Goal: Task Accomplishment & Management: Manage account settings

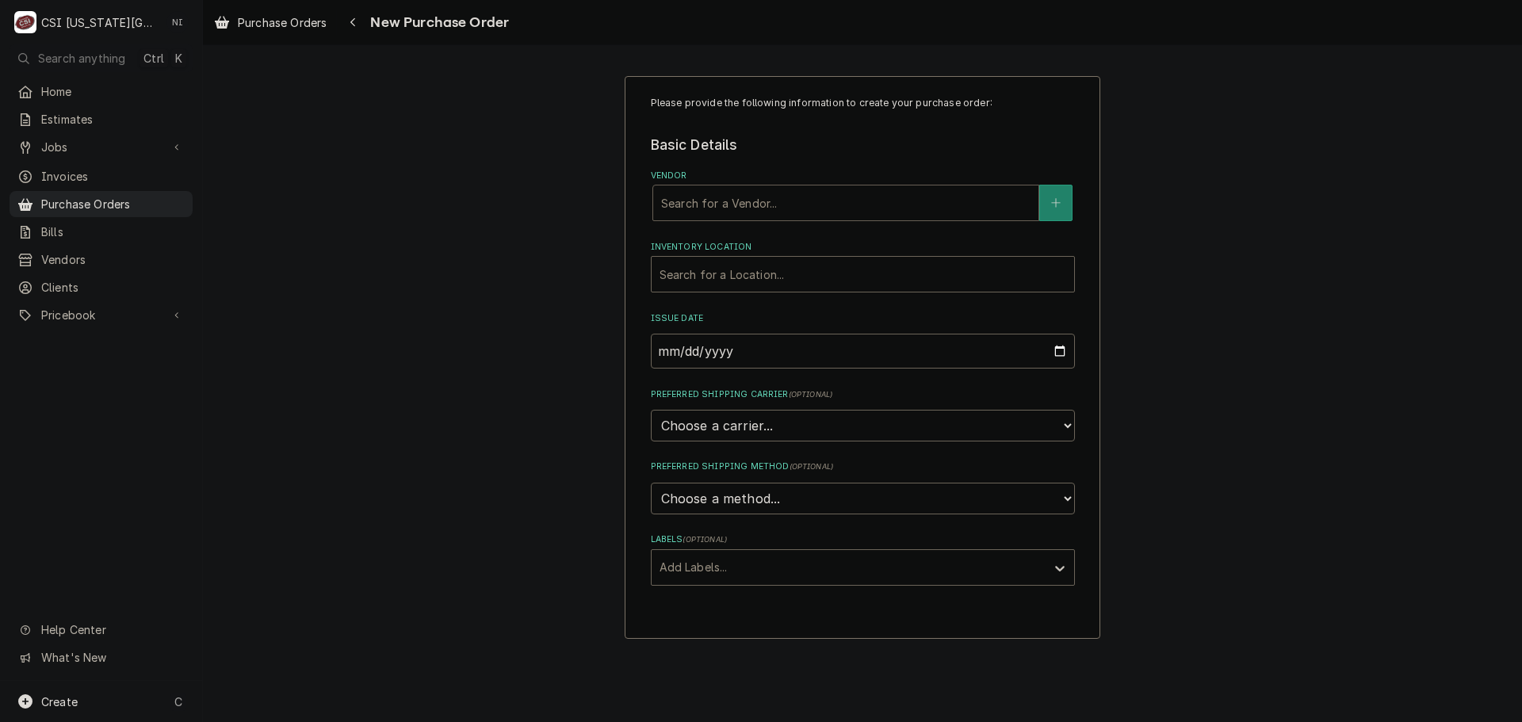
click at [741, 207] on div "Vendor" at bounding box center [845, 203] width 369 height 29
type input "h"
type input "home"
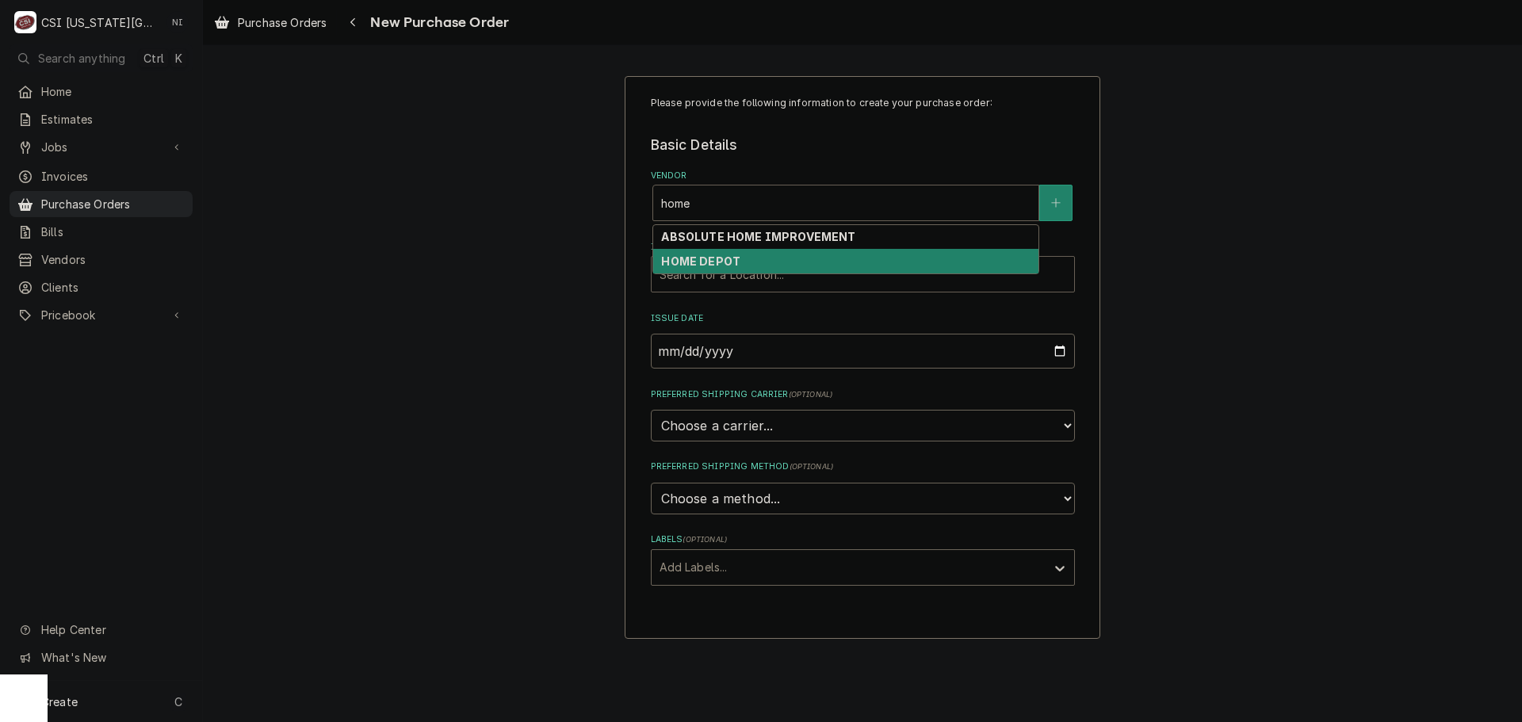
click at [726, 259] on strong "HOME DEPOT" at bounding box center [700, 260] width 79 height 13
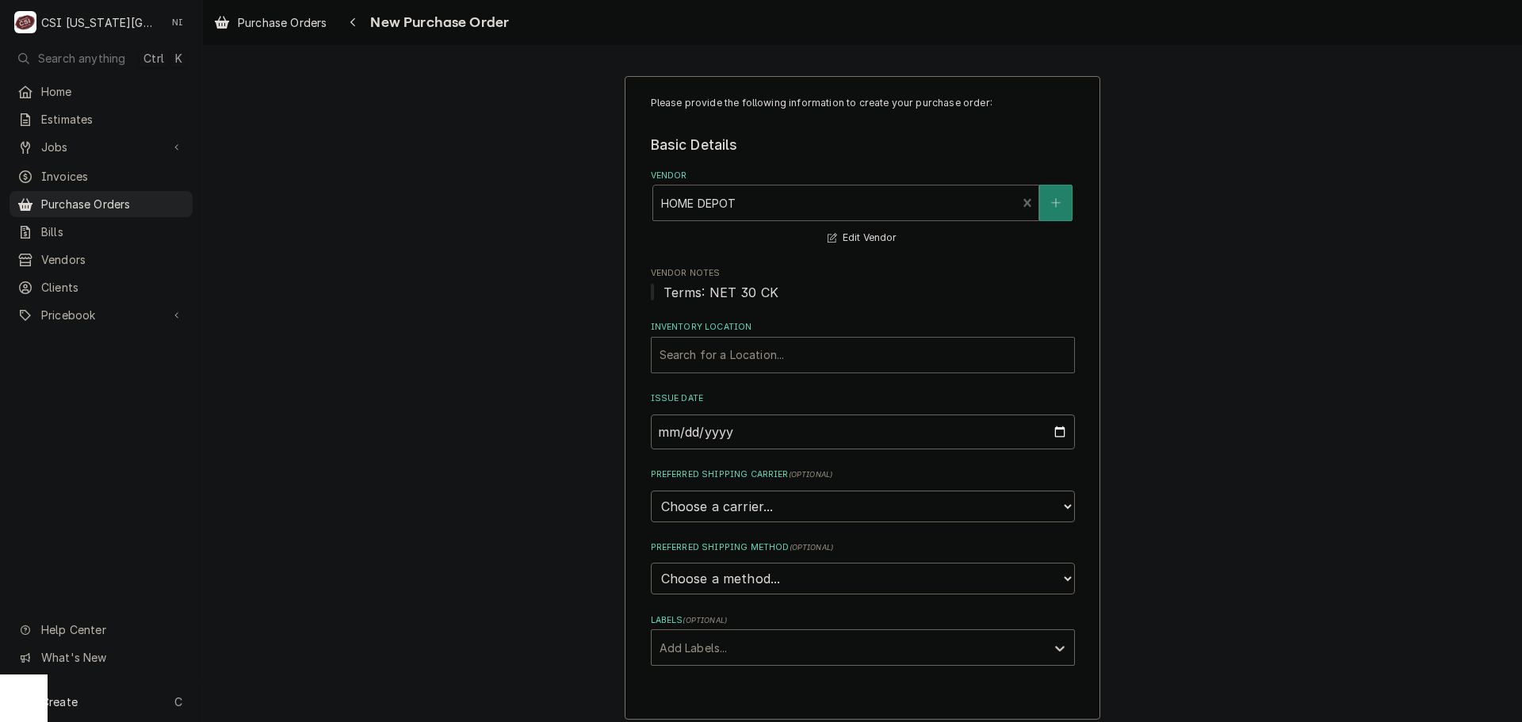
click at [725, 362] on div "Inventory Location" at bounding box center [863, 355] width 407 height 29
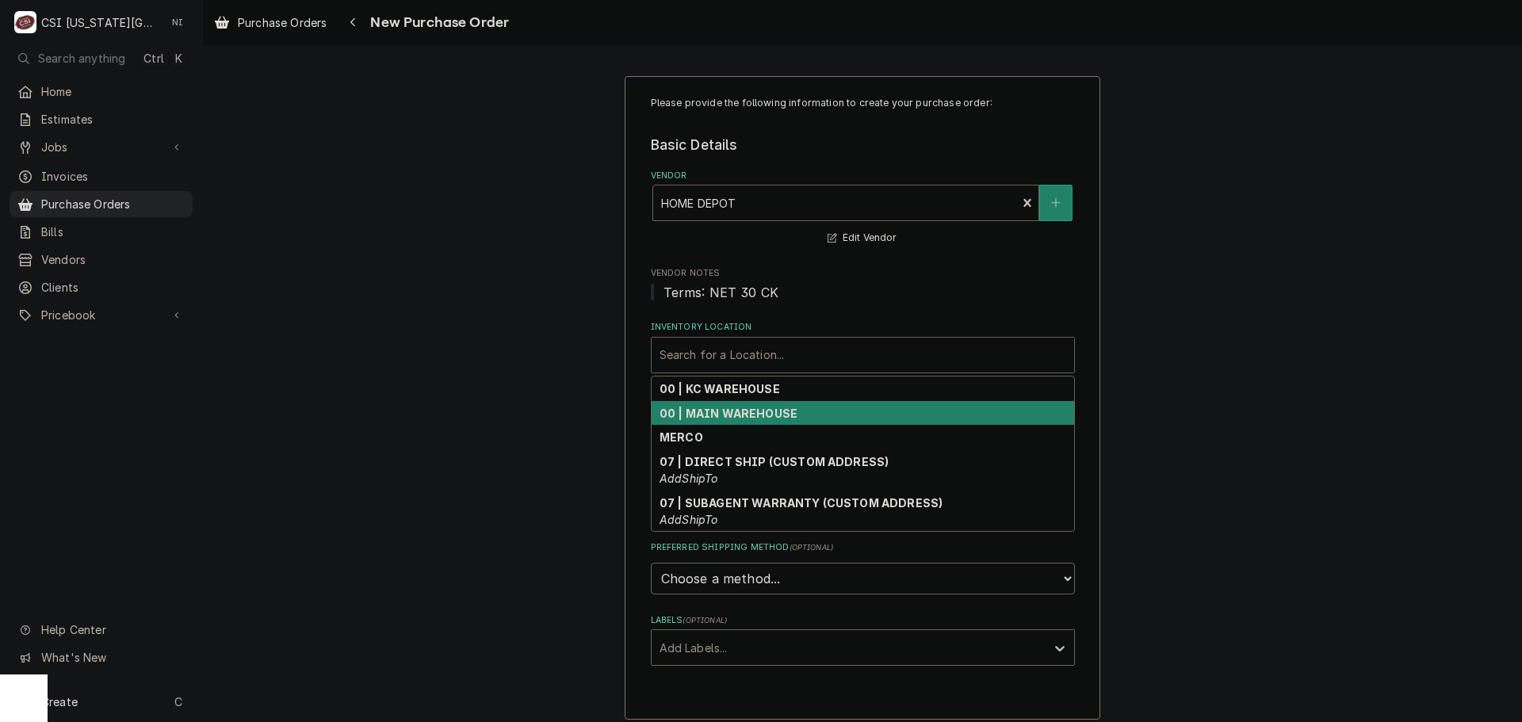
click at [708, 393] on strong "00 | KC WAREHOUSE" at bounding box center [720, 388] width 120 height 13
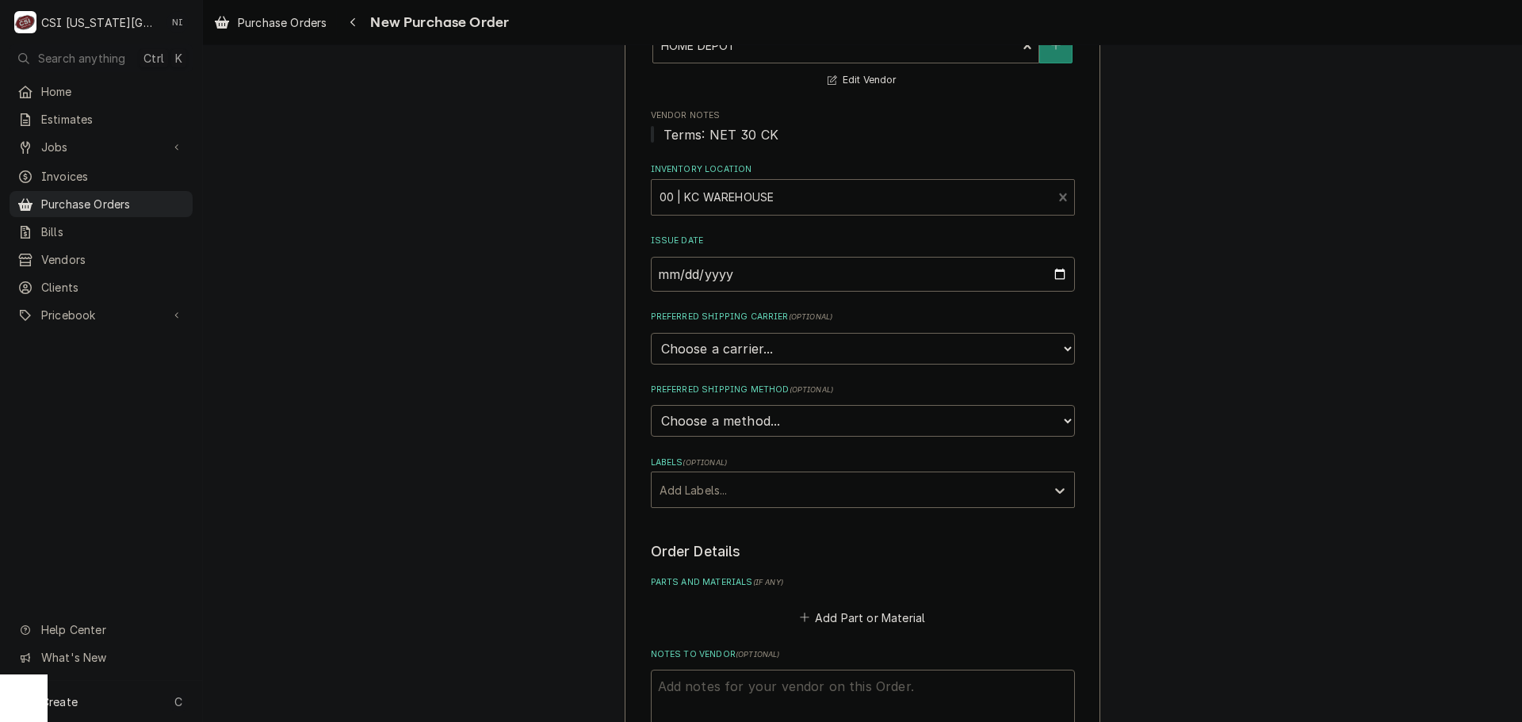
scroll to position [396, 0]
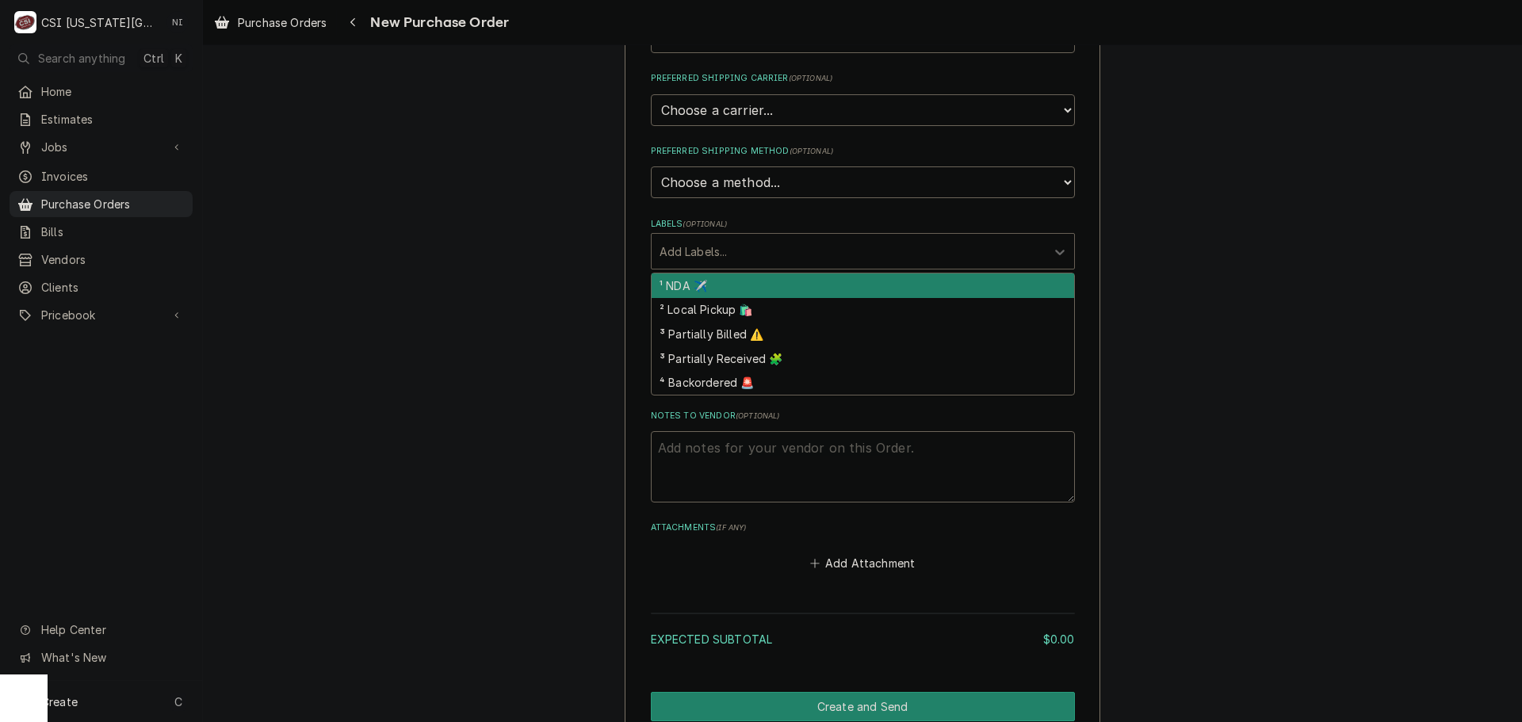
click at [749, 261] on div "Labels" at bounding box center [849, 251] width 378 height 29
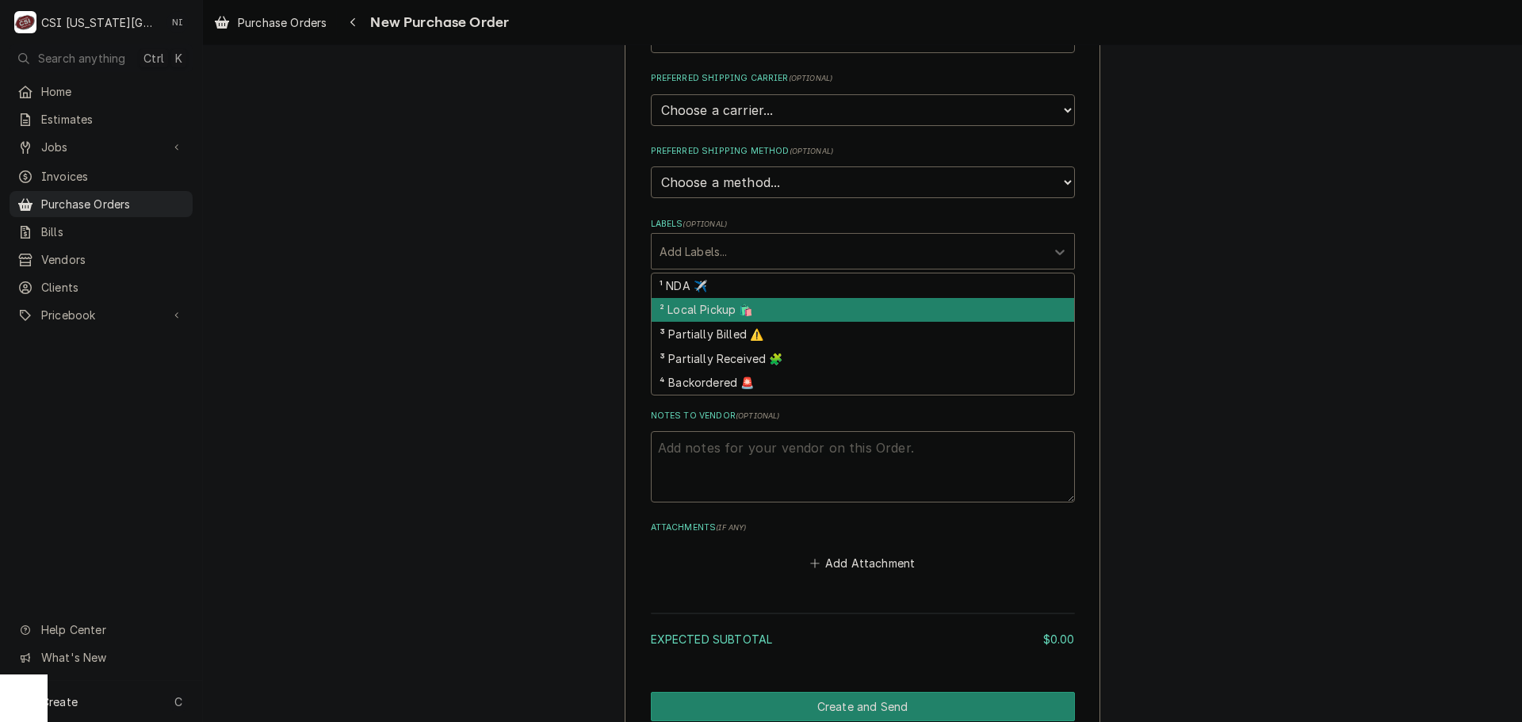
click at [705, 316] on div "² Local Pickup 🛍️" at bounding box center [863, 310] width 423 height 25
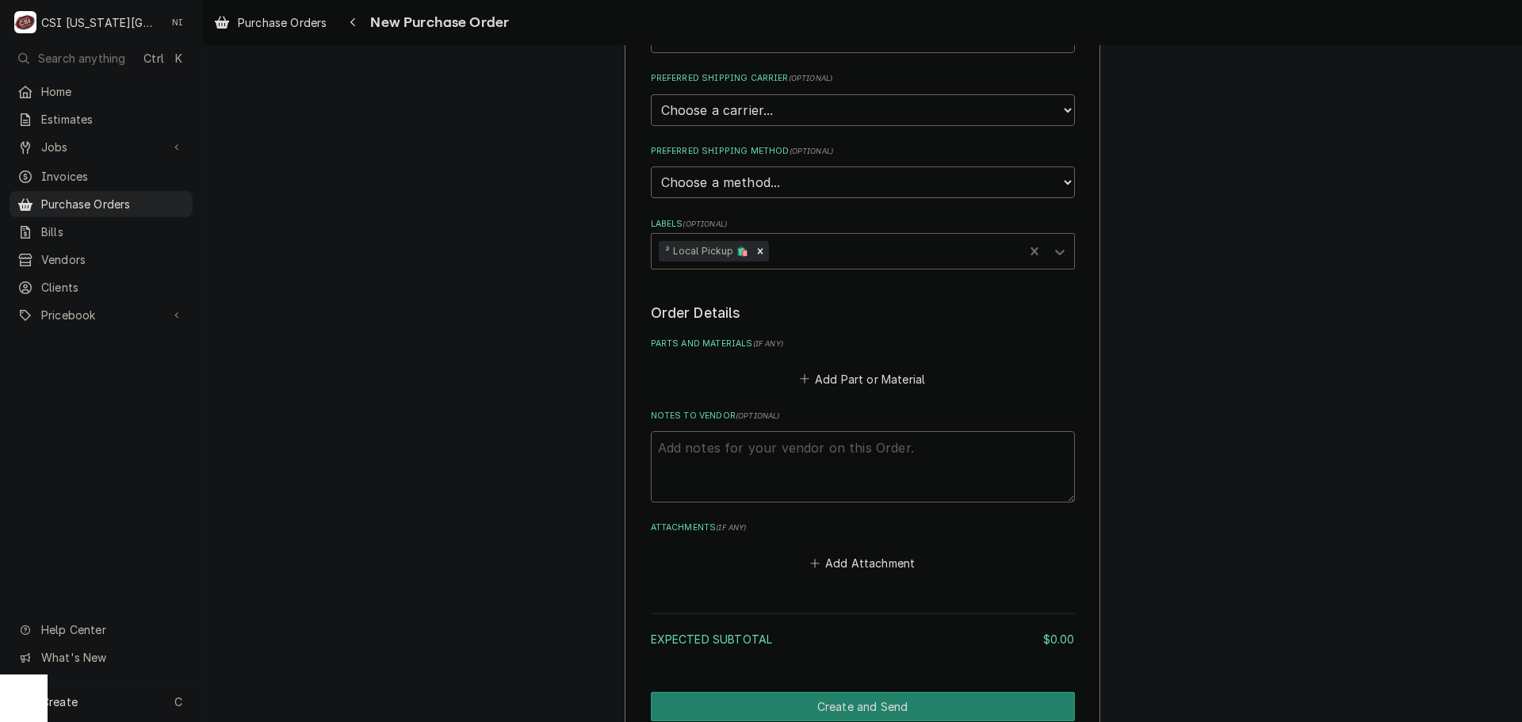
click at [726, 453] on textarea "Notes to Vendor ( optional )" at bounding box center [863, 466] width 424 height 71
type textarea "x"
type textarea "b"
type textarea "x"
type textarea "bB"
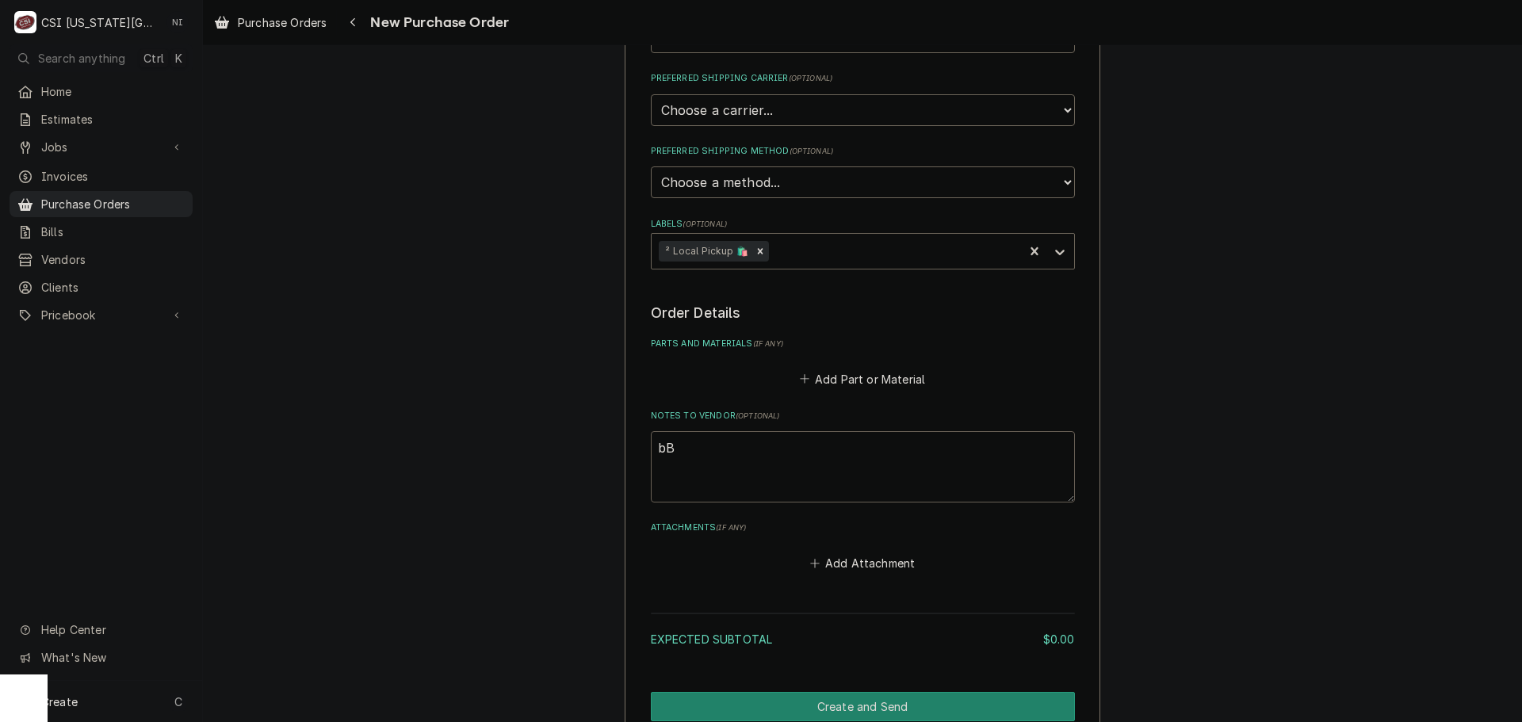
type textarea "x"
type textarea "b"
type textarea "x"
type textarea "B"
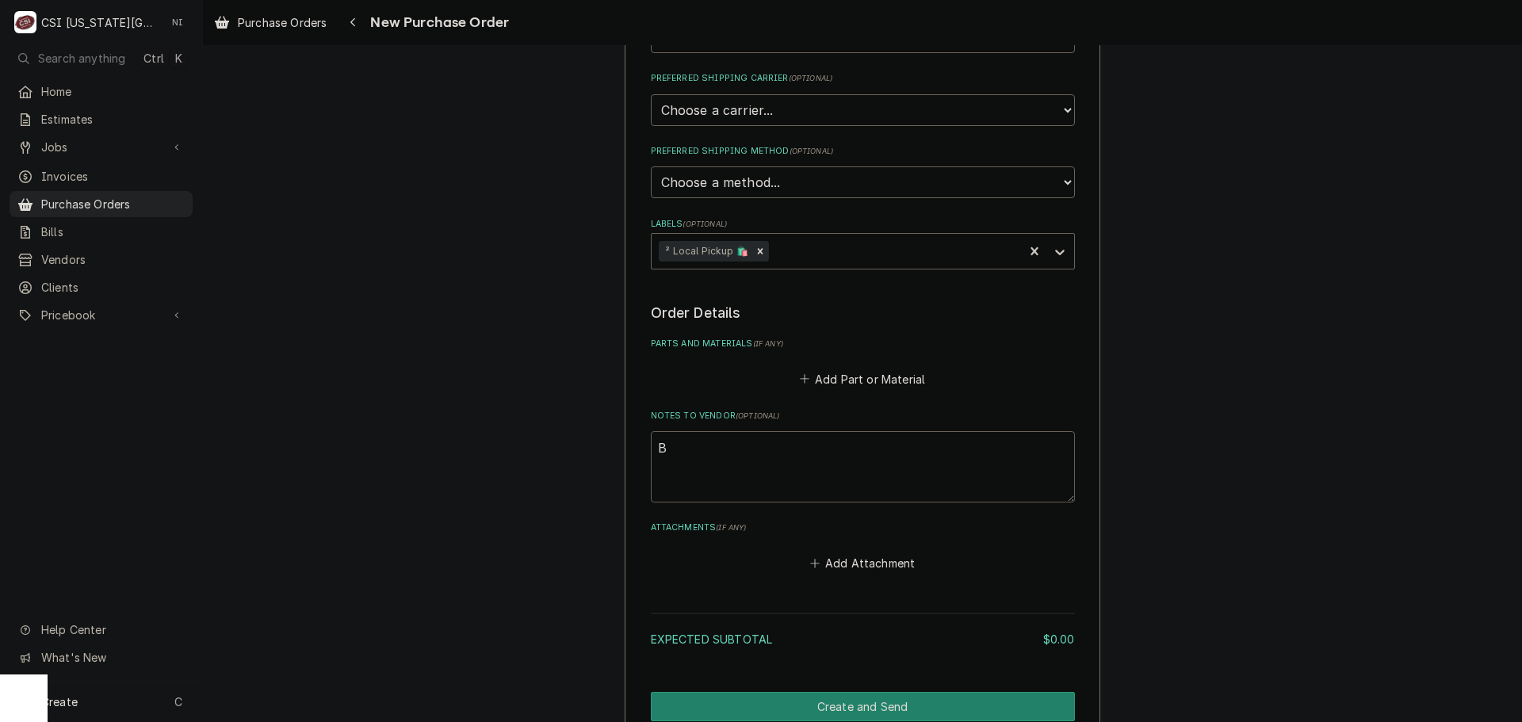
type textarea "x"
type textarea "BB"
click at [863, 377] on button "Add Part or Material" at bounding box center [862, 379] width 131 height 22
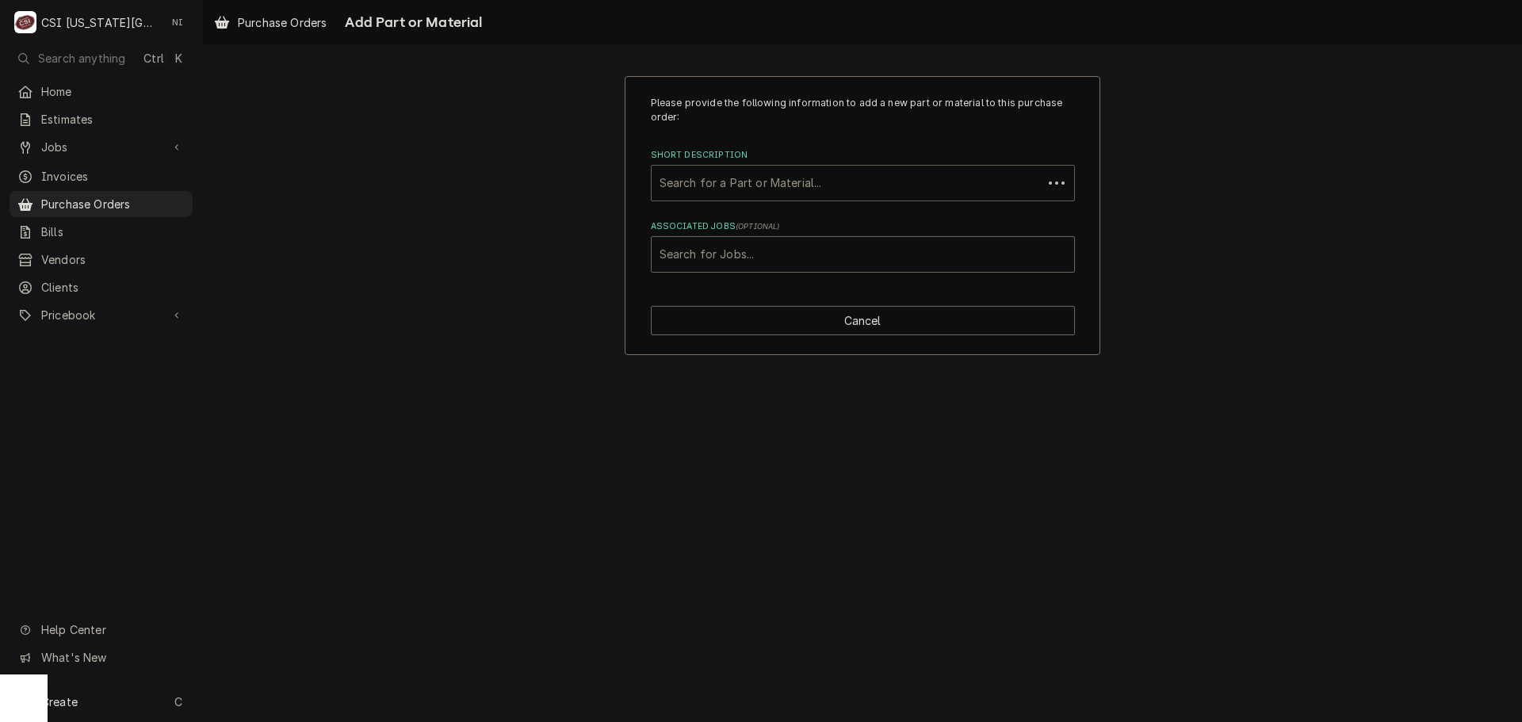
click at [767, 176] on div "Short Description" at bounding box center [847, 183] width 375 height 29
type input "misc serv"
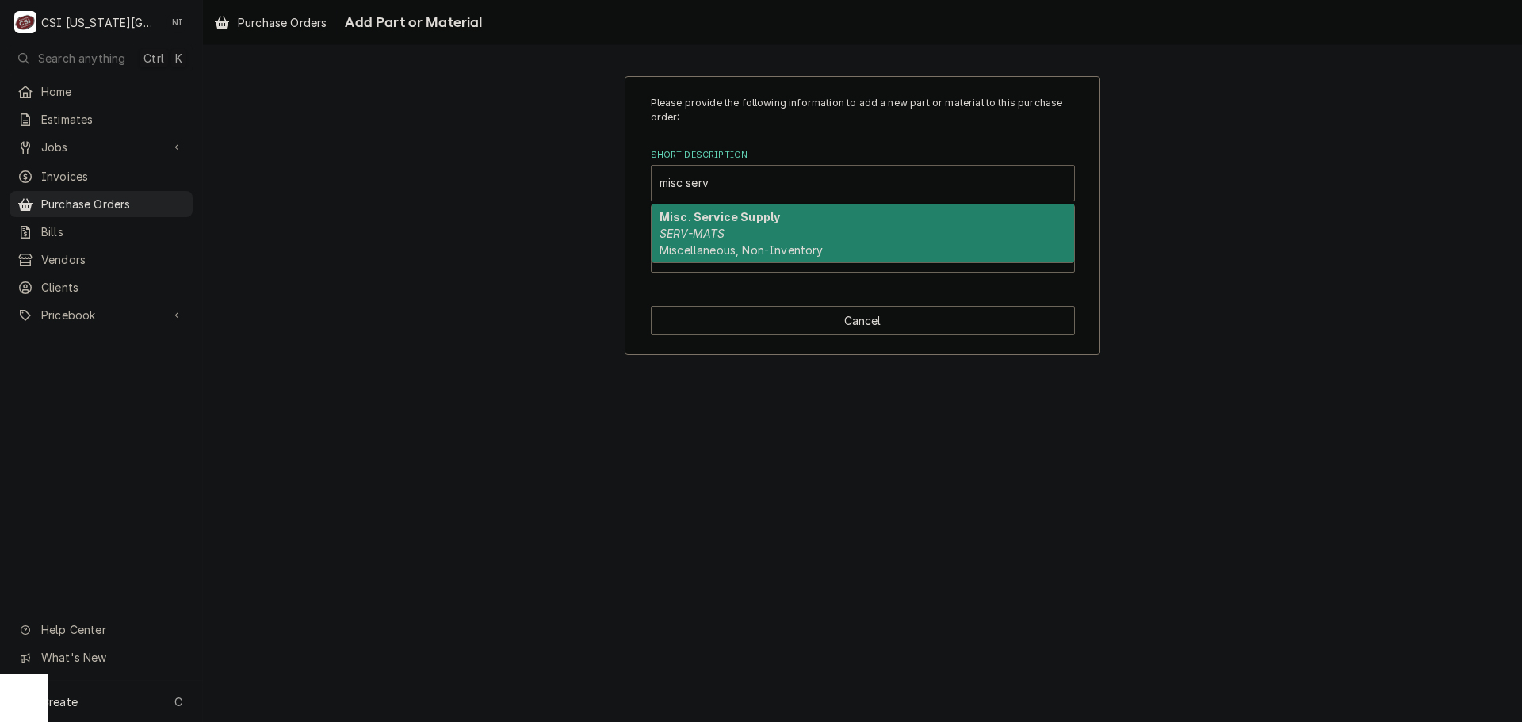
click at [758, 220] on strong "Misc. Service Supply" at bounding box center [720, 216] width 120 height 13
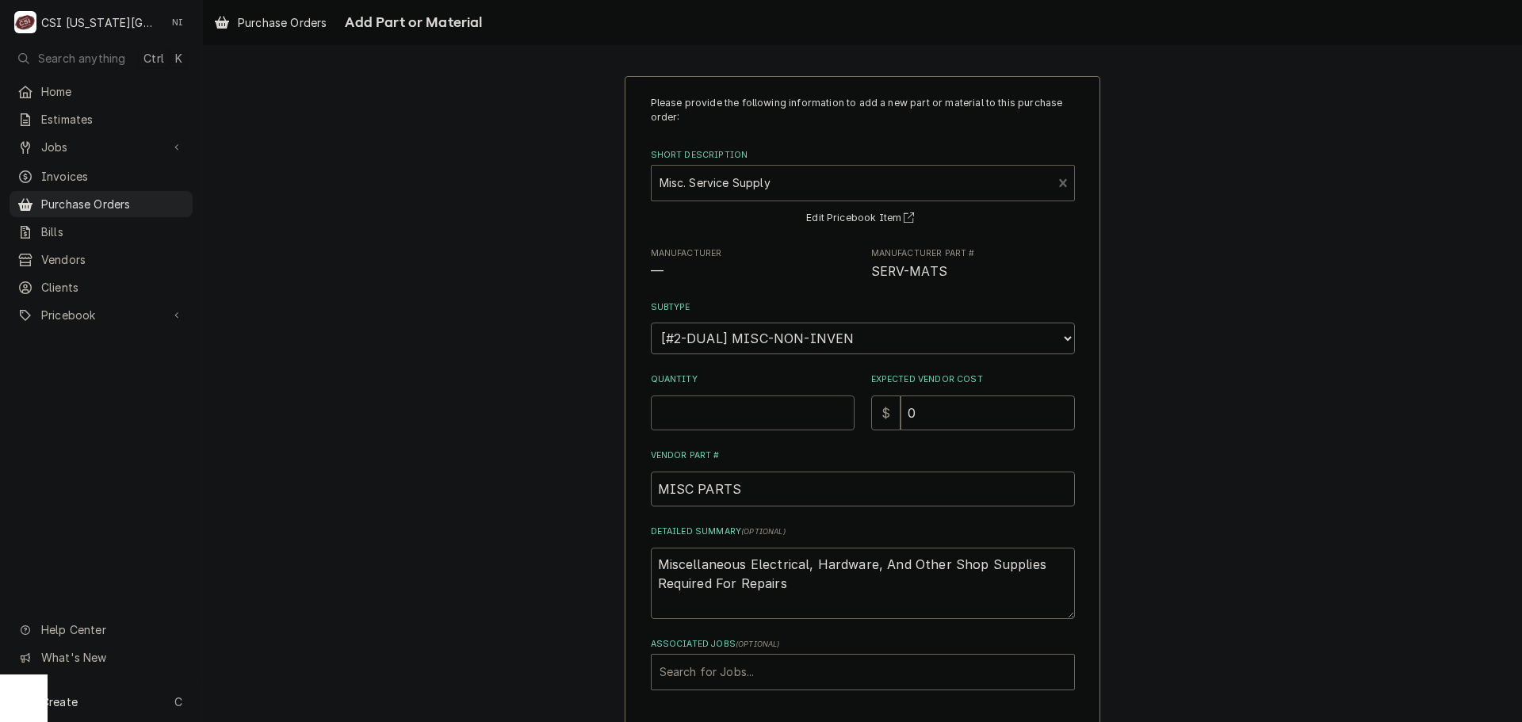
click at [770, 417] on input "Quantity" at bounding box center [753, 413] width 204 height 35
type textarea "x"
type input "1"
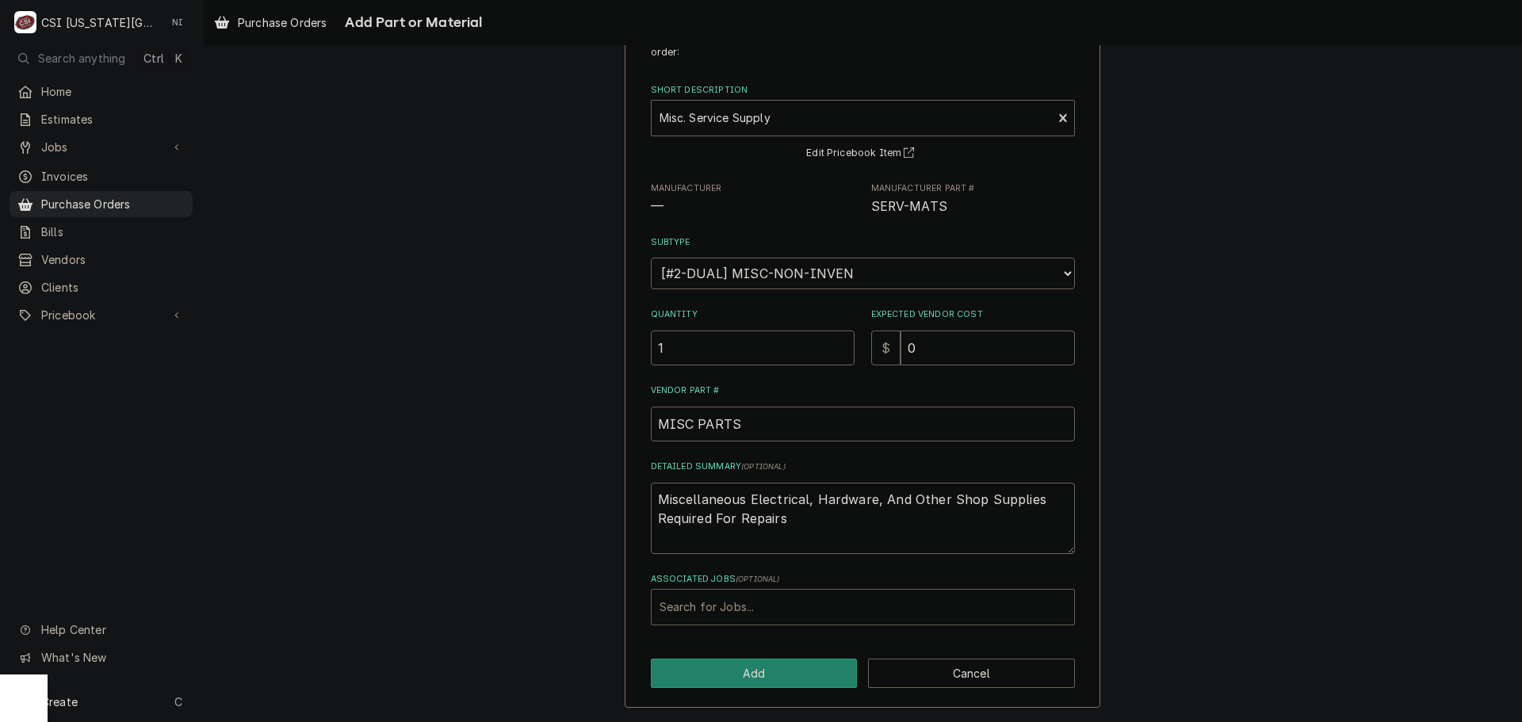
click at [722, 611] on div "Associated Jobs" at bounding box center [863, 607] width 407 height 29
type input "32448"
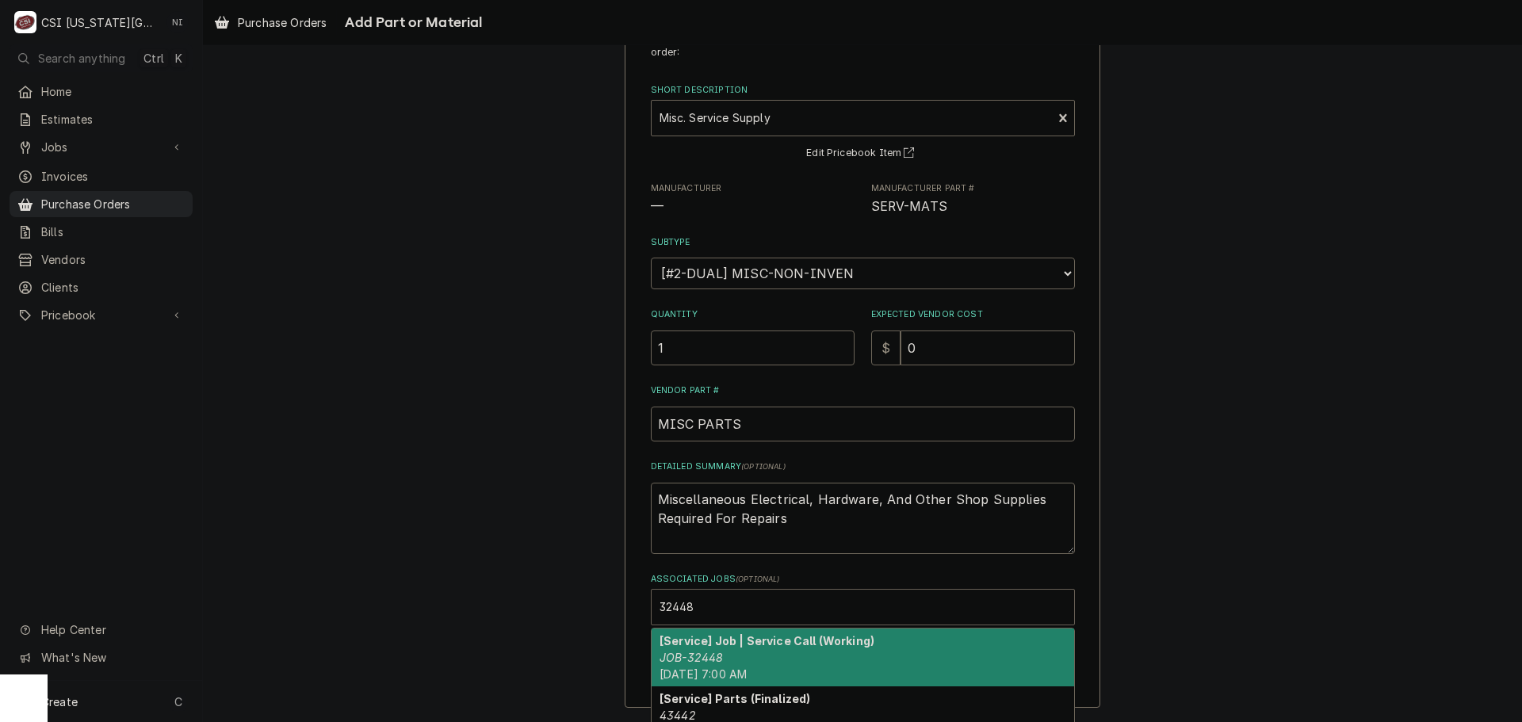
click at [796, 651] on div "[Service] Job | Service Call (Working) JOB-32448 Thu, Sep 25th, 2025 - 7:00 AM" at bounding box center [863, 658] width 423 height 58
type textarea "x"
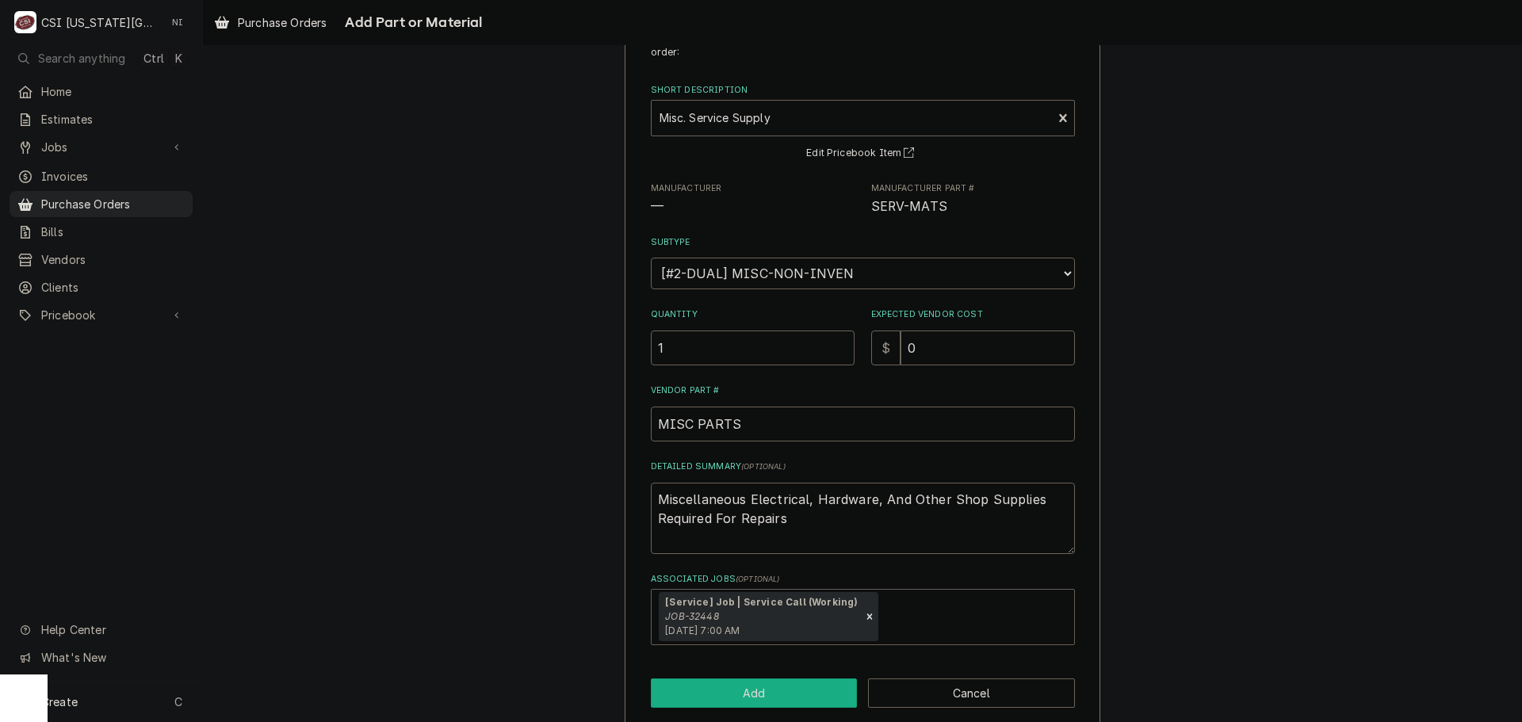
click at [782, 683] on button "Add" at bounding box center [754, 693] width 207 height 29
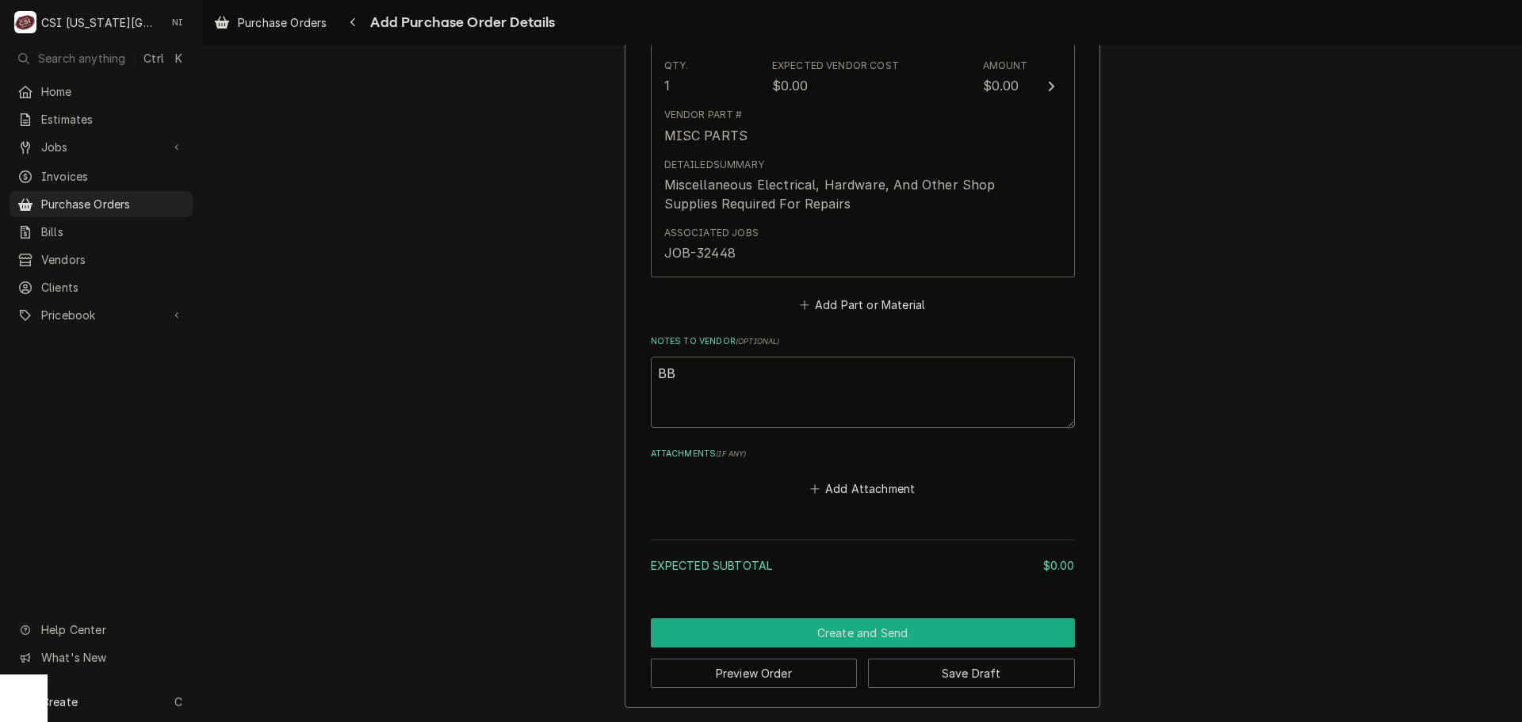
click at [939, 629] on button "Create and Send" at bounding box center [863, 632] width 424 height 29
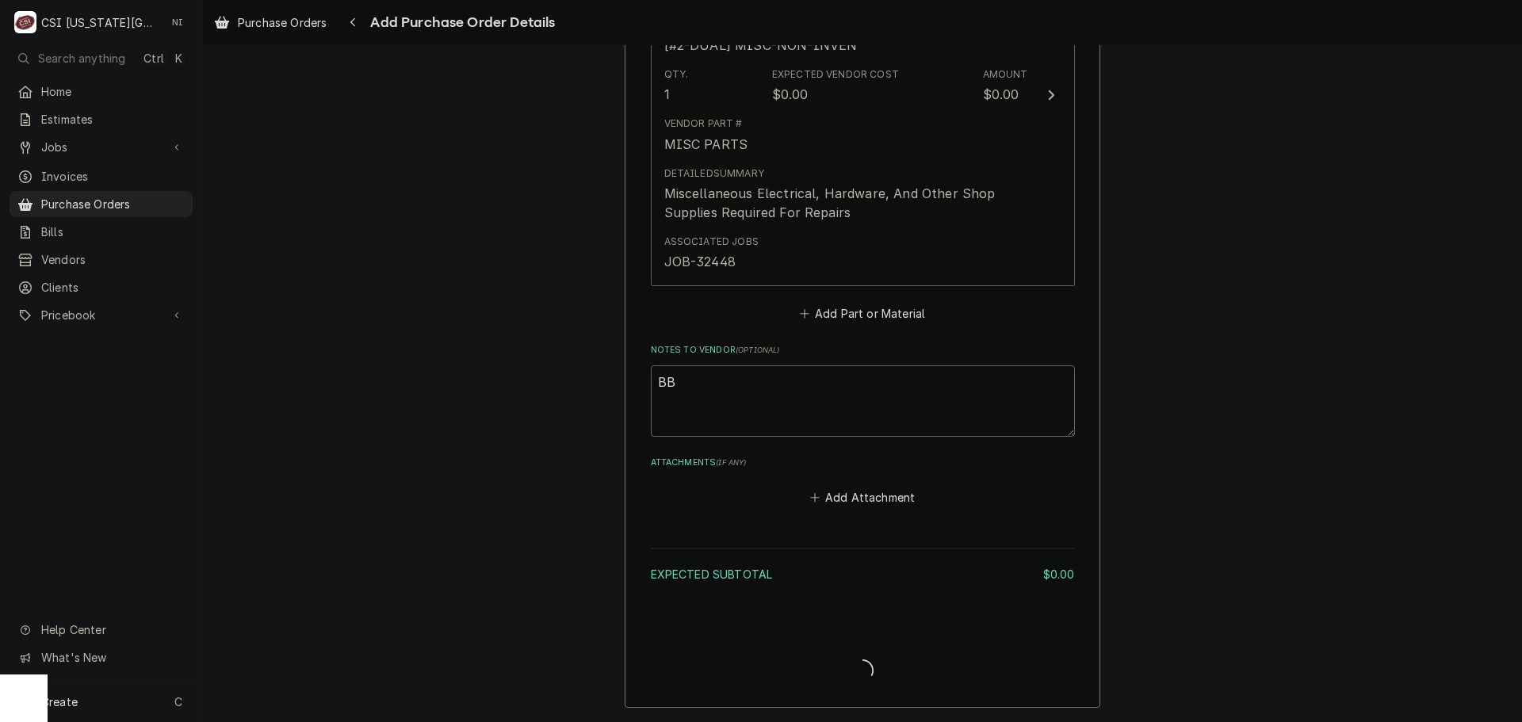
type textarea "x"
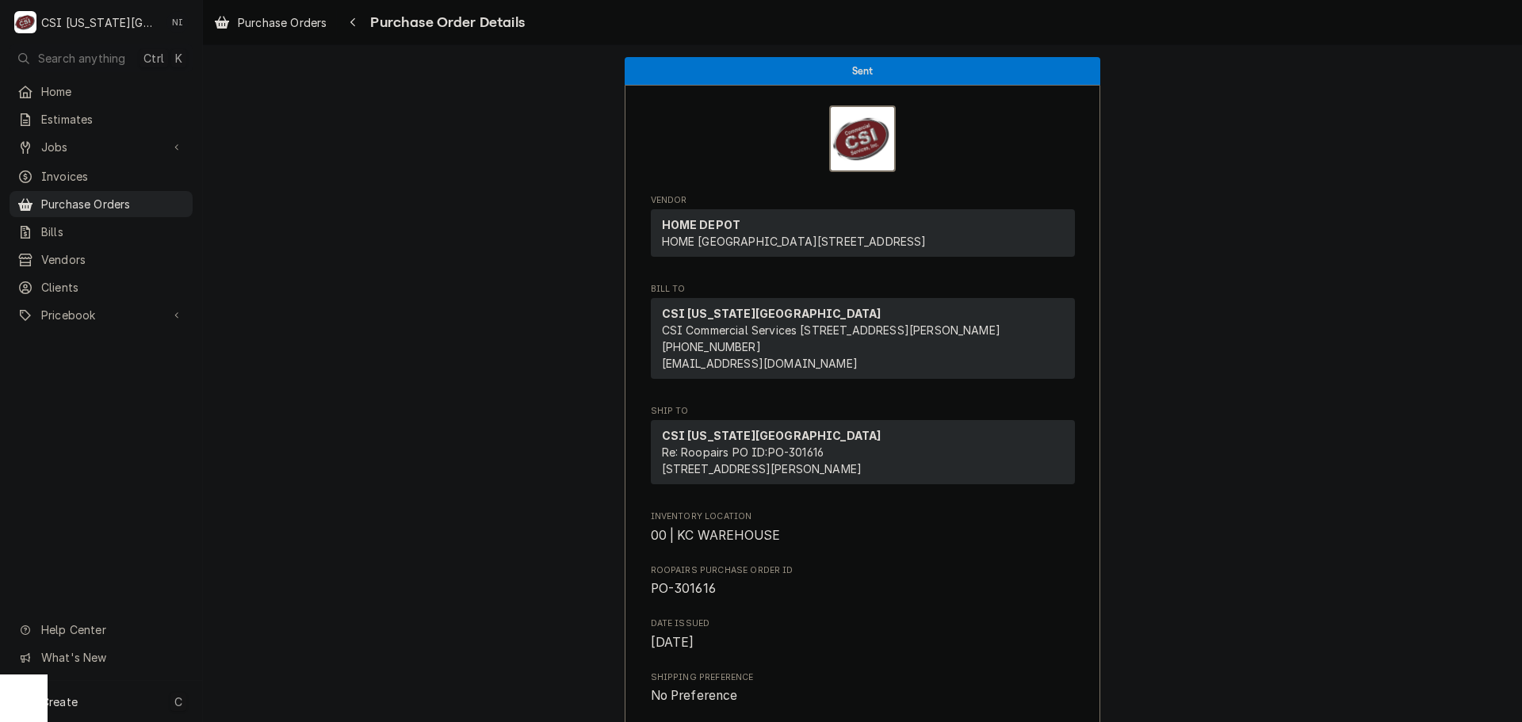
click at [151, 699] on div "Create C" at bounding box center [101, 701] width 202 height 41
click at [323, 597] on div "Purchase Order" at bounding box center [296, 592] width 106 height 17
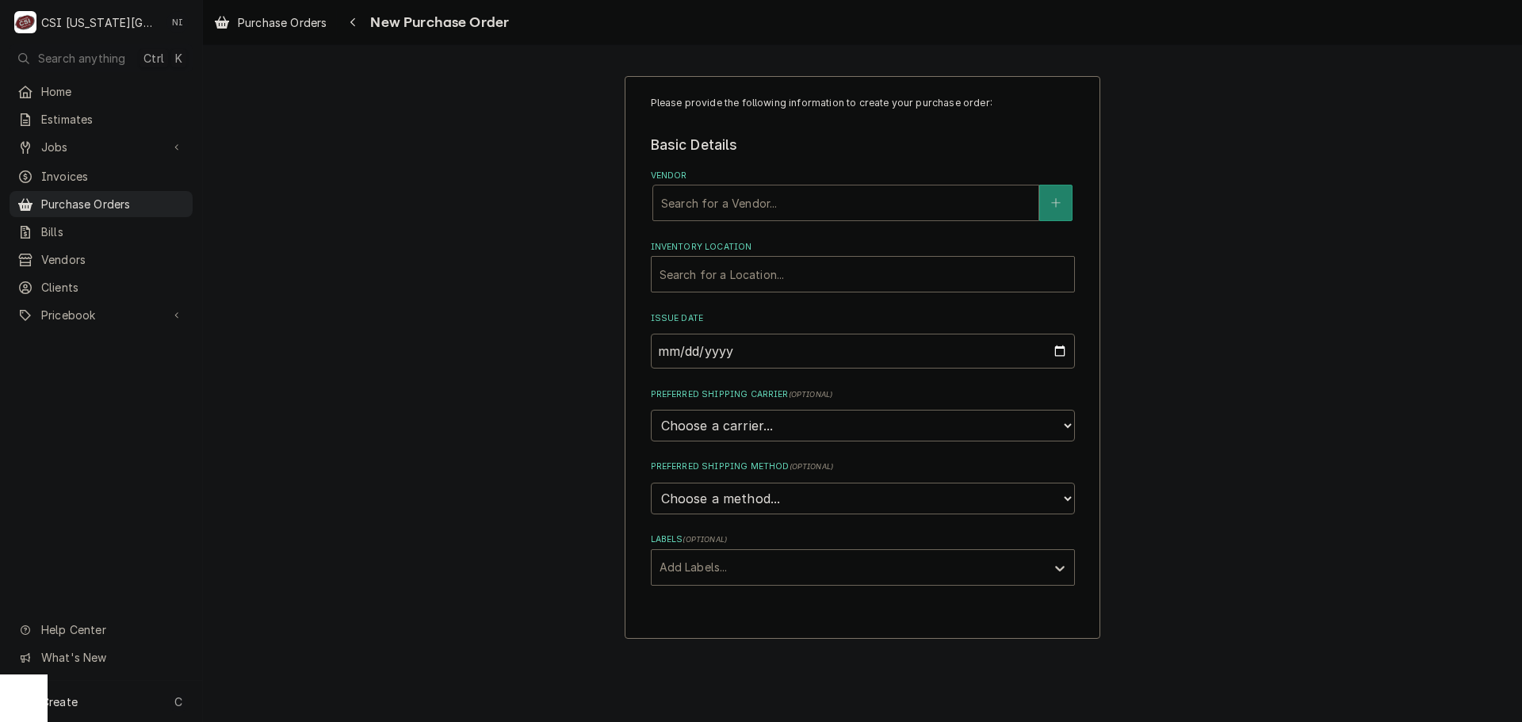
click at [758, 204] on div "Vendor" at bounding box center [845, 203] width 369 height 29
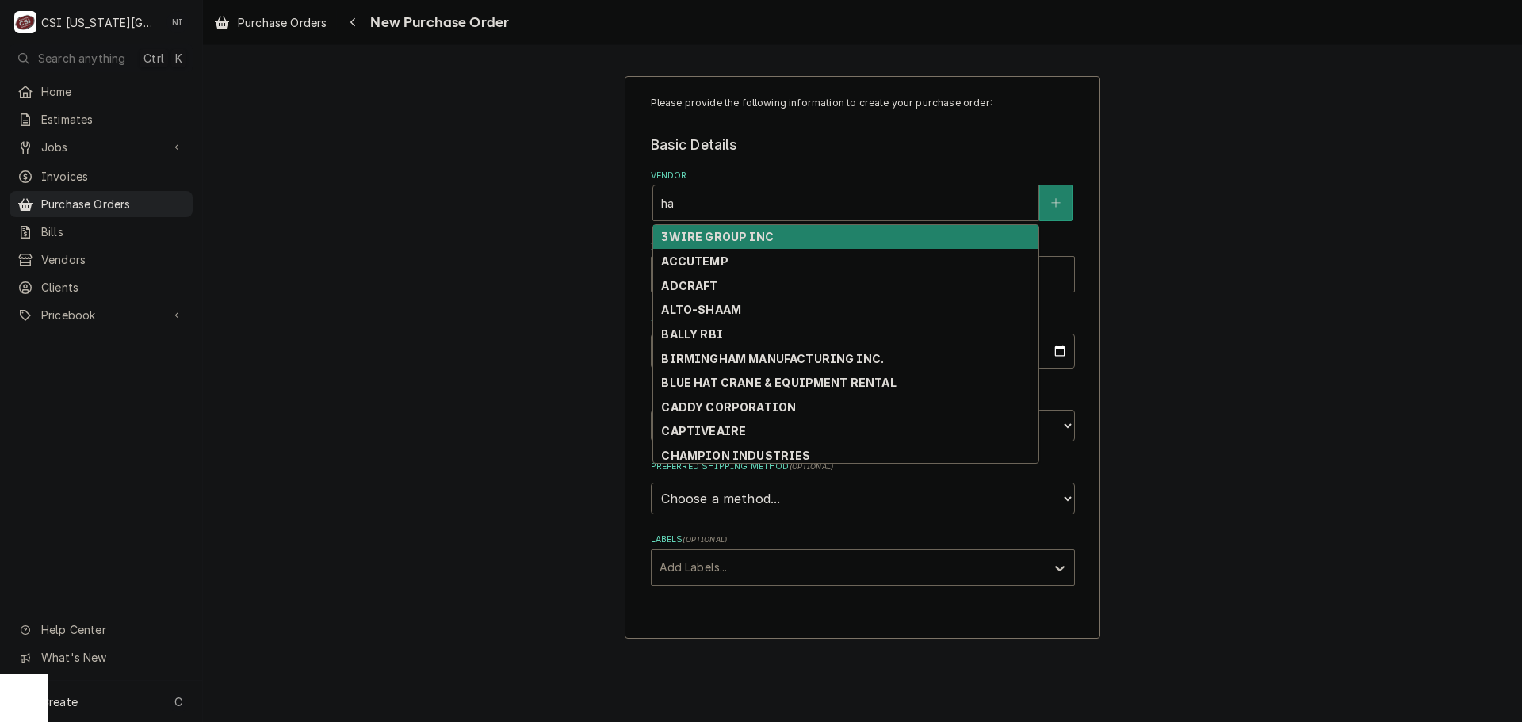
type input "h"
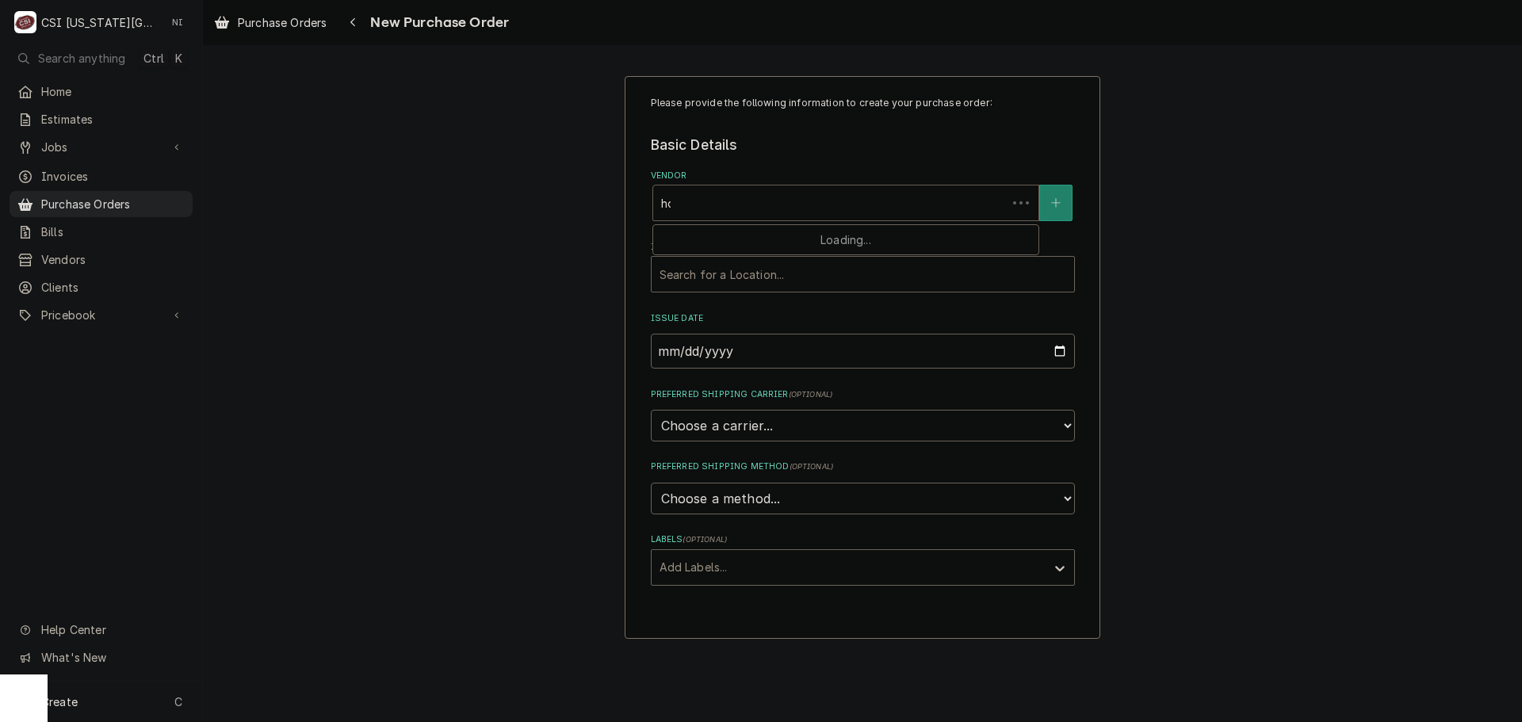
type input "home"
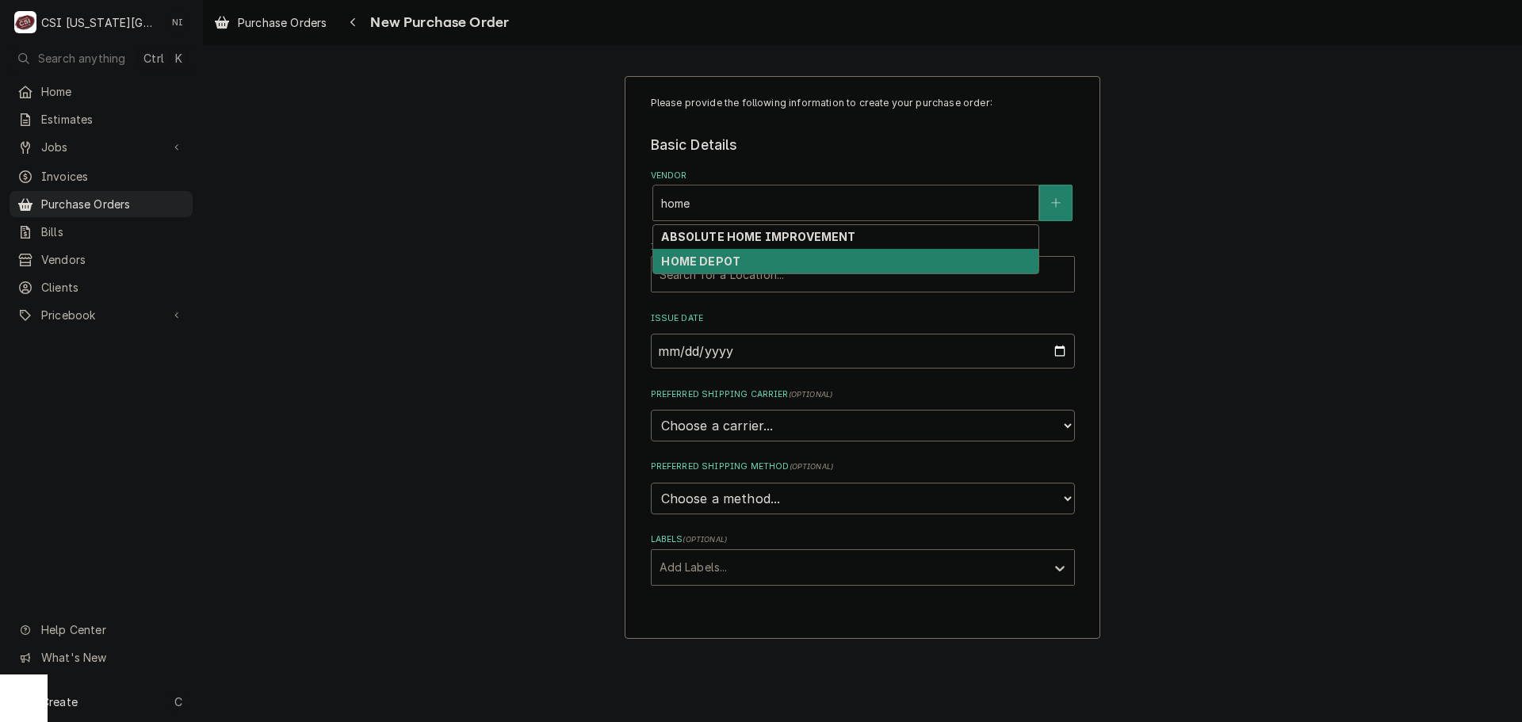
click at [755, 256] on div "HOME DEPOT" at bounding box center [845, 261] width 385 height 25
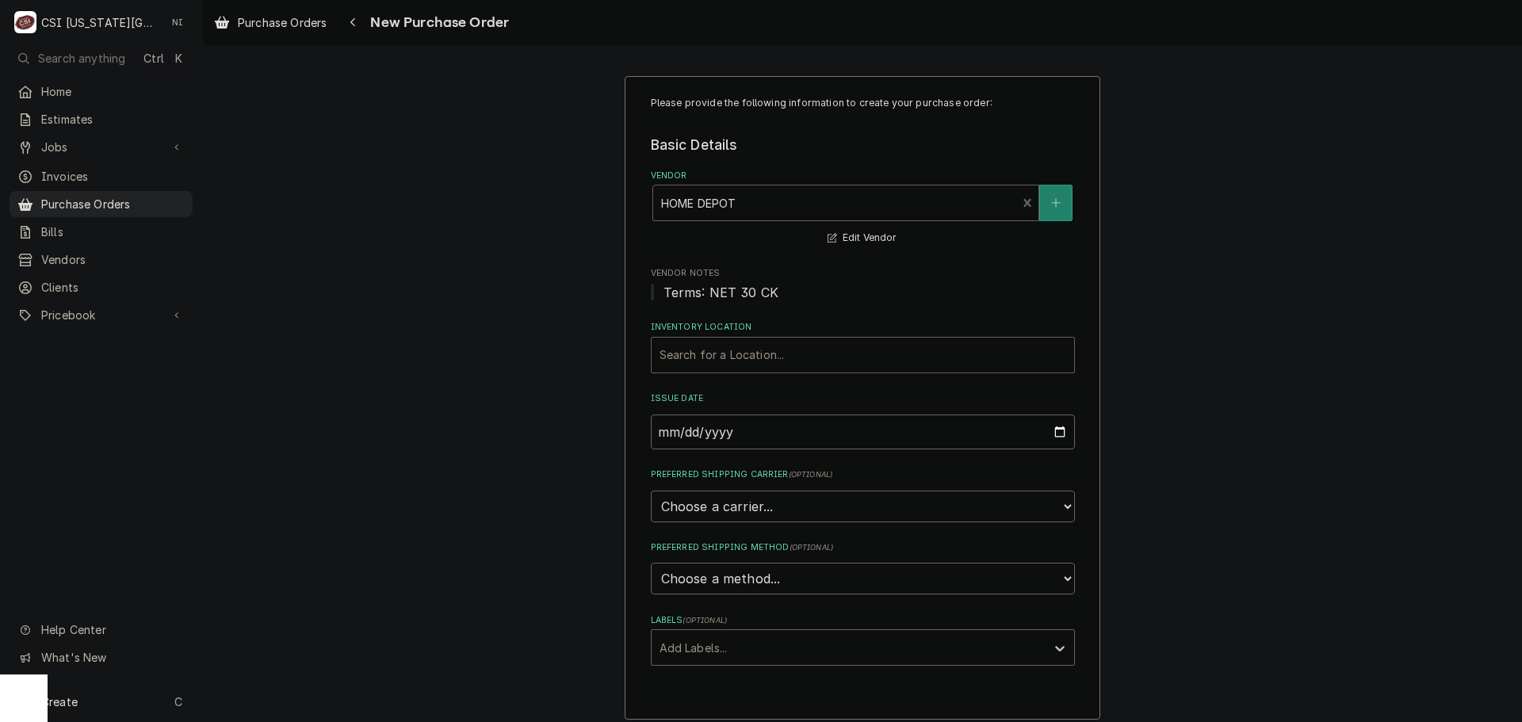
click at [751, 357] on div "Inventory Location" at bounding box center [863, 355] width 407 height 29
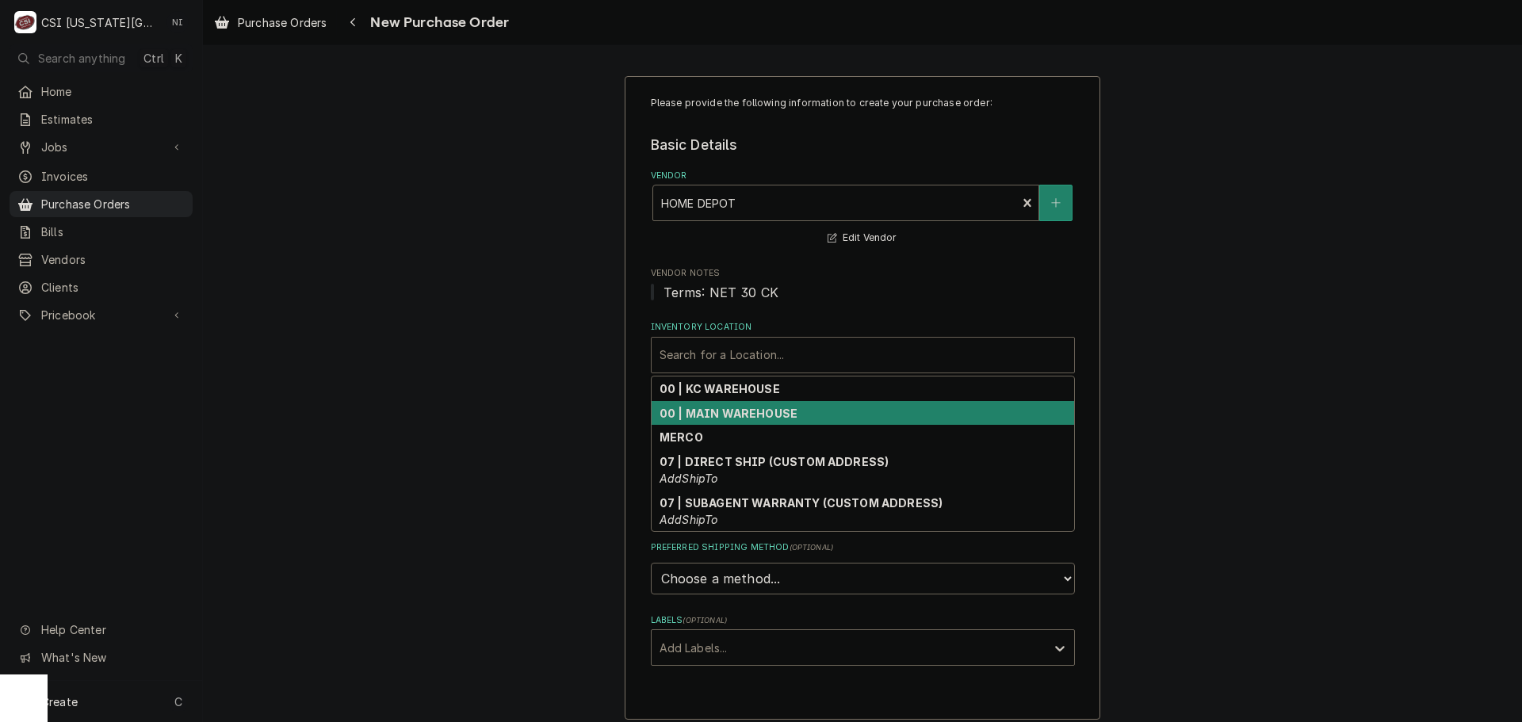
click at [714, 393] on strong "00 | KC WAREHOUSE" at bounding box center [720, 388] width 120 height 13
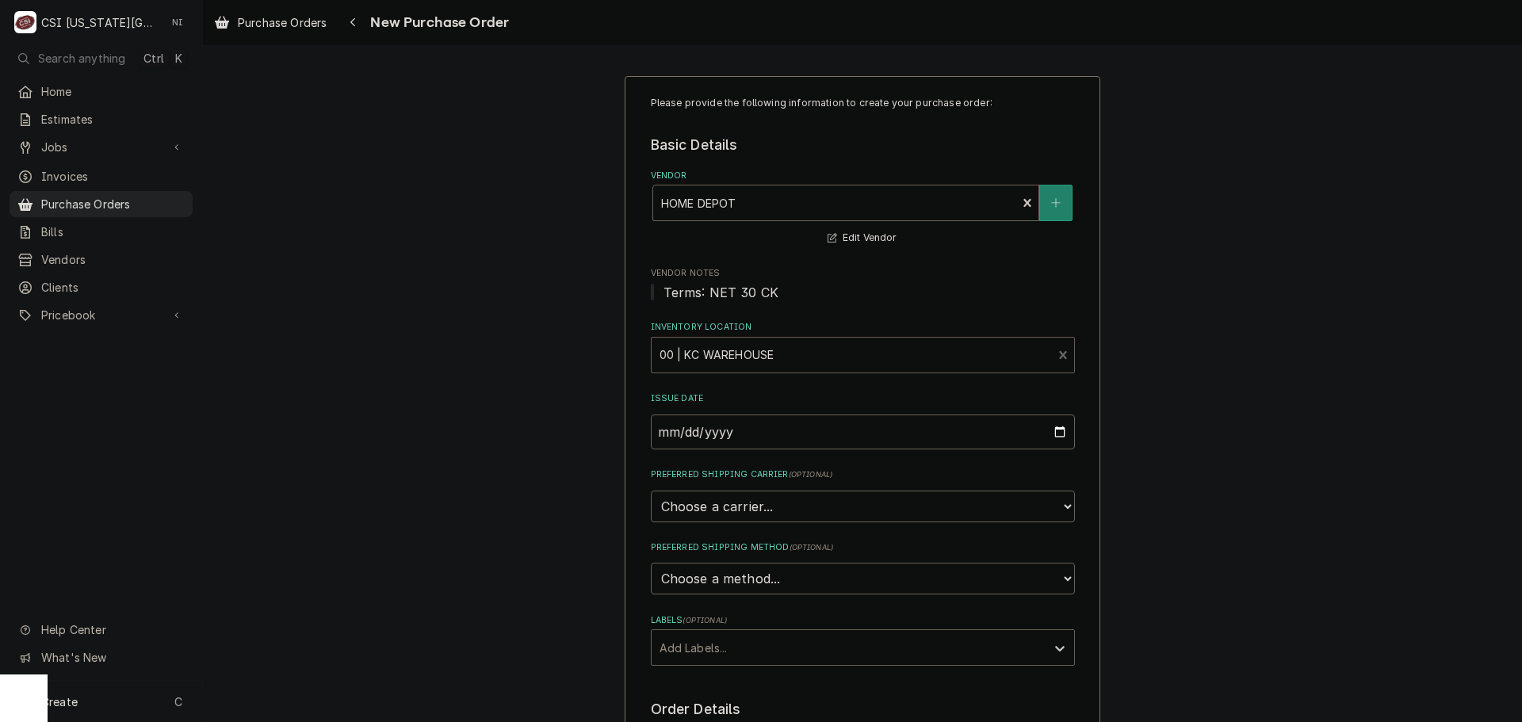
click at [703, 651] on div "Labels" at bounding box center [849, 647] width 378 height 29
click at [705, 698] on div "² Local Pickup 🛍️" at bounding box center [863, 706] width 423 height 25
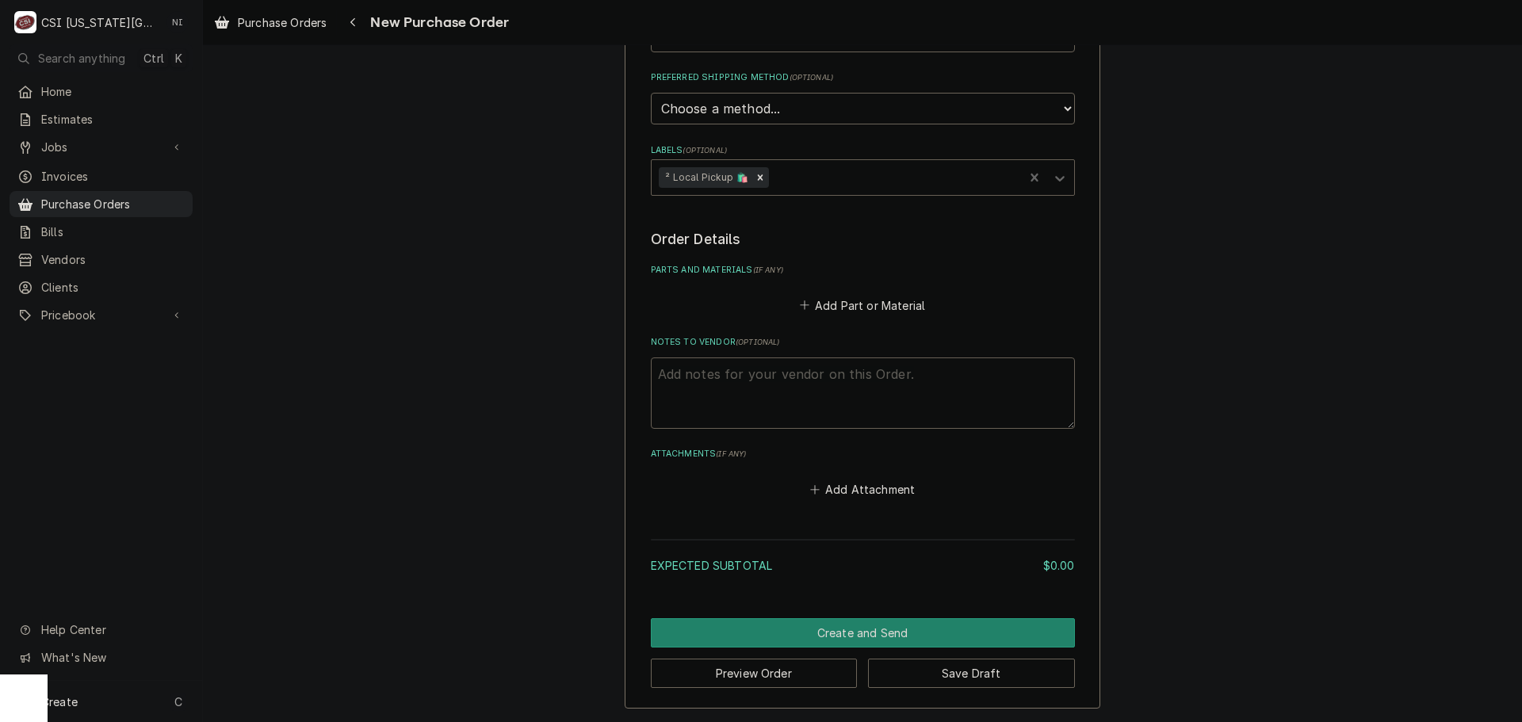
click at [758, 387] on textarea "Notes to Vendor ( optional )" at bounding box center [863, 393] width 424 height 71
type textarea "x"
type textarea "h"
type textarea "x"
type textarea "ha"
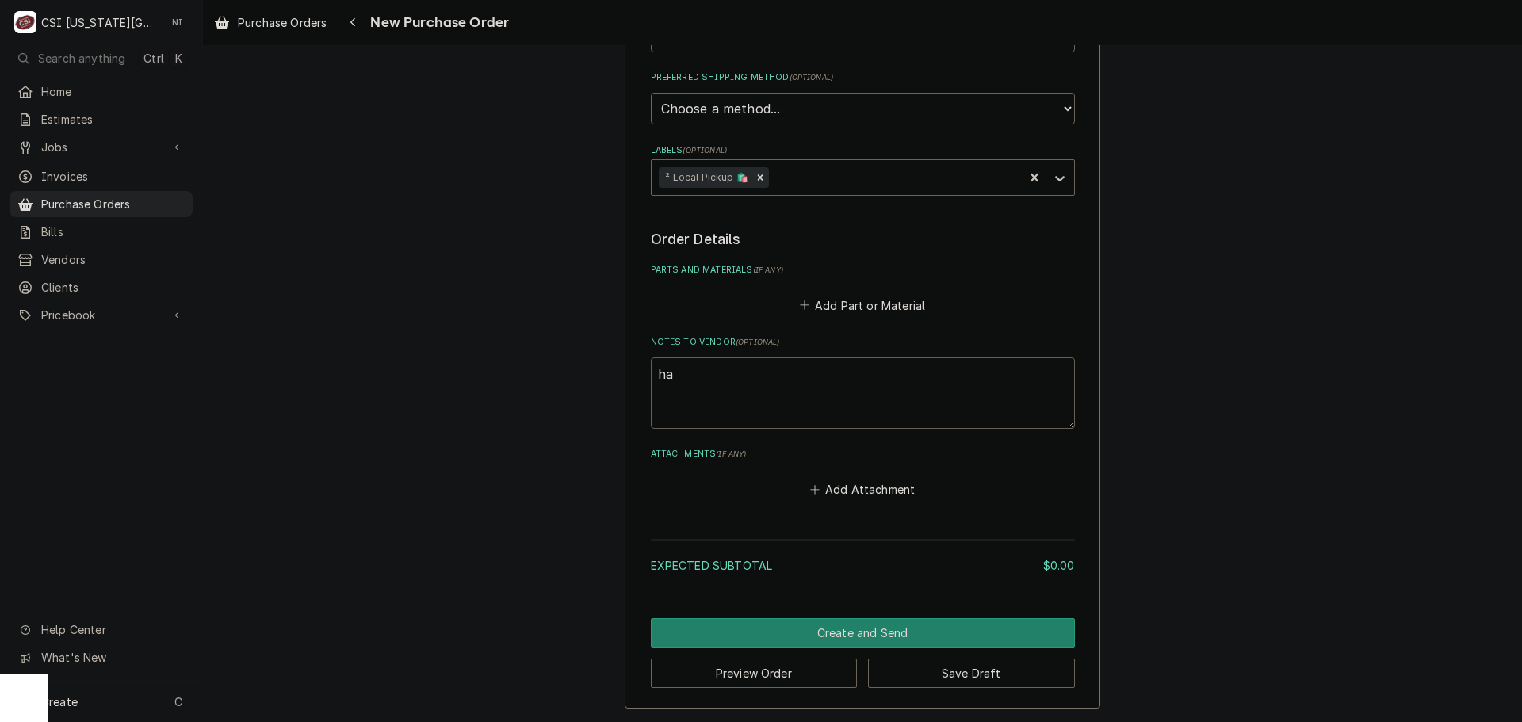
type textarea "x"
type textarea "har"
type textarea "x"
type textarea "harr"
type textarea "x"
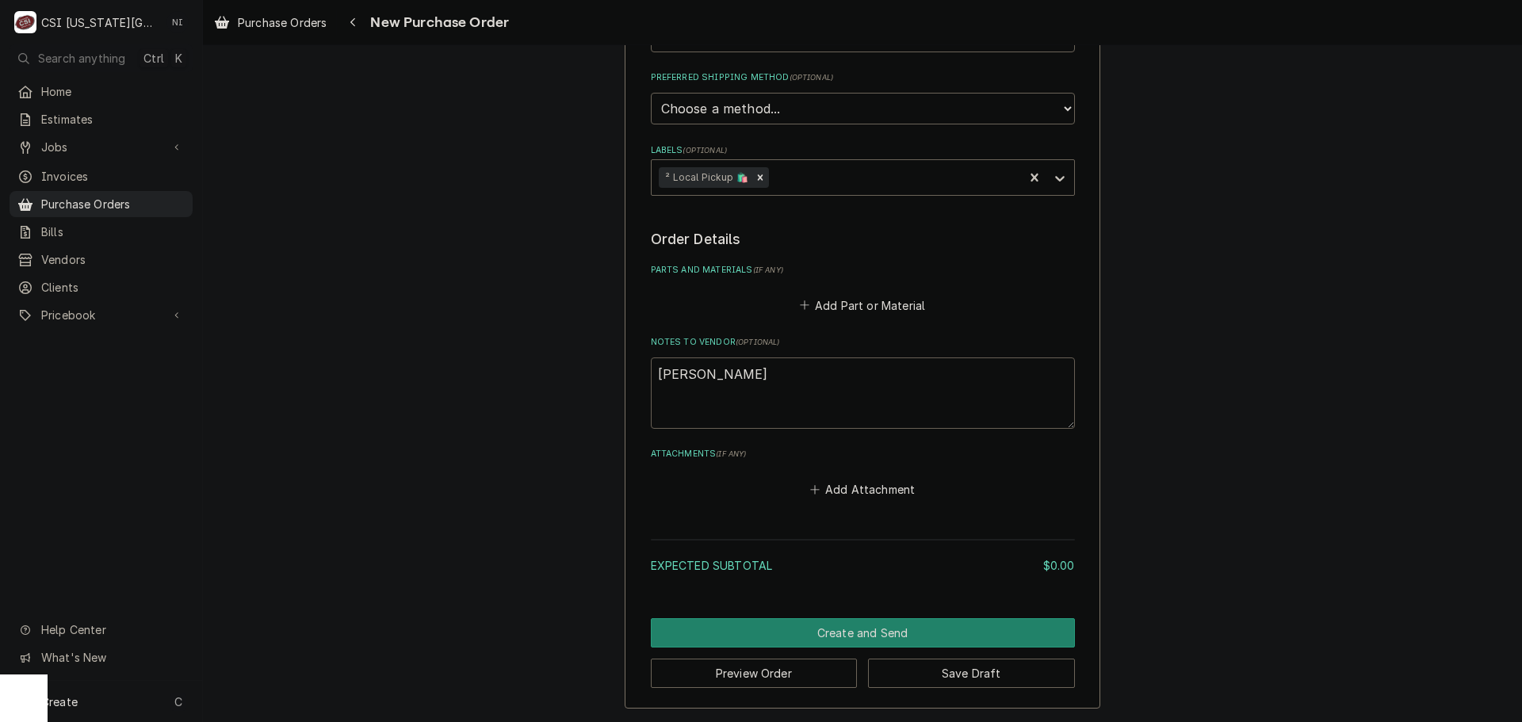
type textarea "harri"
type textarea "x"
type textarea "harris"
click at [842, 293] on div "Add Part or Material" at bounding box center [863, 301] width 424 height 31
click at [842, 303] on button "Add Part or Material" at bounding box center [862, 305] width 131 height 22
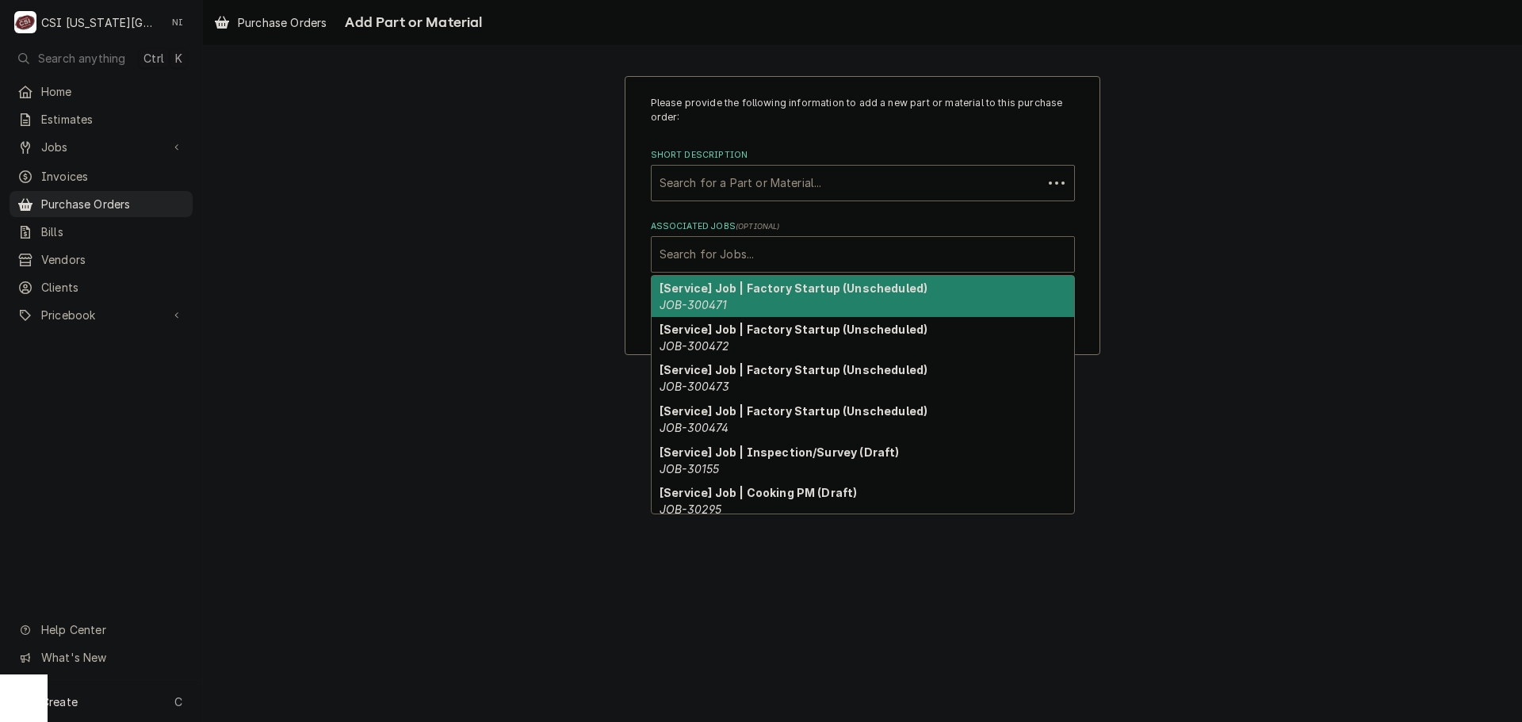
click at [778, 254] on div "Associated Jobs" at bounding box center [863, 254] width 407 height 29
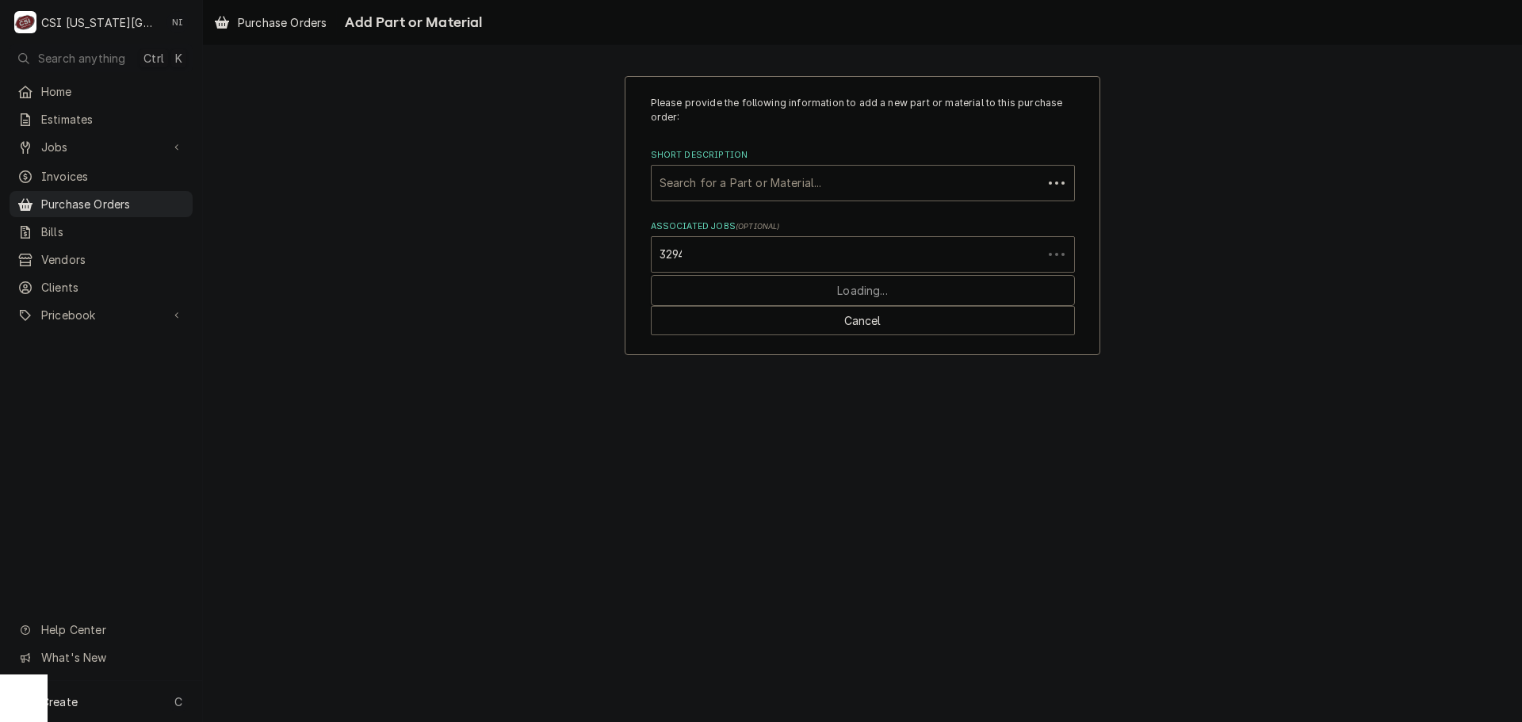
type input "32940"
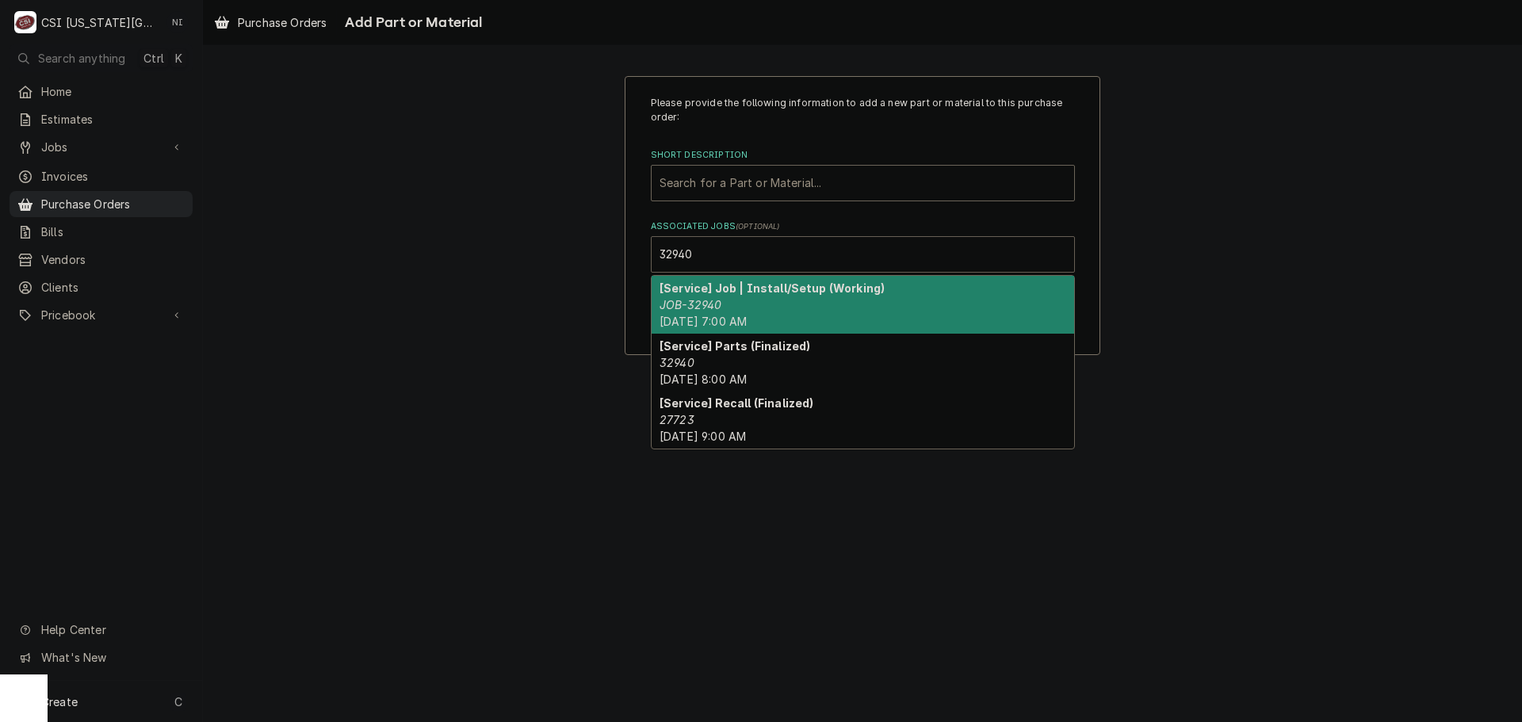
drag, startPoint x: 722, startPoint y: 311, endPoint x: 739, endPoint y: 228, distance: 84.9
click at [722, 305] on div "[Service] Job | Install/Setup (Working) JOB-32940 Thu, Sep 25th, 2025 - 7:00 AM" at bounding box center [863, 305] width 423 height 58
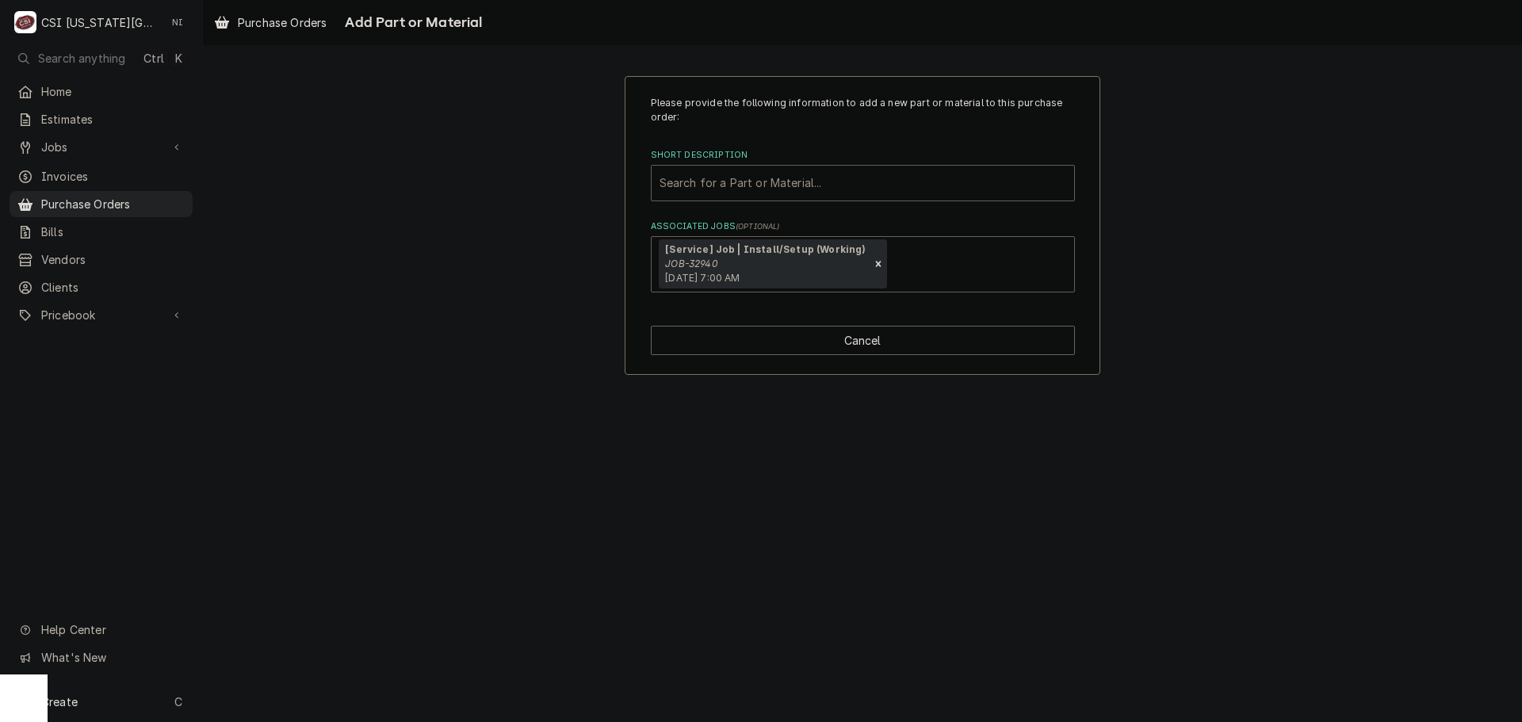
click at [738, 194] on div "Short Description" at bounding box center [863, 183] width 407 height 29
type input "misc serv"
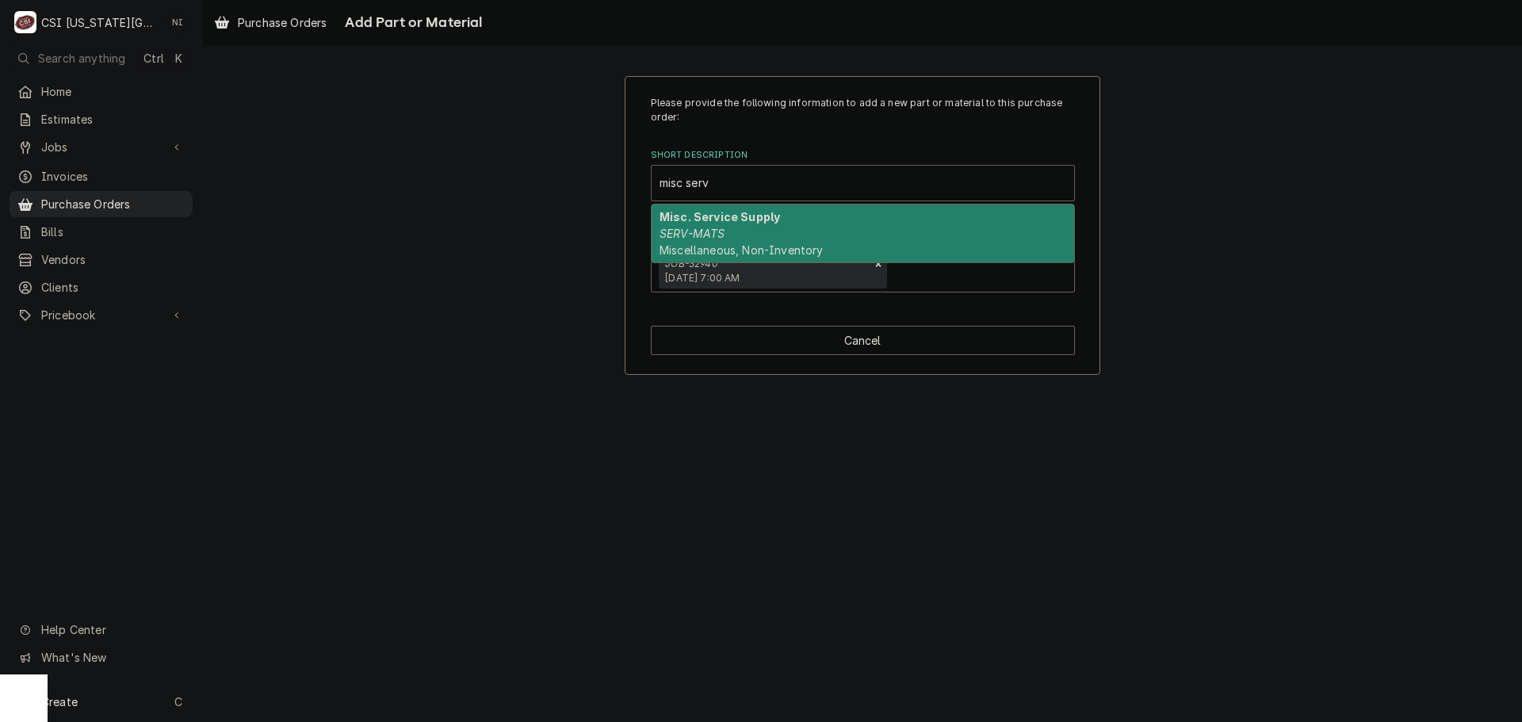
click at [793, 220] on div "Misc. Service Supply SERV-MATS Miscellaneous, Non-Inventory" at bounding box center [863, 234] width 423 height 58
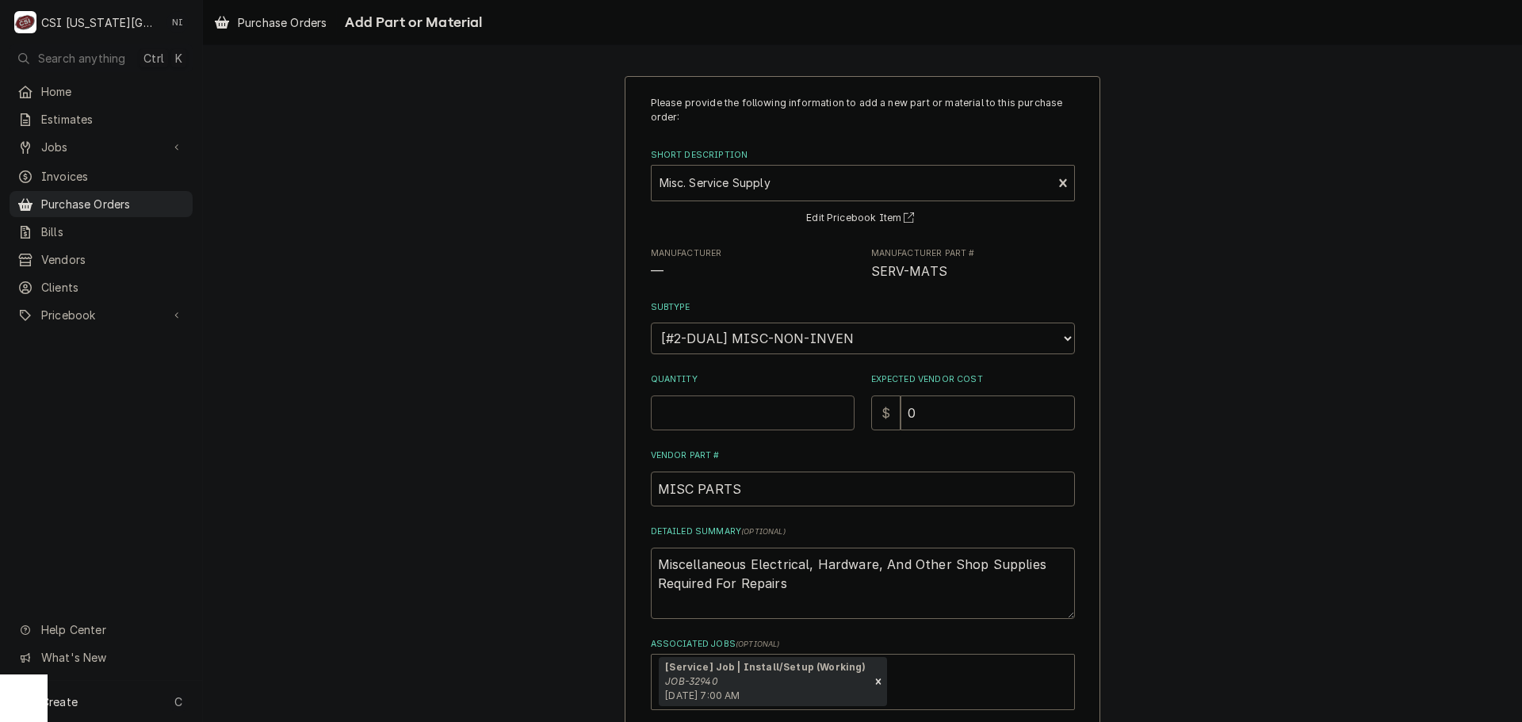
click at [752, 419] on input "Quantity" at bounding box center [753, 413] width 204 height 35
type textarea "x"
type input "1"
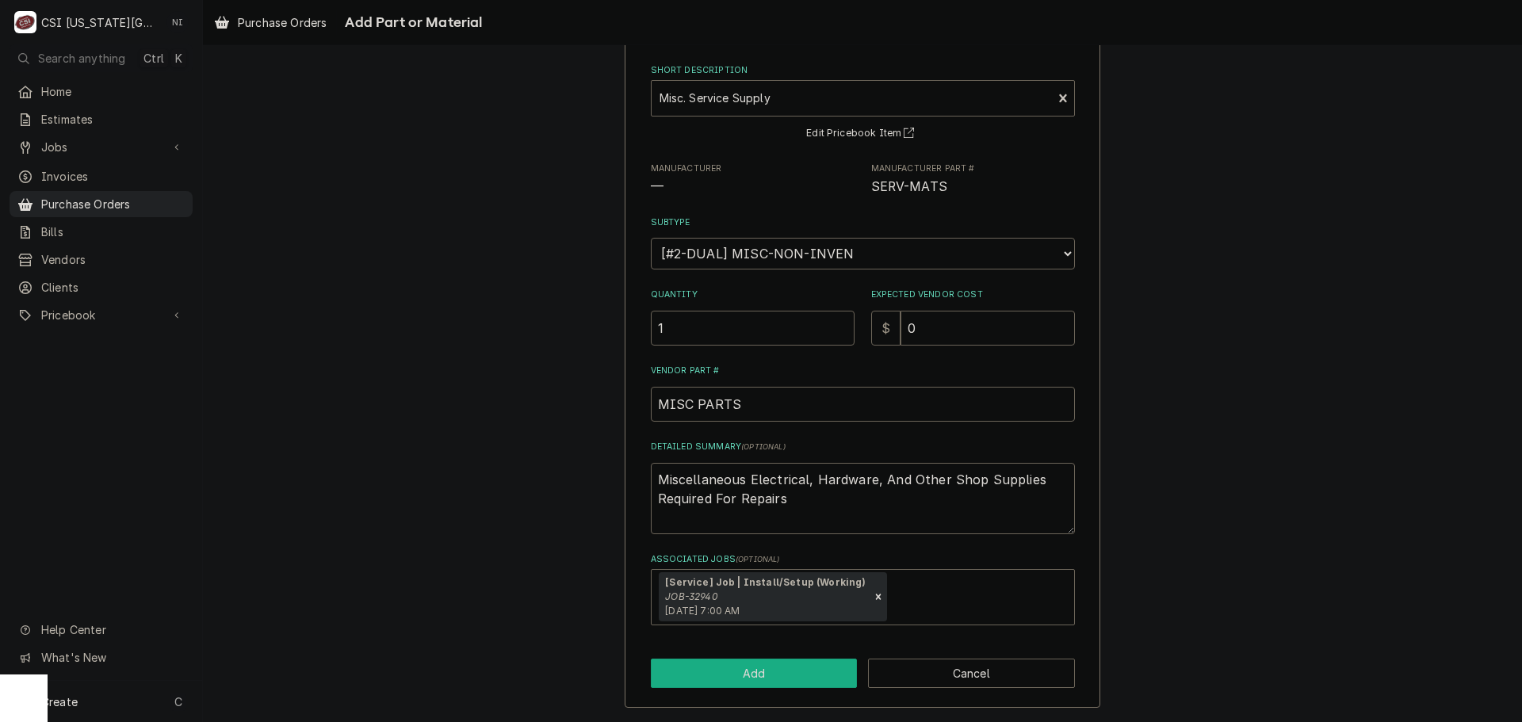
click at [772, 666] on button "Add" at bounding box center [754, 673] width 207 height 29
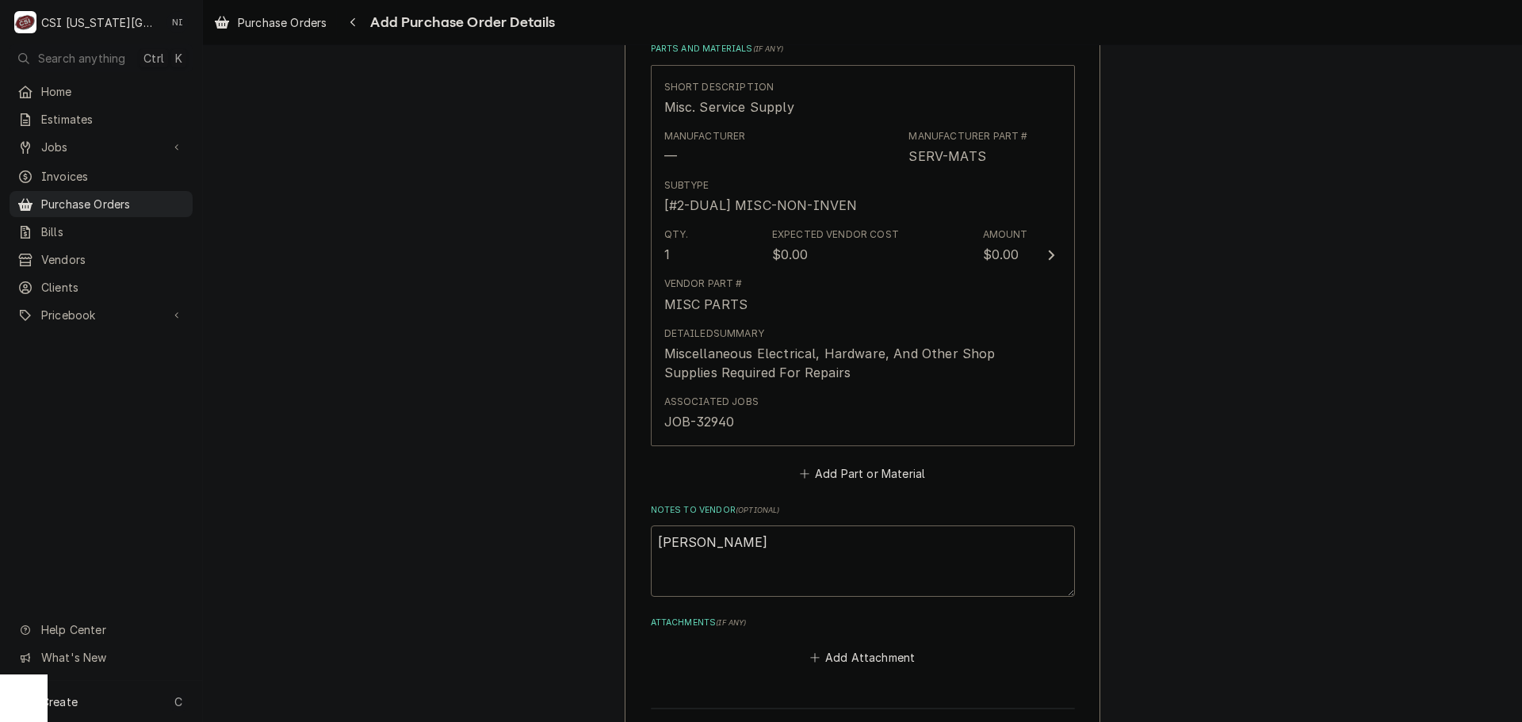
scroll to position [860, 0]
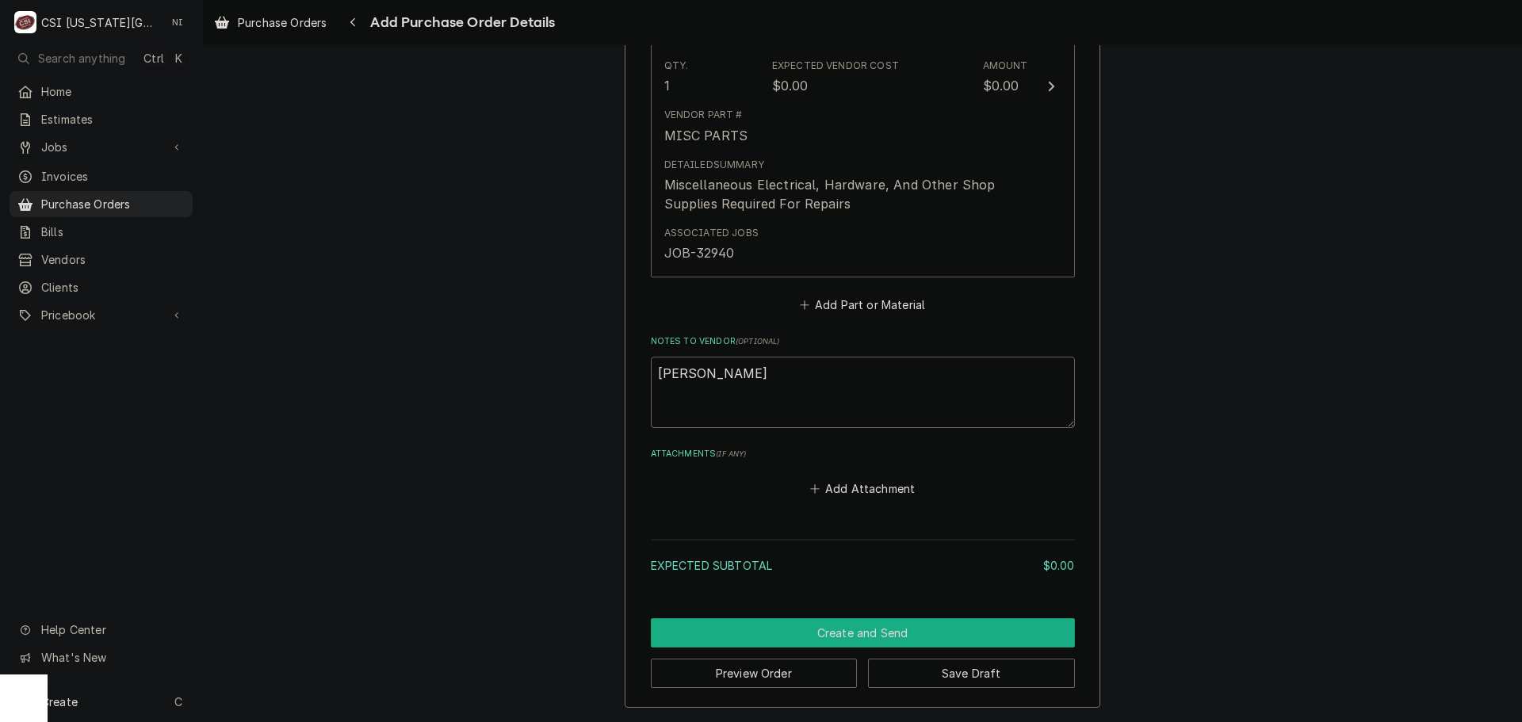
click at [826, 627] on button "Create and Send" at bounding box center [863, 632] width 424 height 29
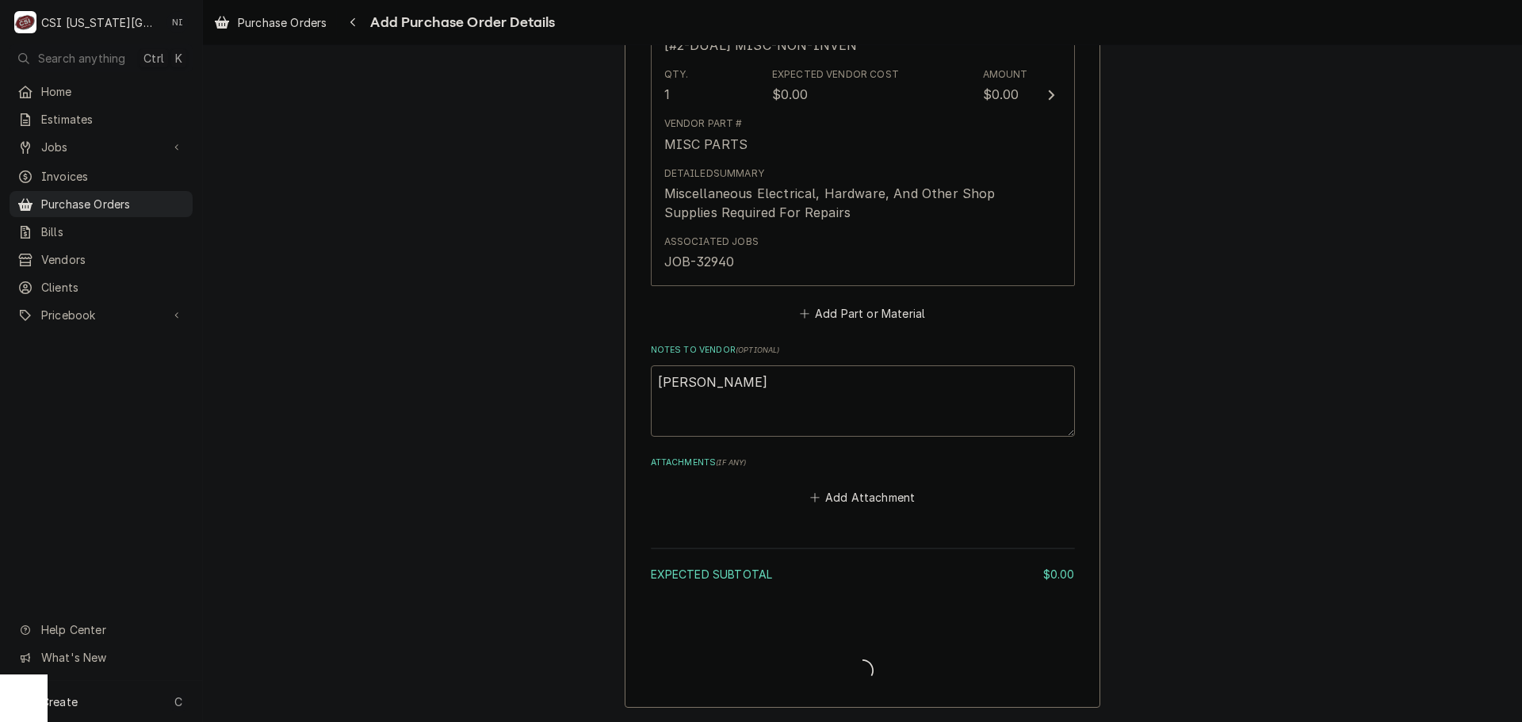
scroll to position [851, 0]
type textarea "x"
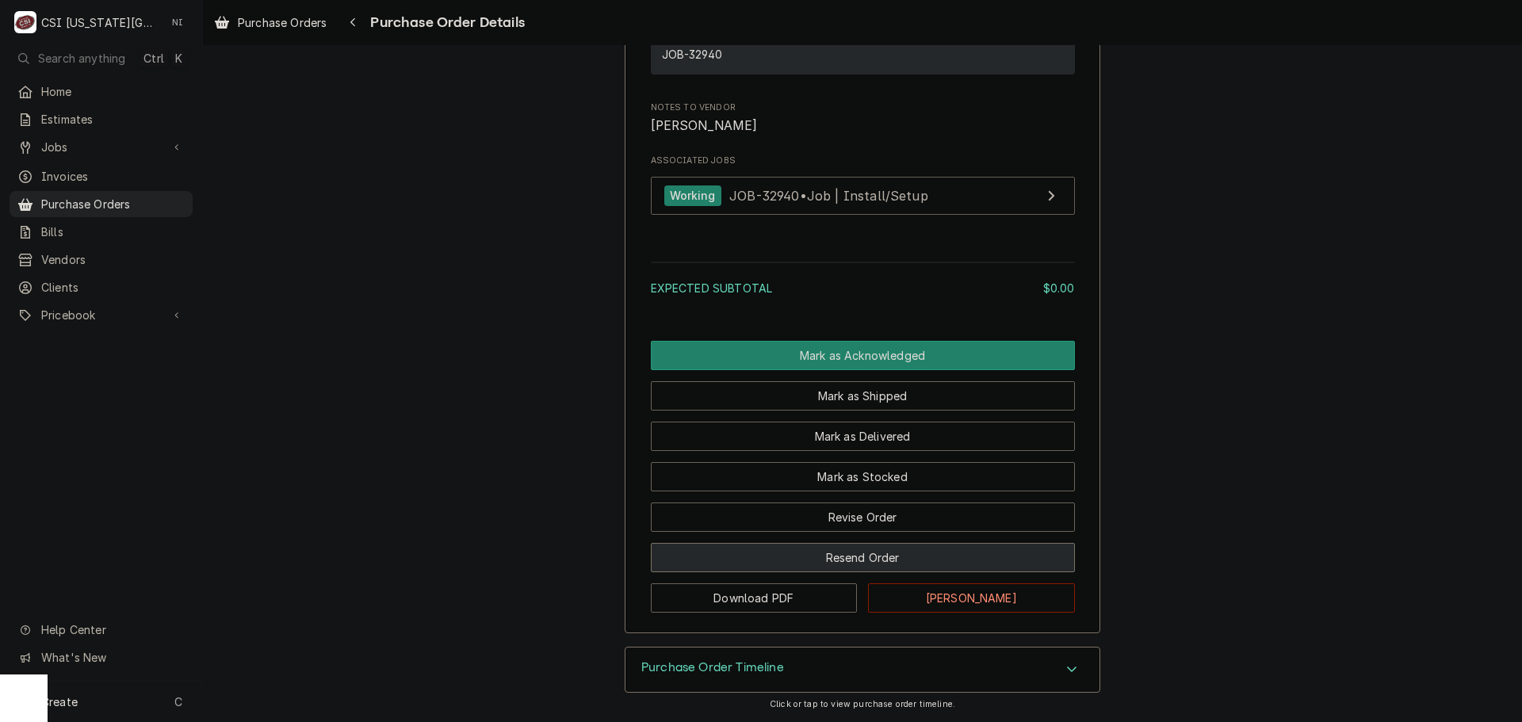
scroll to position [1283, 0]
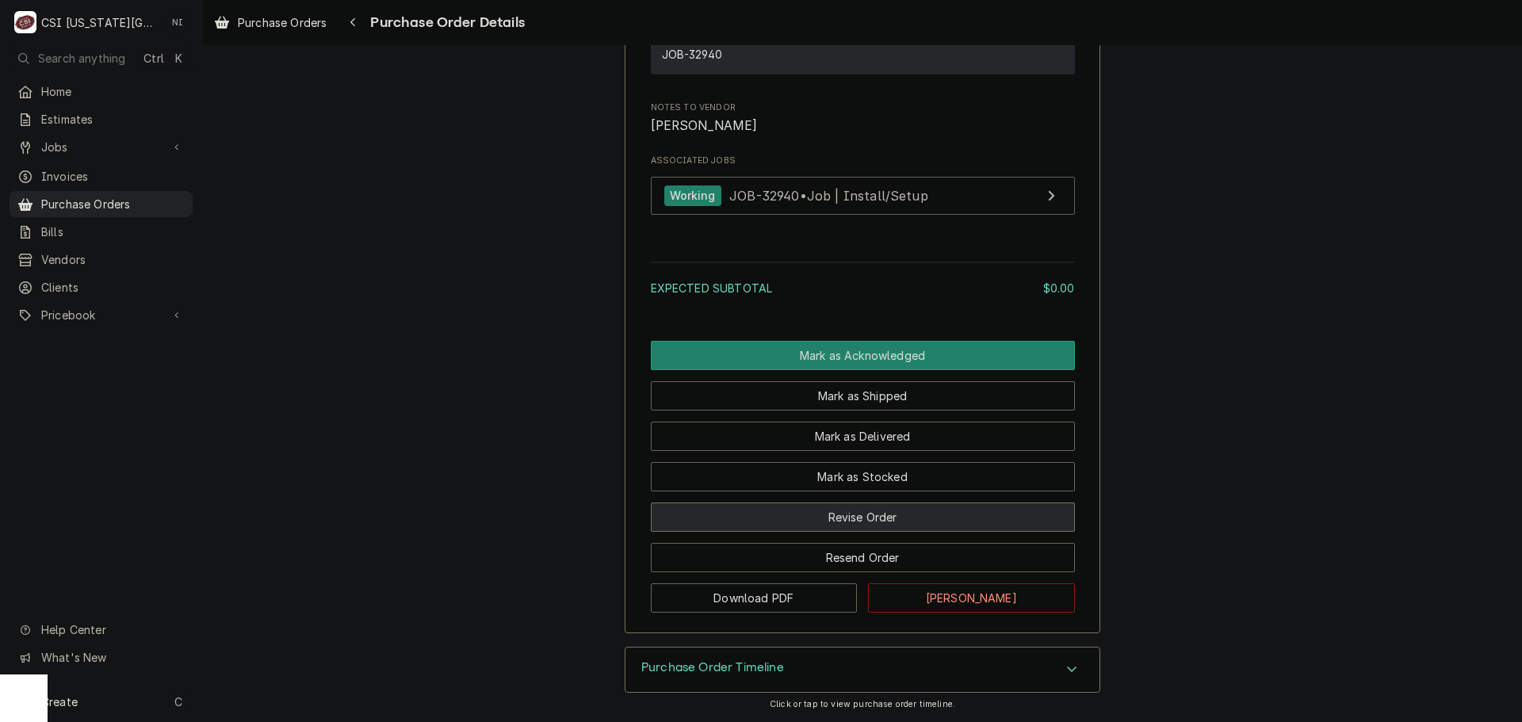
click at [935, 510] on button "Revise Order" at bounding box center [863, 517] width 424 height 29
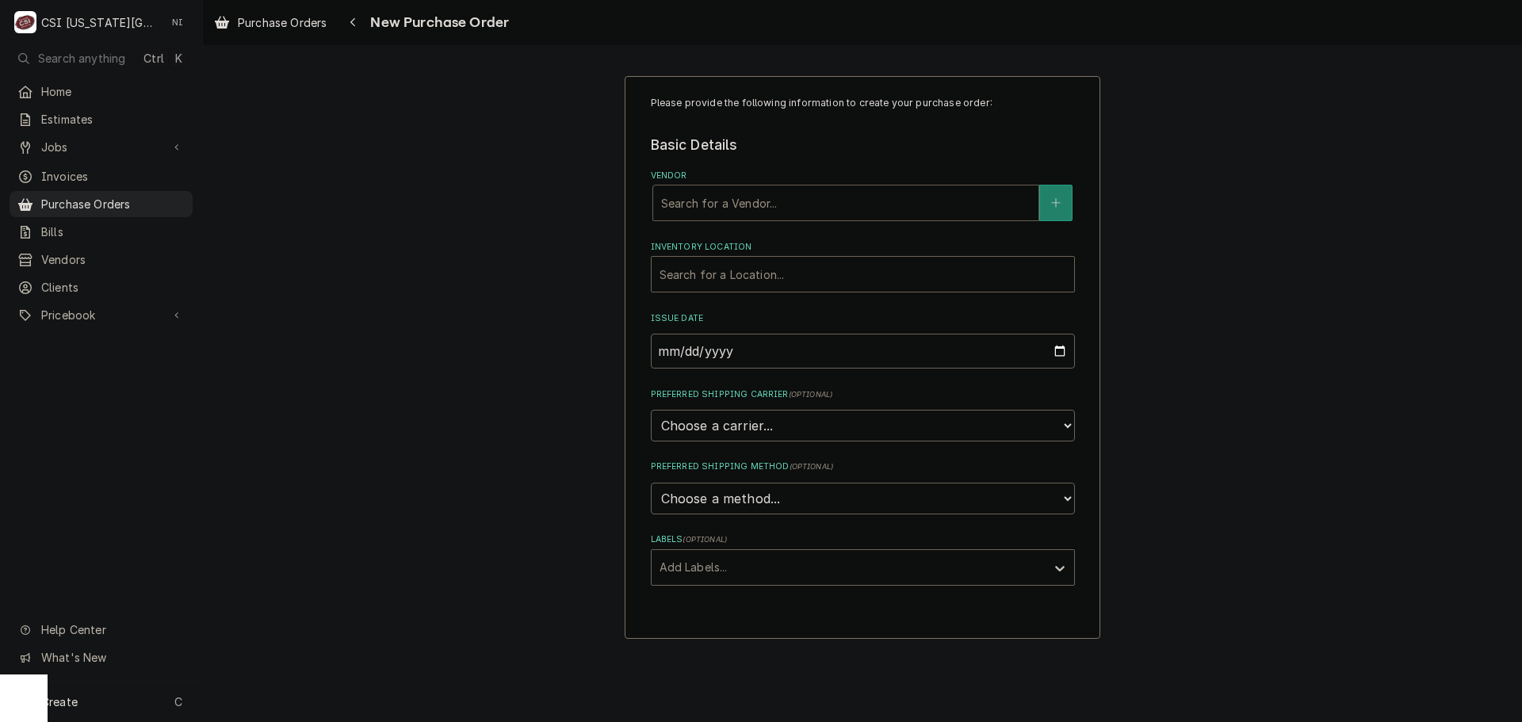
click at [726, 197] on div "Vendor" at bounding box center [845, 203] width 369 height 29
type input "home"
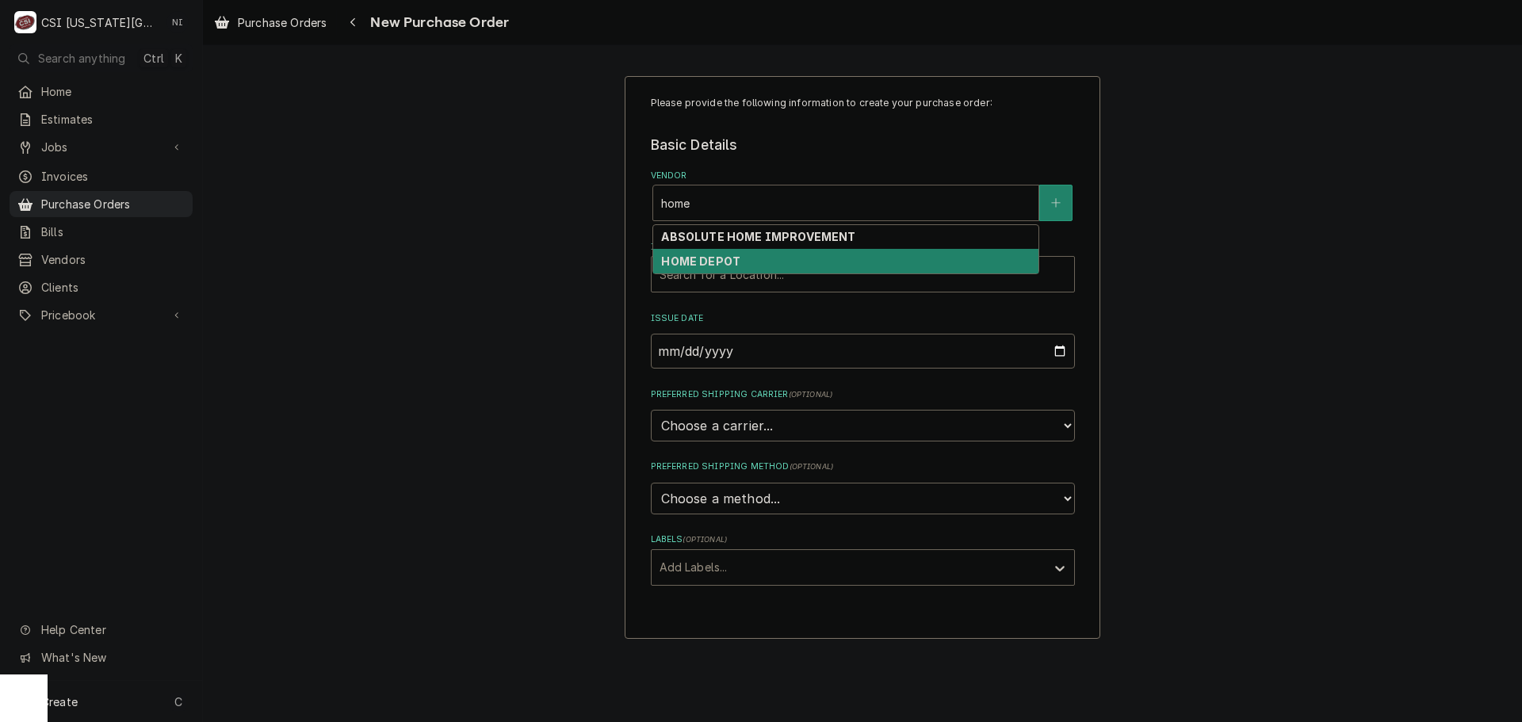
click at [714, 263] on strong "HOME DEPOT" at bounding box center [700, 260] width 79 height 13
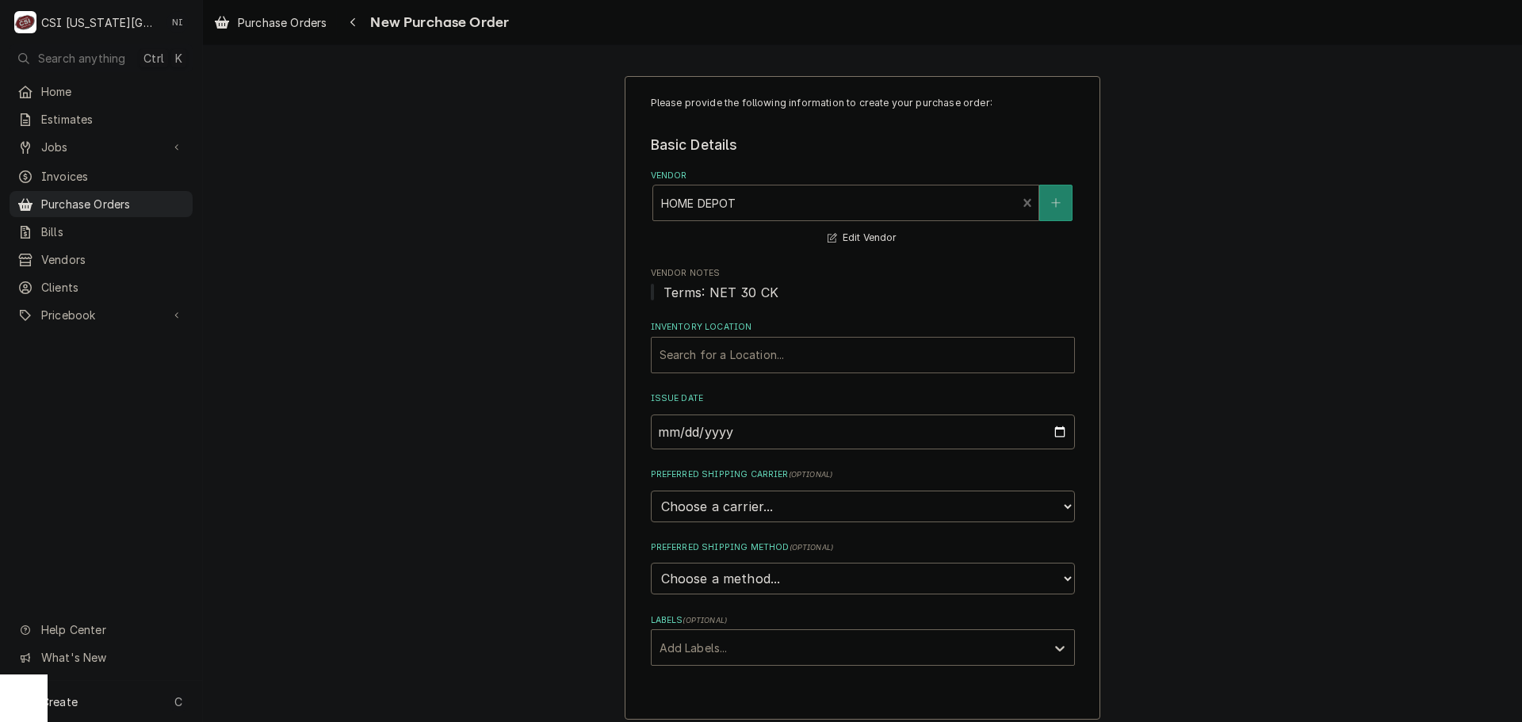
click at [722, 348] on div "Inventory Location" at bounding box center [863, 355] width 407 height 29
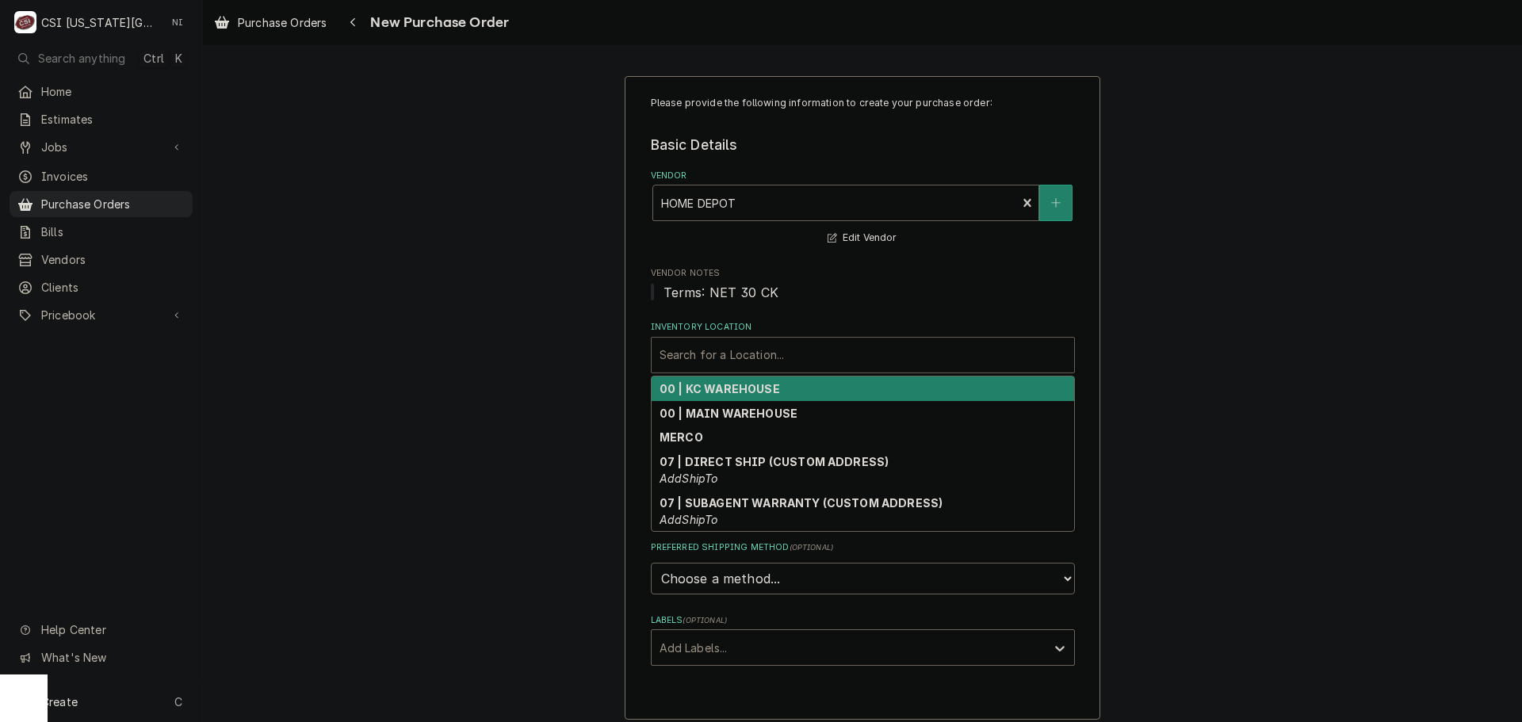
click at [717, 389] on strong "00 | KC WAREHOUSE" at bounding box center [720, 388] width 120 height 13
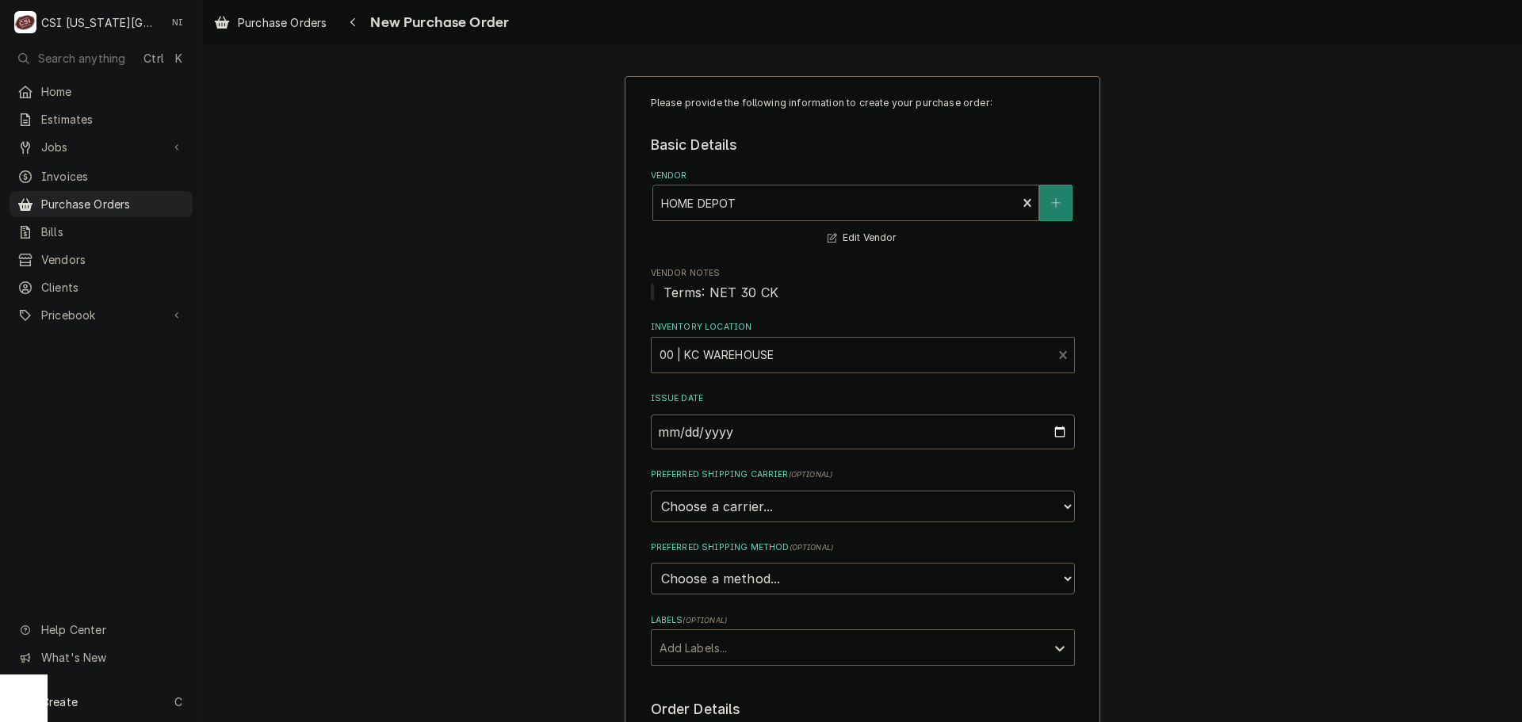
click at [696, 644] on div "Labels" at bounding box center [849, 647] width 378 height 29
click at [703, 706] on div "² Local Pickup 🛍️" at bounding box center [863, 706] width 423 height 25
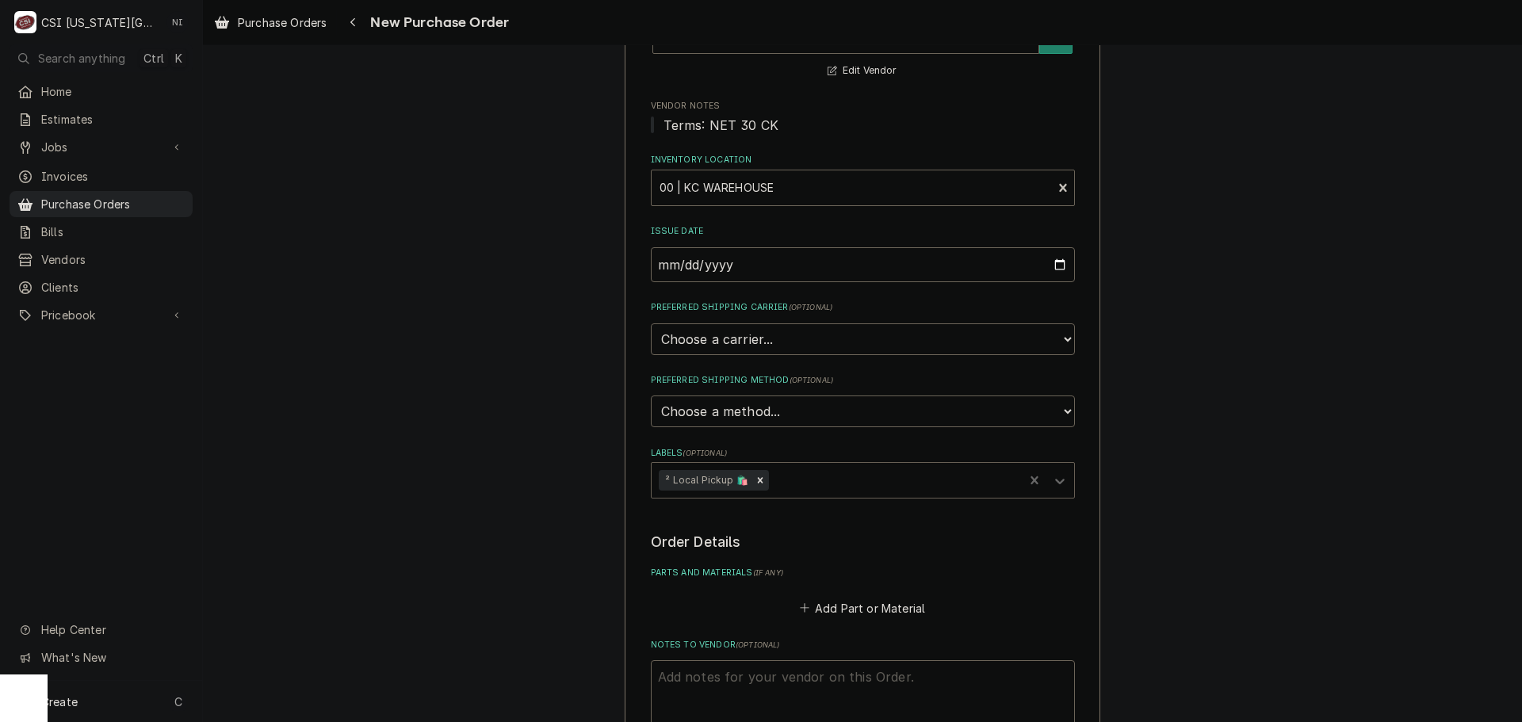
scroll to position [470, 0]
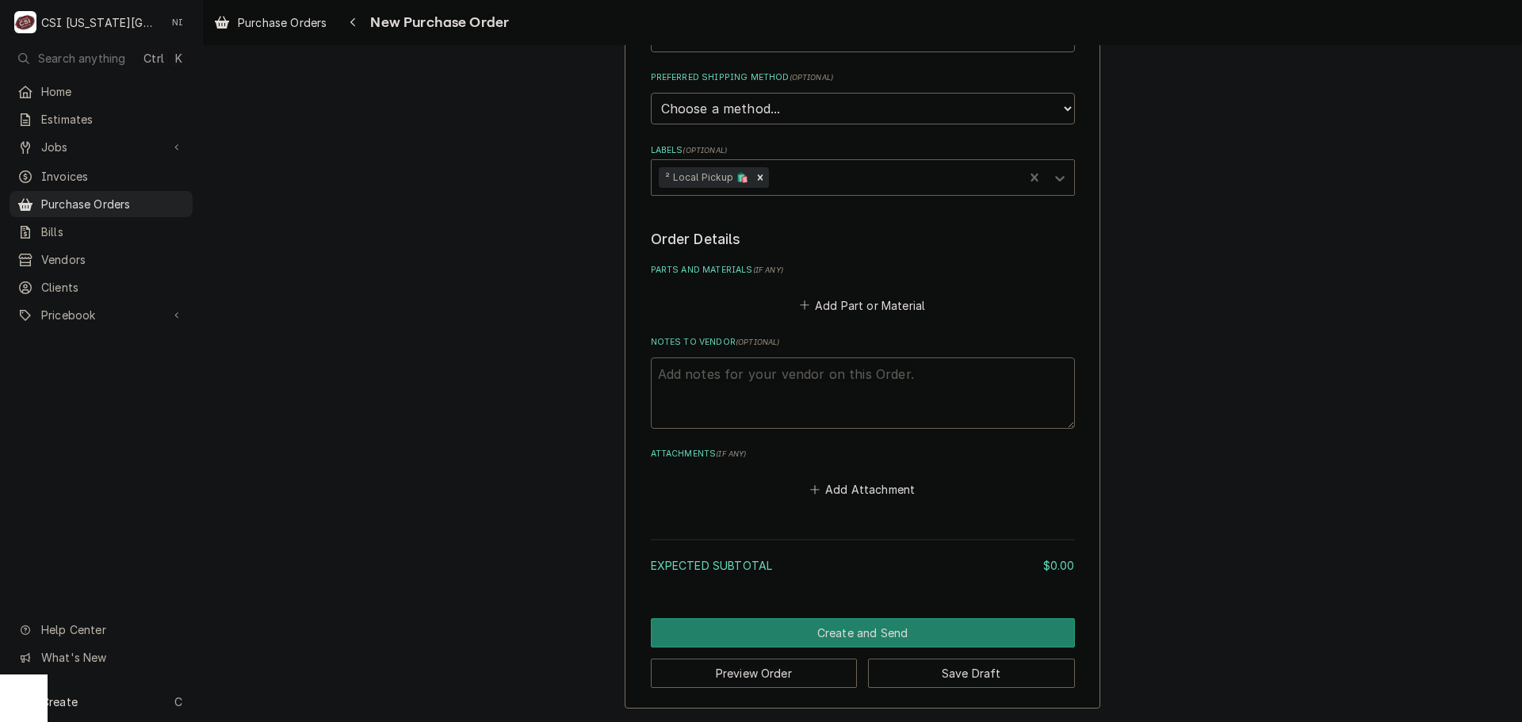
click at [832, 389] on textarea "Notes to Vendor ( optional )" at bounding box center [863, 393] width 424 height 71
type textarea "x"
type textarea "m"
type textarea "x"
type textarea "ma"
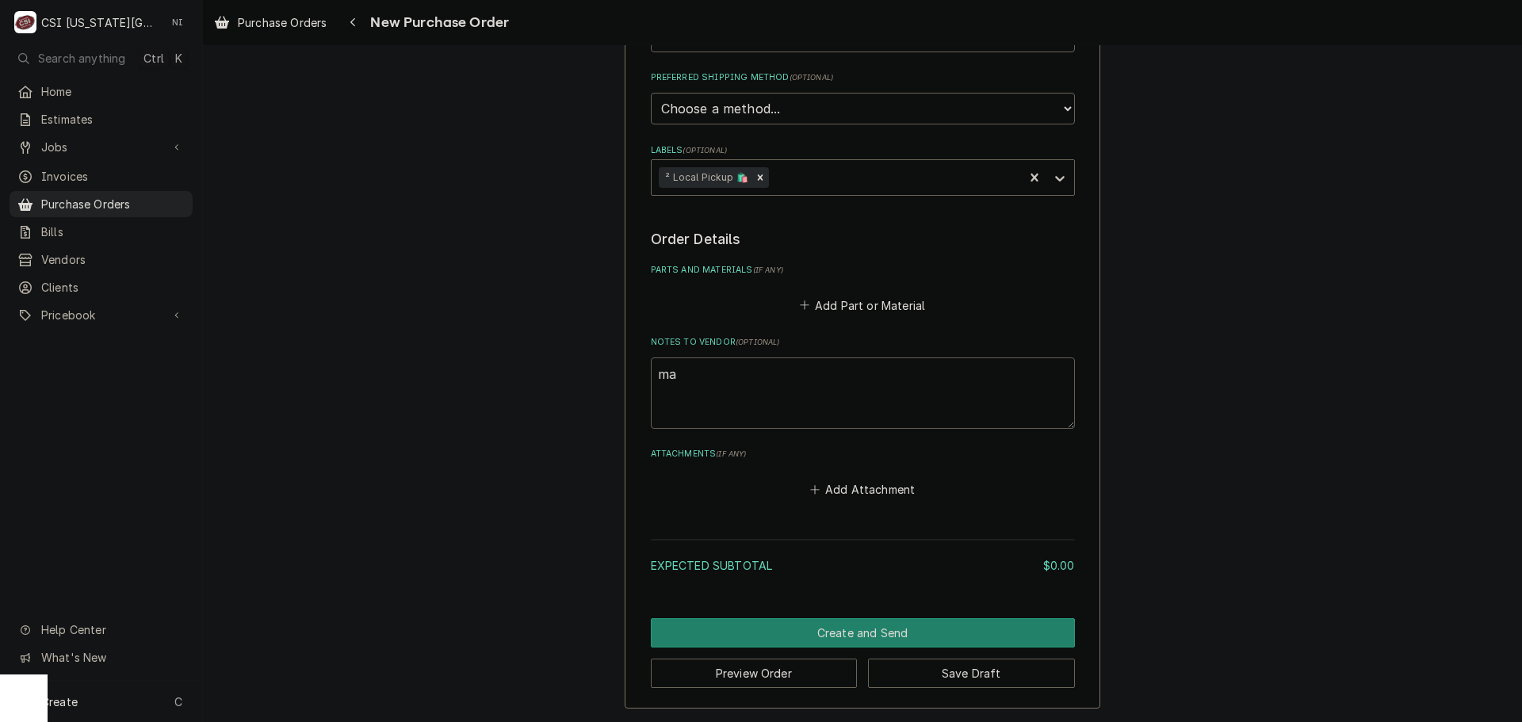
type textarea "x"
type textarea "mar"
type textarea "x"
type textarea "mars"
type textarea "x"
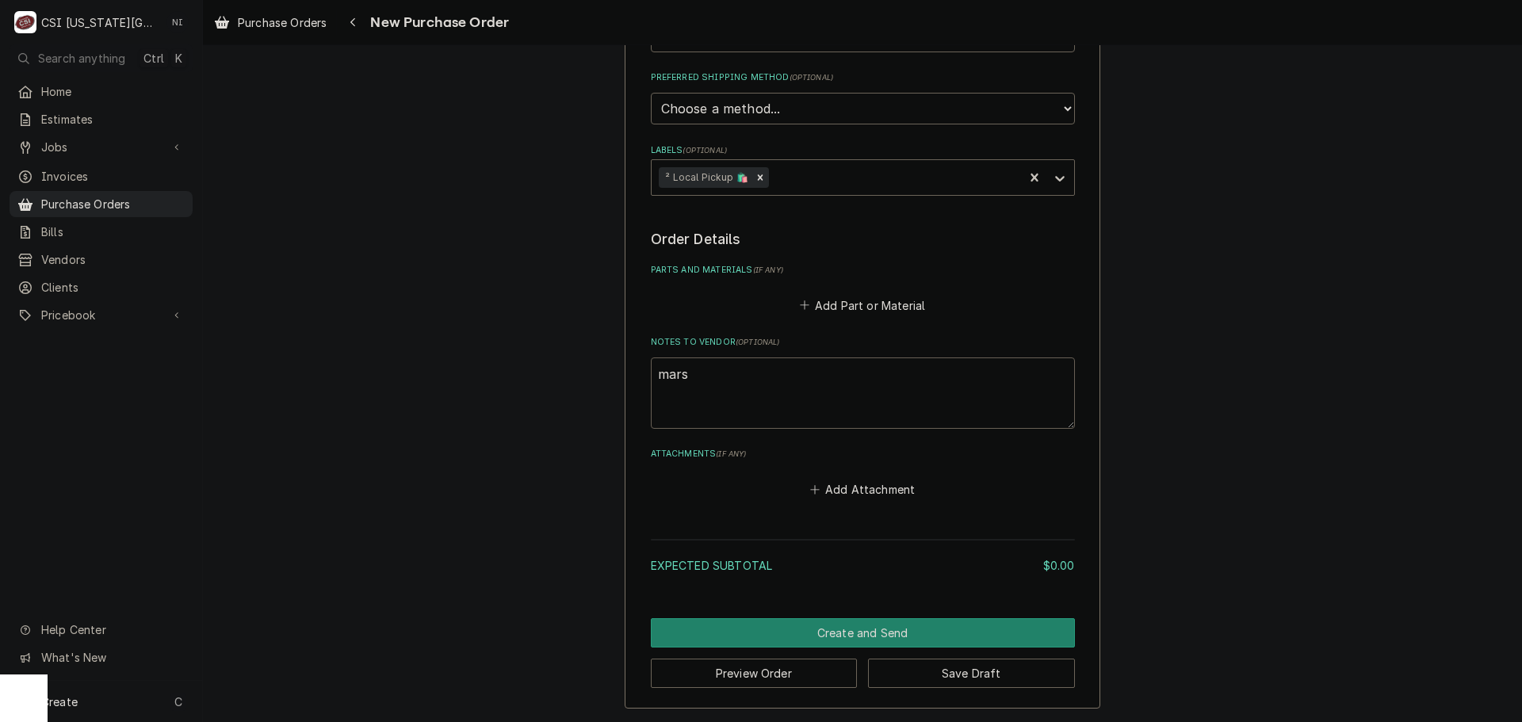
type textarea "marsh"
type textarea "x"
type textarea "marsha"
type textarea "x"
type textarea "marshal"
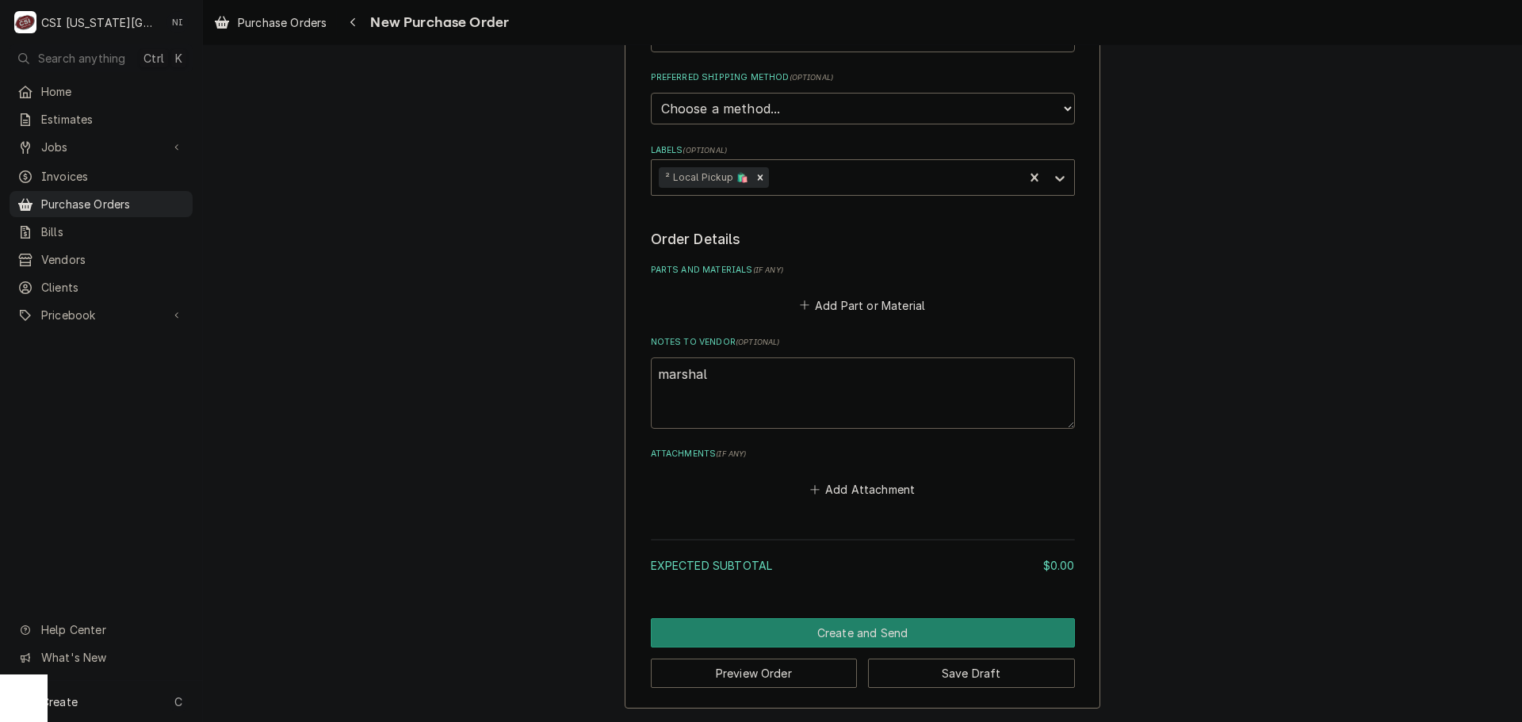
type textarea "x"
type textarea "marshall"
type textarea "x"
type textarea "marshall"
click at [827, 310] on button "Add Part or Material" at bounding box center [862, 305] width 131 height 22
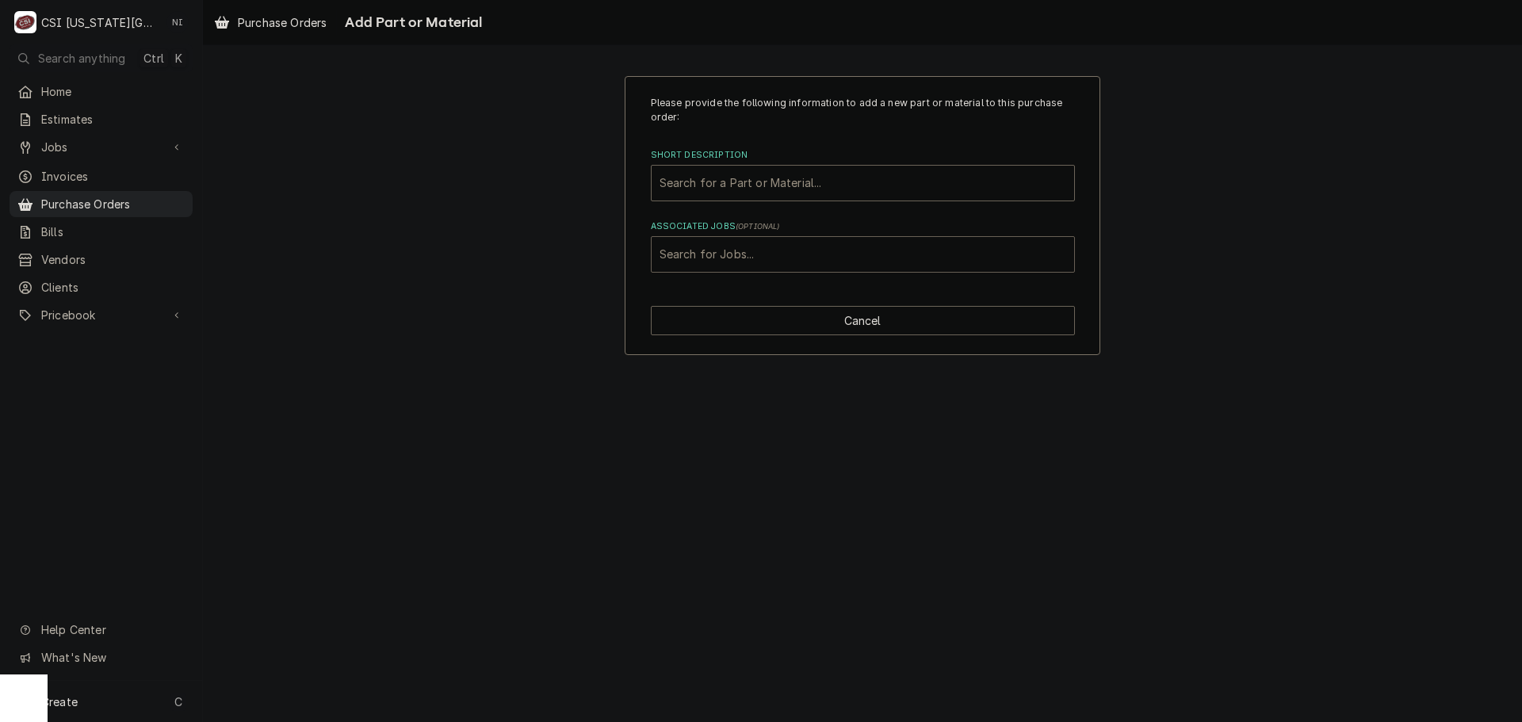
click at [791, 237] on div "Search for Jobs..." at bounding box center [863, 254] width 423 height 35
type input "32976"
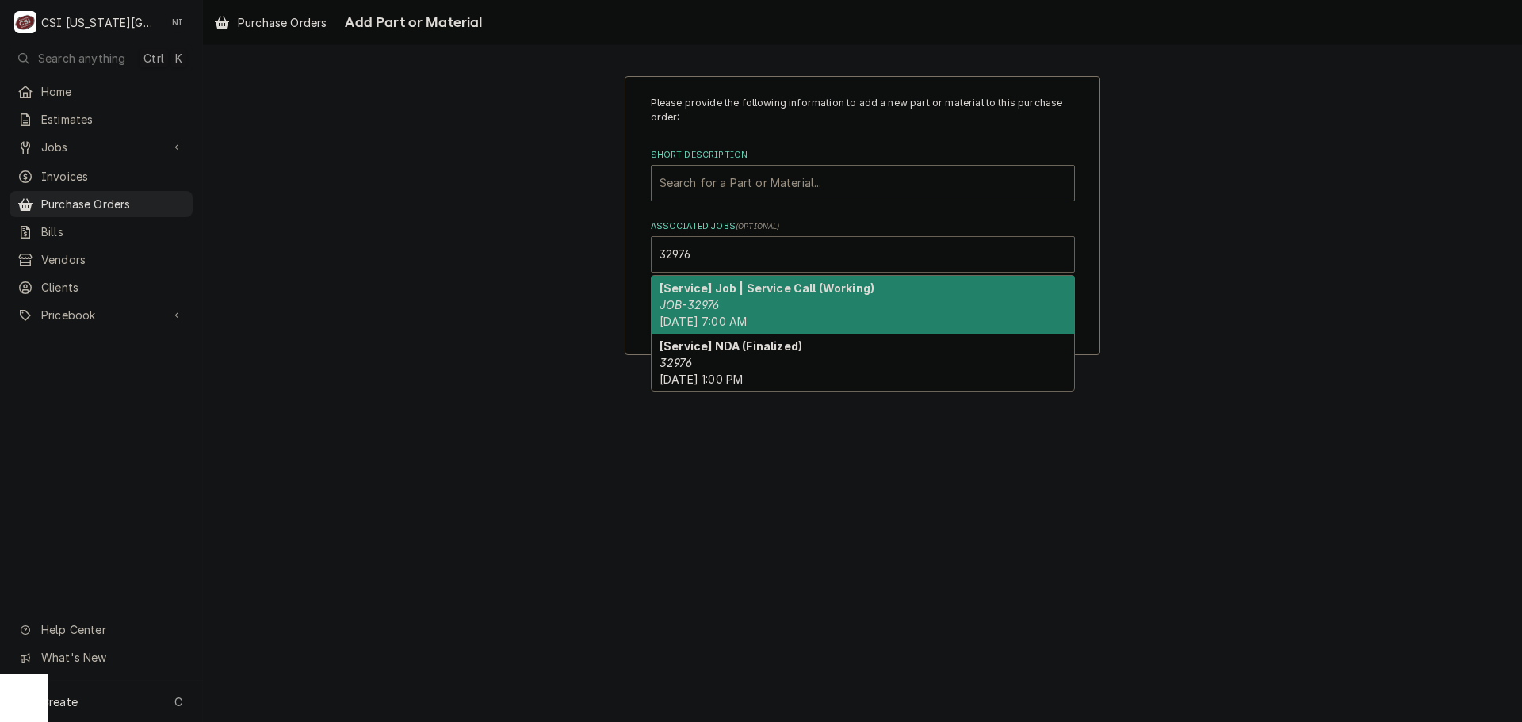
click at [767, 295] on strong "[Service] Job | Service Call (Working)" at bounding box center [767, 287] width 215 height 13
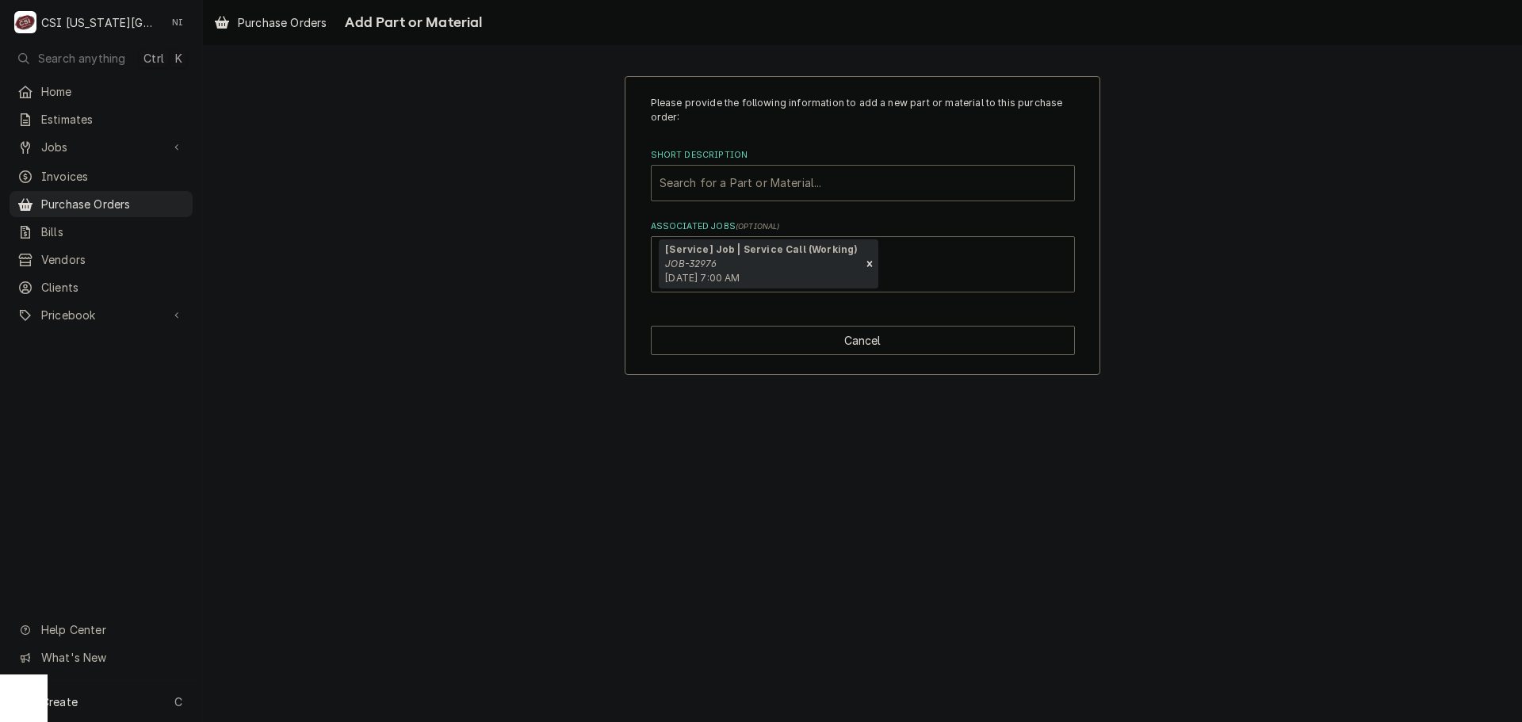
click at [750, 190] on div "Short Description" at bounding box center [863, 183] width 407 height 29
type input "misc serv"
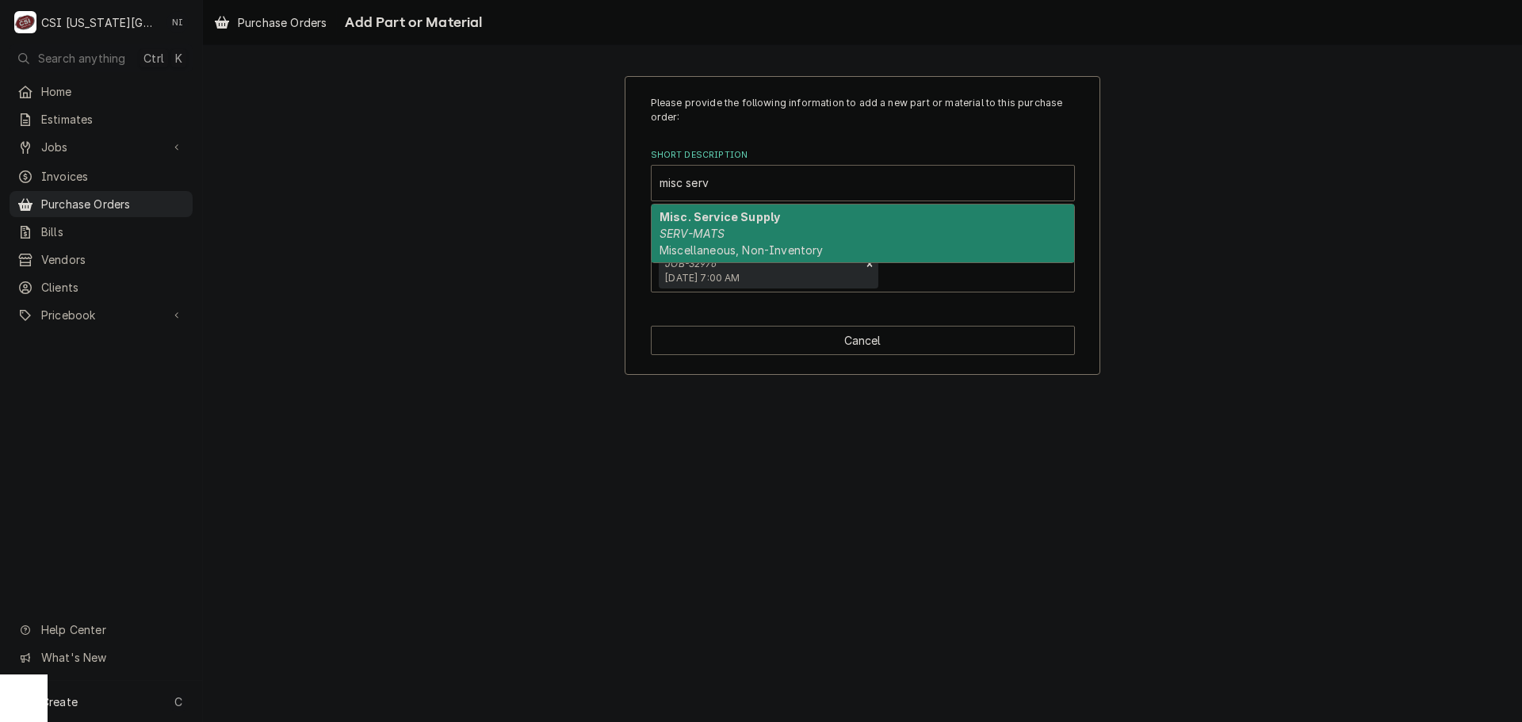
click at [679, 234] on em "SERV-MATS" at bounding box center [692, 233] width 65 height 13
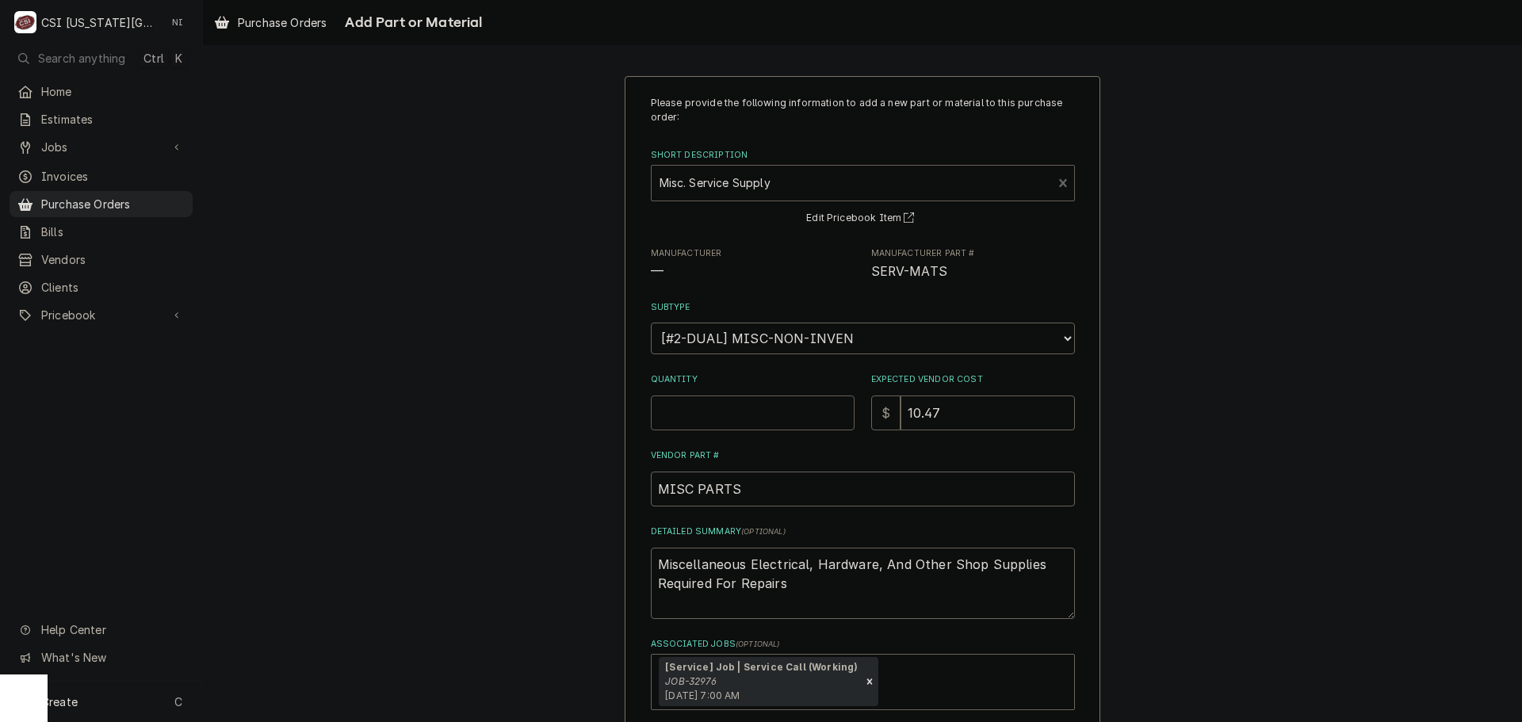
click at [758, 413] on input "Quantity" at bounding box center [753, 413] width 204 height 35
type textarea "x"
type input "1"
type textarea "x"
type input "0"
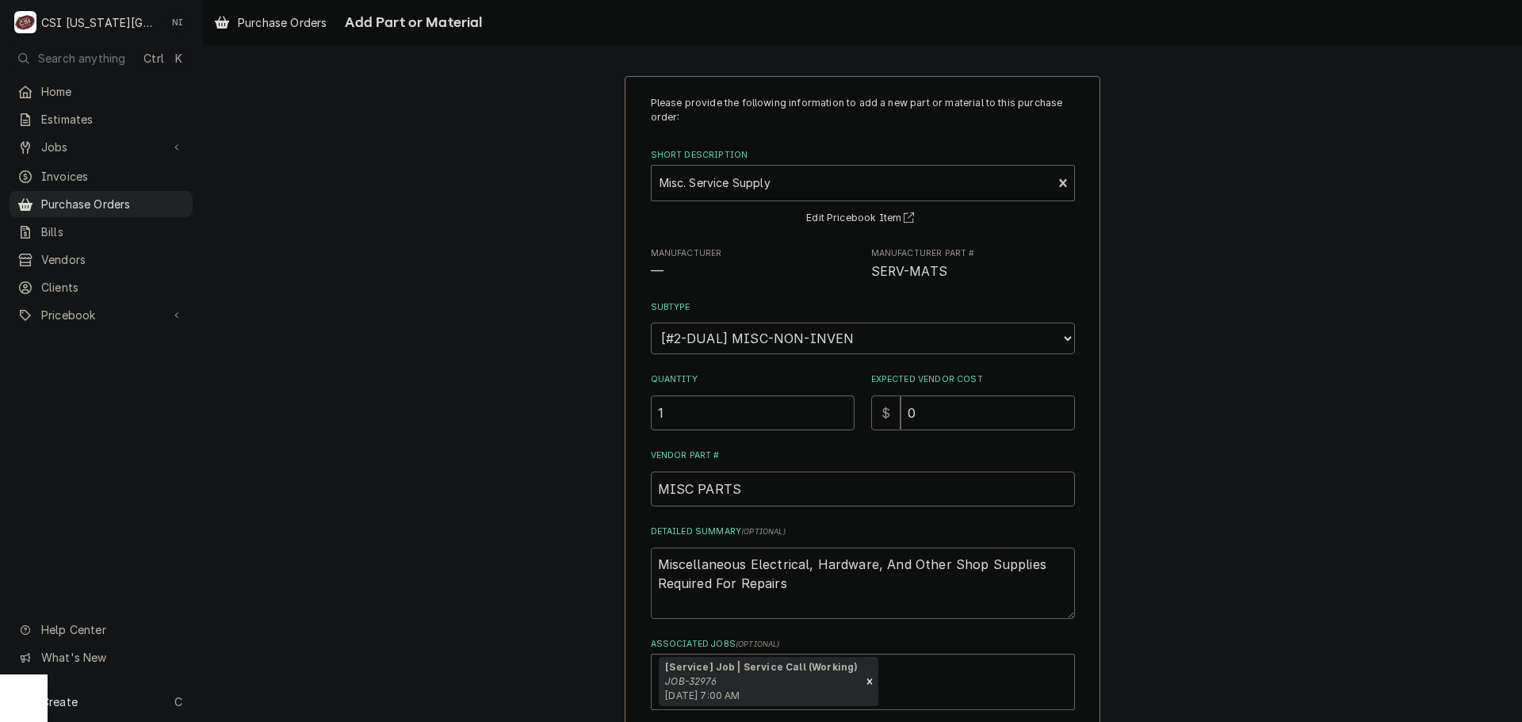
drag, startPoint x: 684, startPoint y: 590, endPoint x: 809, endPoint y: 565, distance: 127.6
click at [809, 565] on textarea "Miscellaneous Electrical, Hardware, And Other Shop Supplies Required For Repairs" at bounding box center [863, 583] width 424 height 71
type textarea "x"
type textarea "Miscellaneous Electrical,"
type textarea "x"
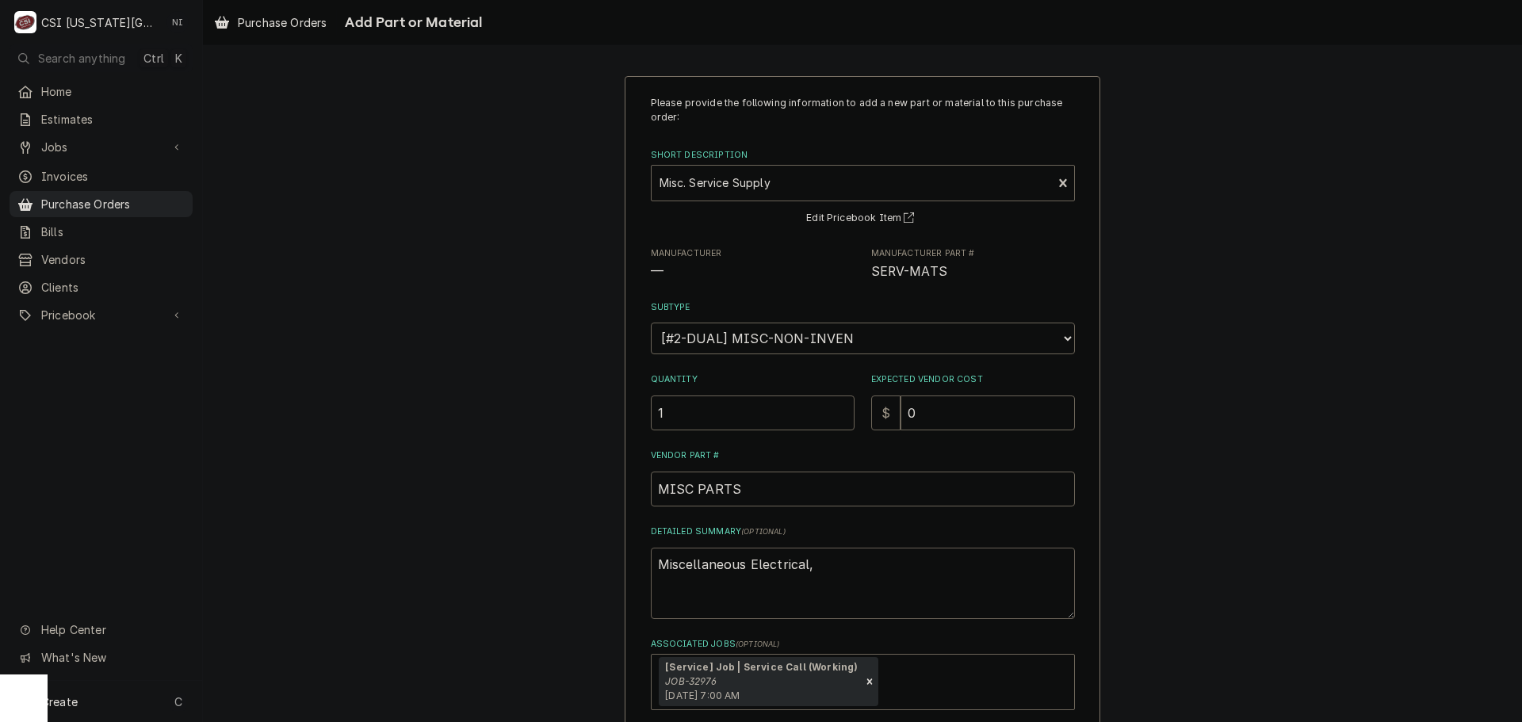
type textarea "Miscellaneous Electrical,"
type textarea "x"
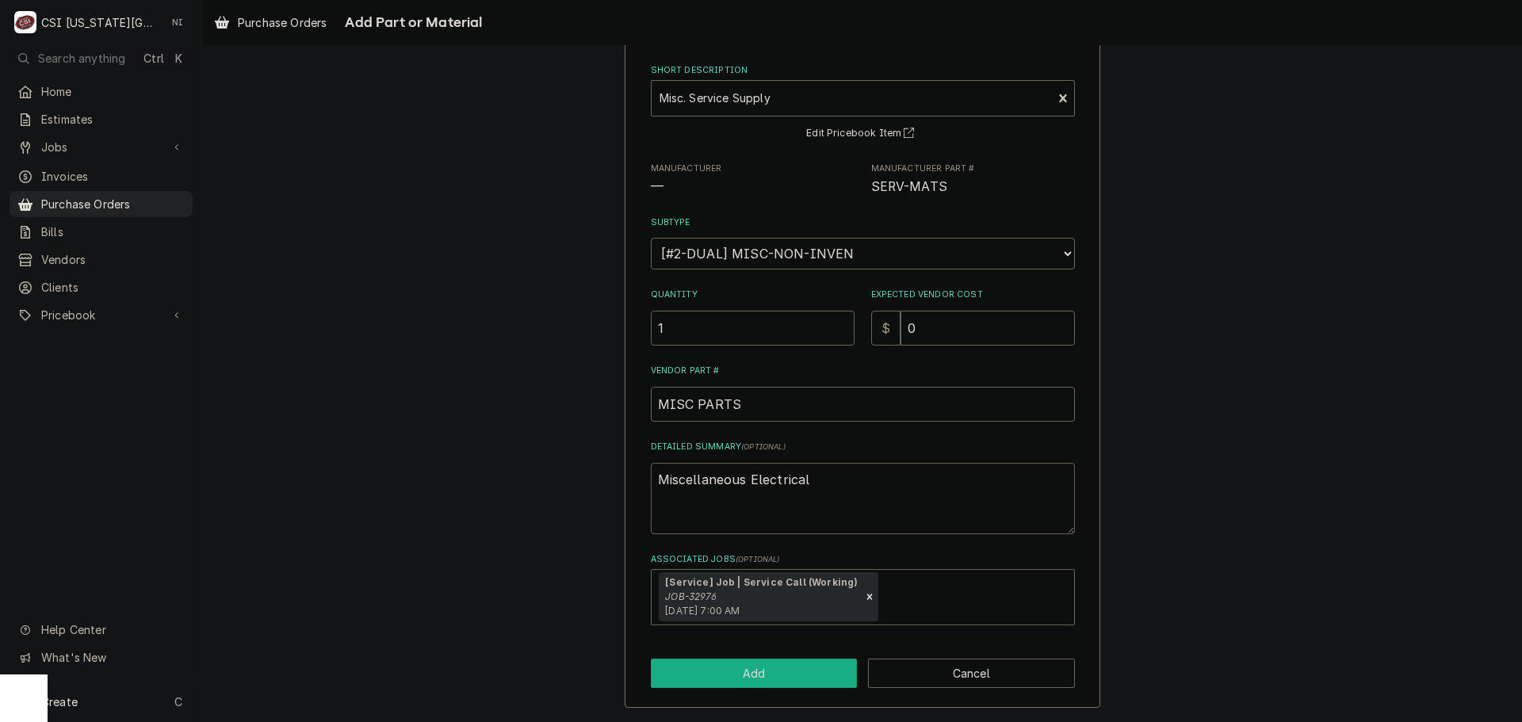
type textarea "Miscellaneous Electrical"
click at [759, 674] on button "Add" at bounding box center [754, 673] width 207 height 29
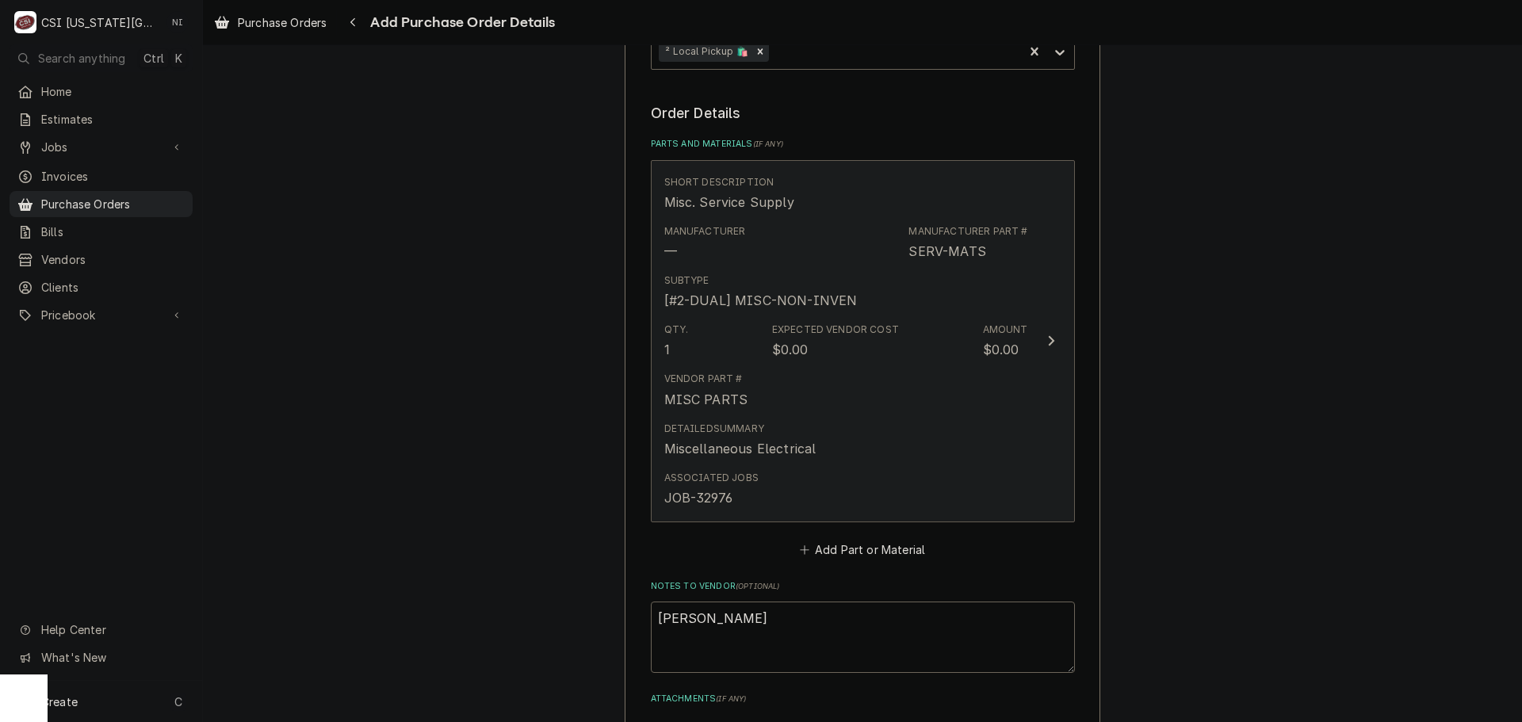
scroll to position [841, 0]
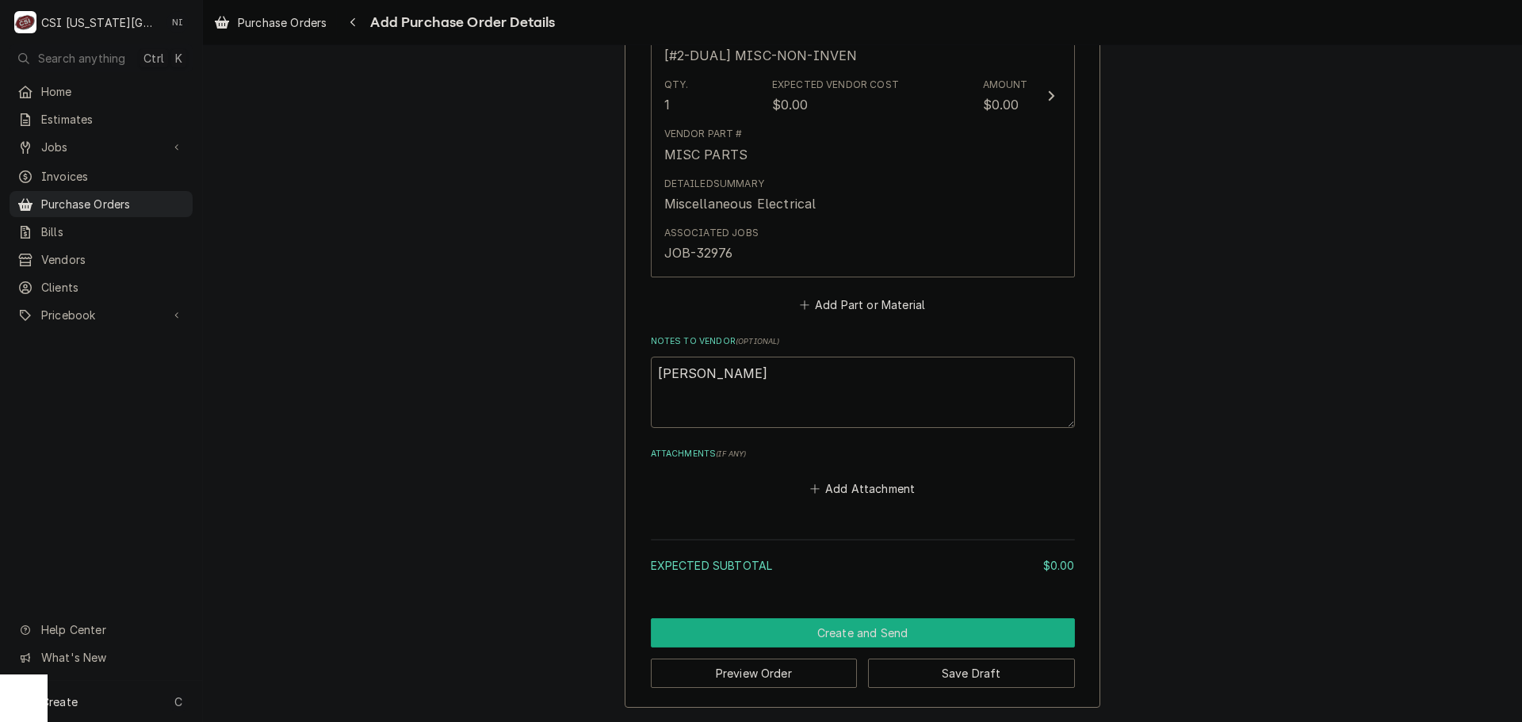
click at [892, 634] on button "Create and Send" at bounding box center [863, 632] width 424 height 29
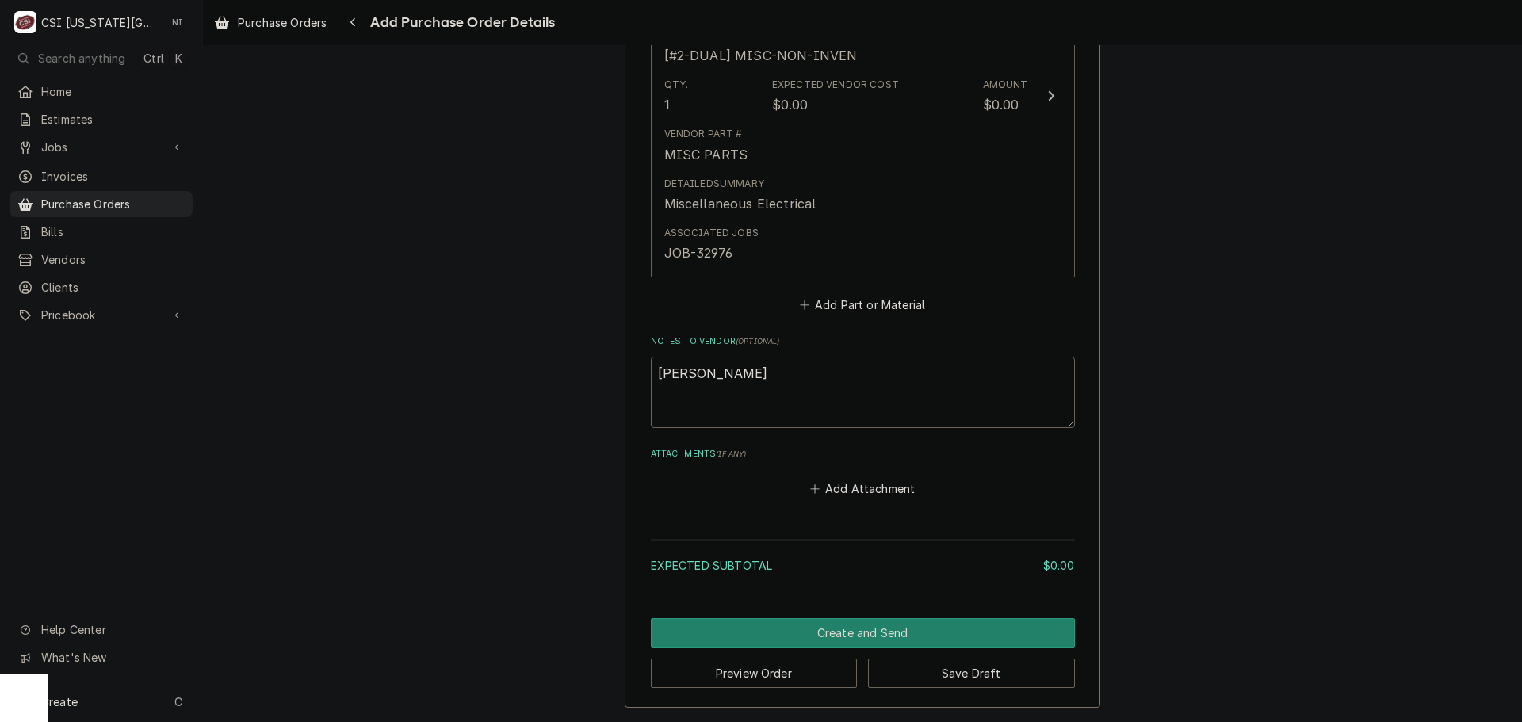
scroll to position [832, 0]
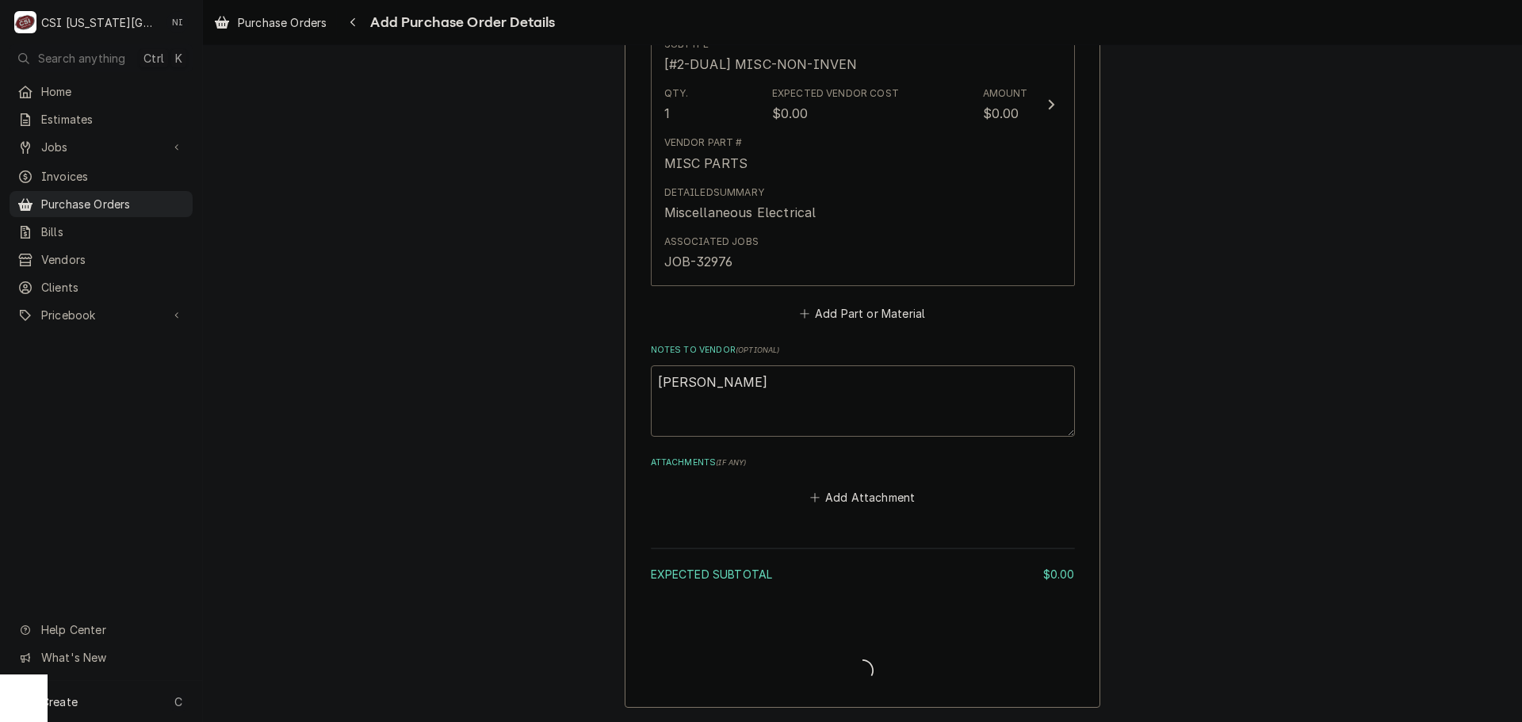
type textarea "x"
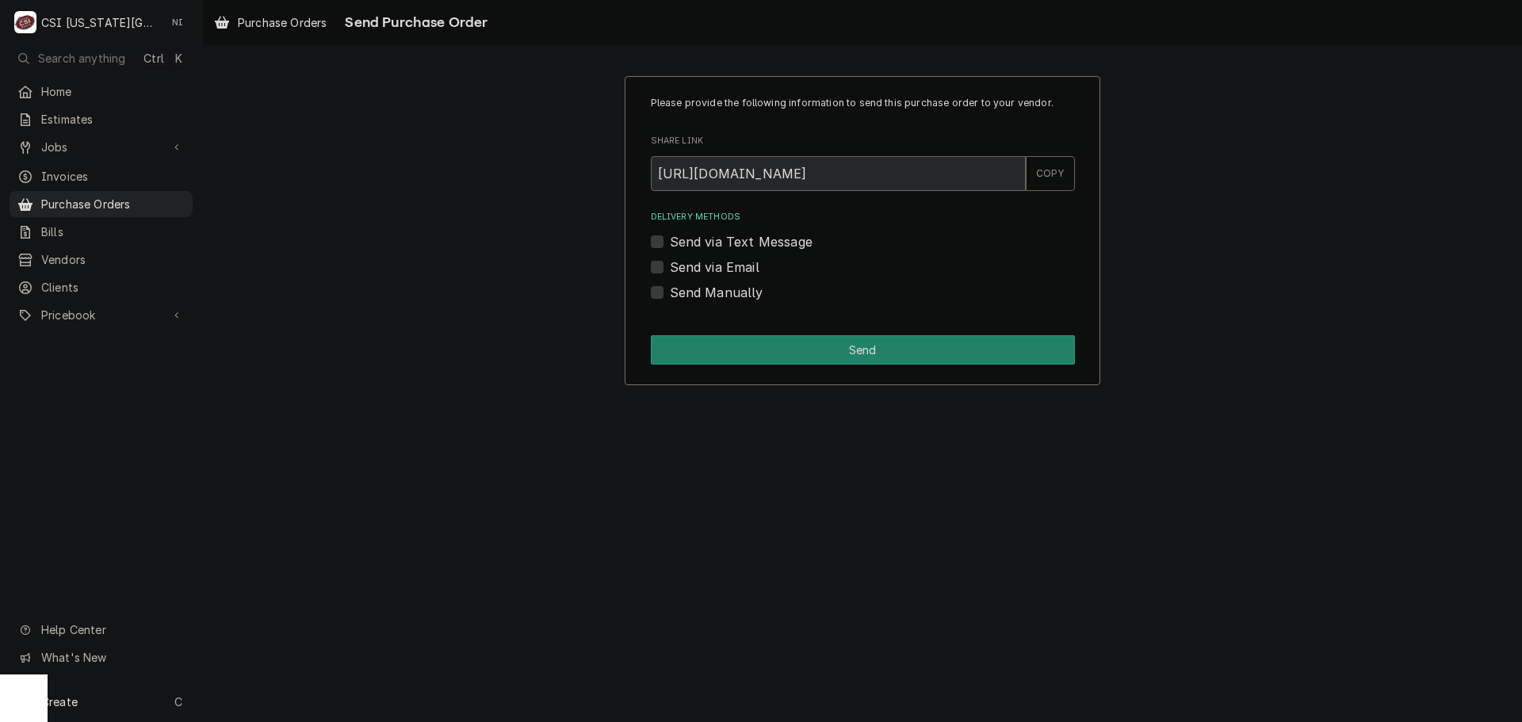
click at [670, 296] on label "Send Manually" at bounding box center [717, 292] width 94 height 19
click at [670, 296] on input "Send Manually" at bounding box center [882, 300] width 424 height 35
checkbox input "true"
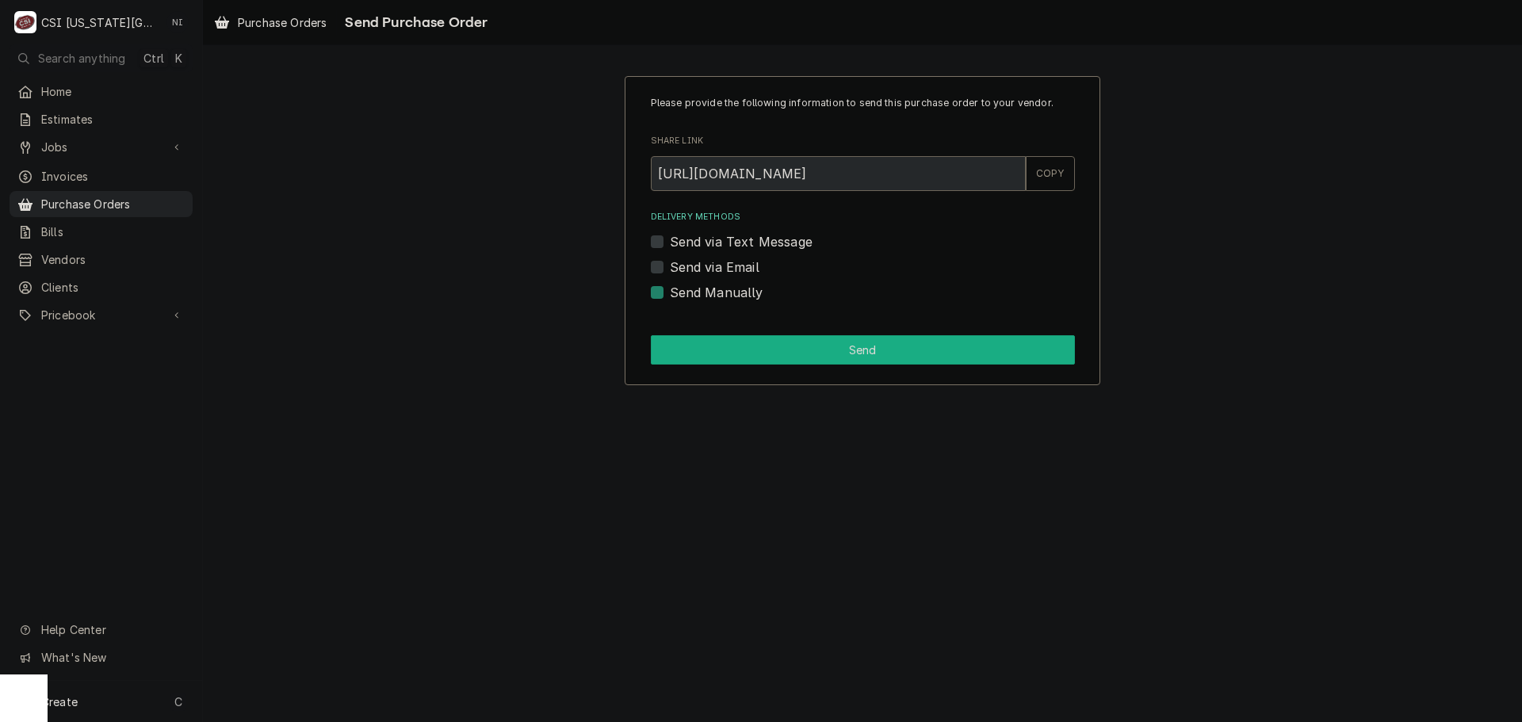
click at [758, 346] on button "Send" at bounding box center [863, 349] width 424 height 29
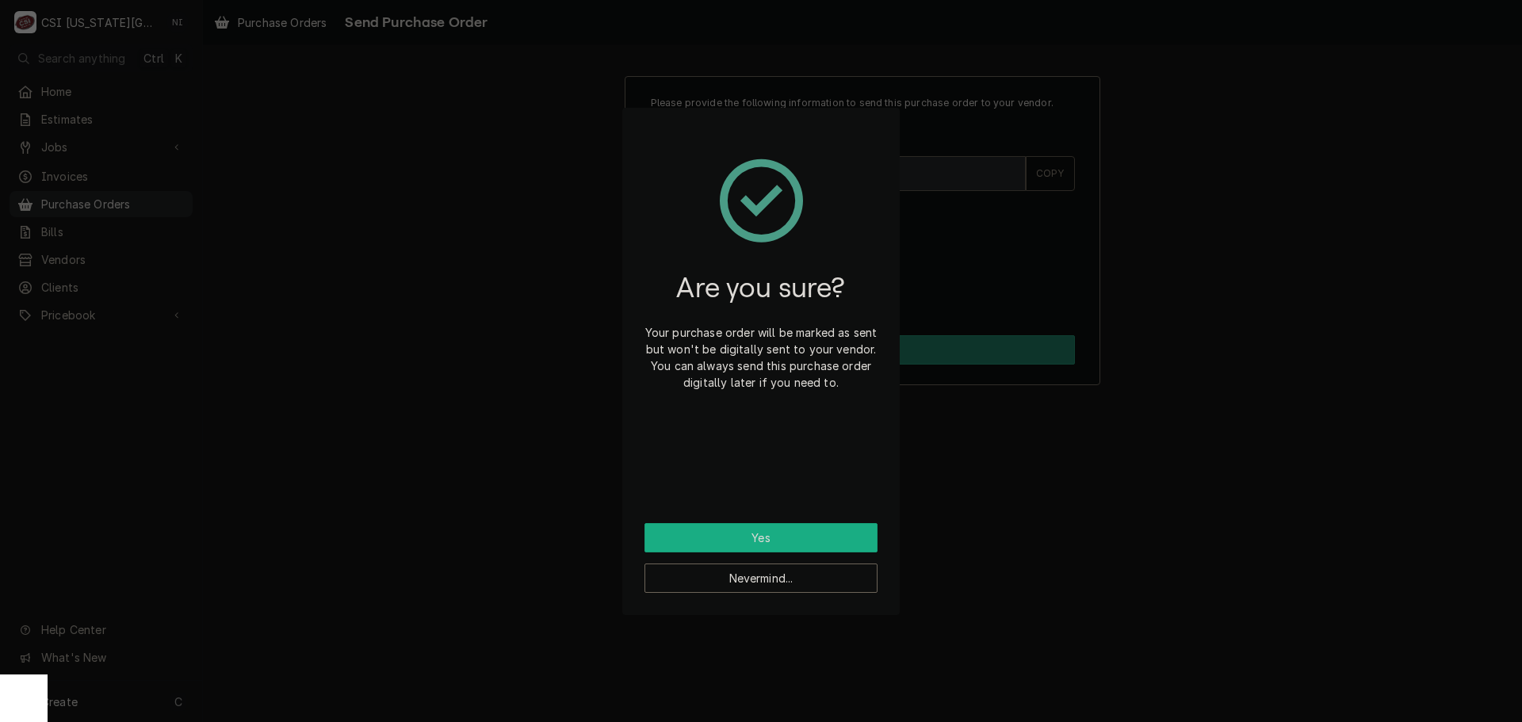
click at [767, 542] on button "Yes" at bounding box center [760, 537] width 233 height 29
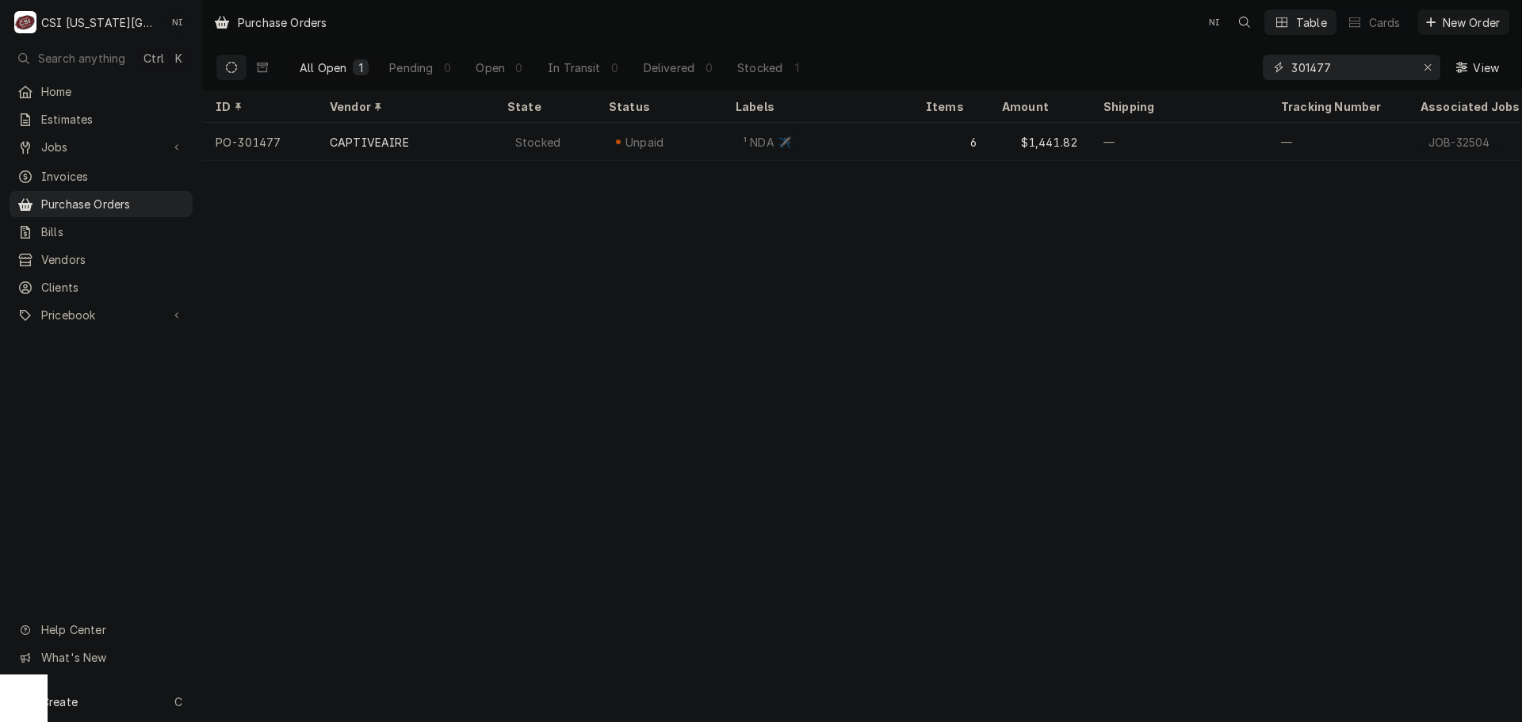
click at [1427, 65] on icon "Erase input" at bounding box center [1428, 67] width 9 height 11
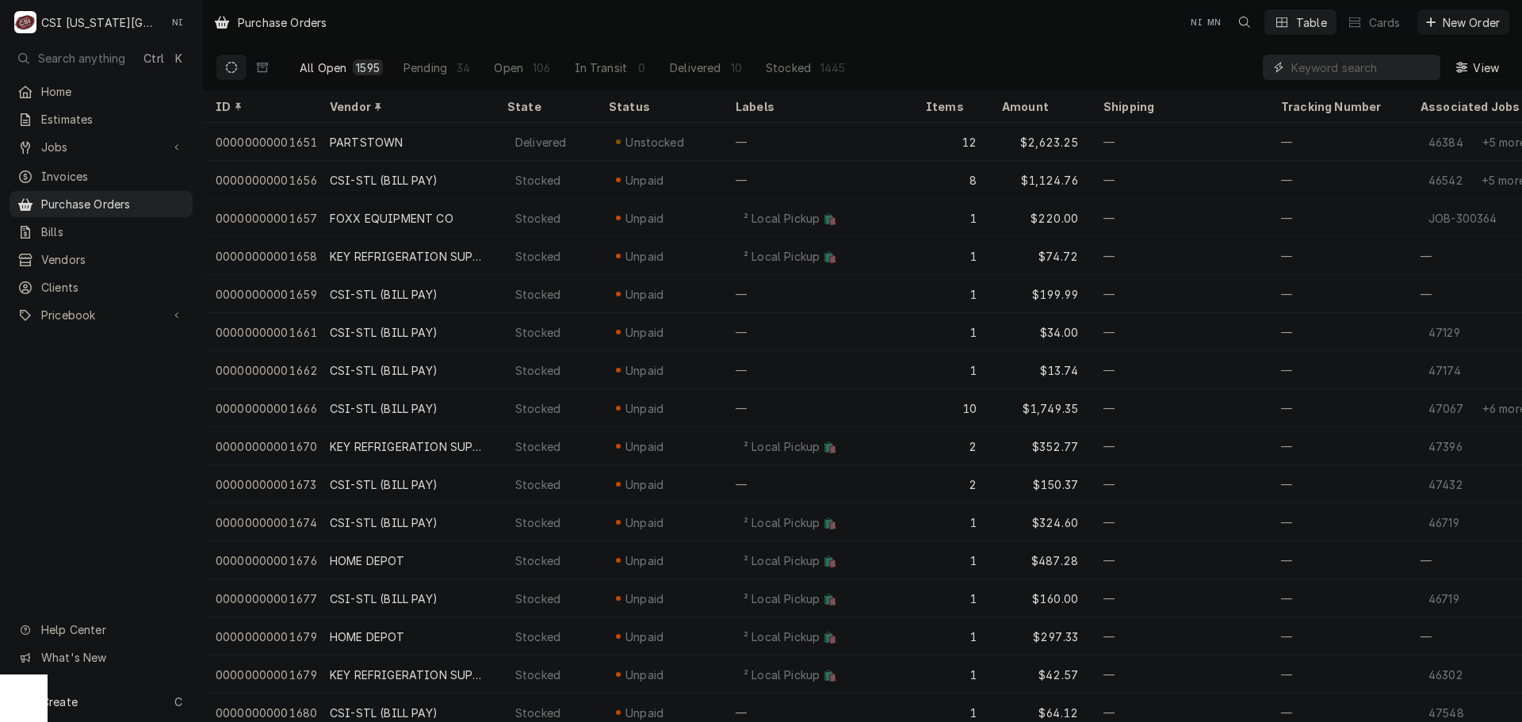
click at [1338, 67] on input "Dynamic Content Wrapper" at bounding box center [1361, 67] width 141 height 25
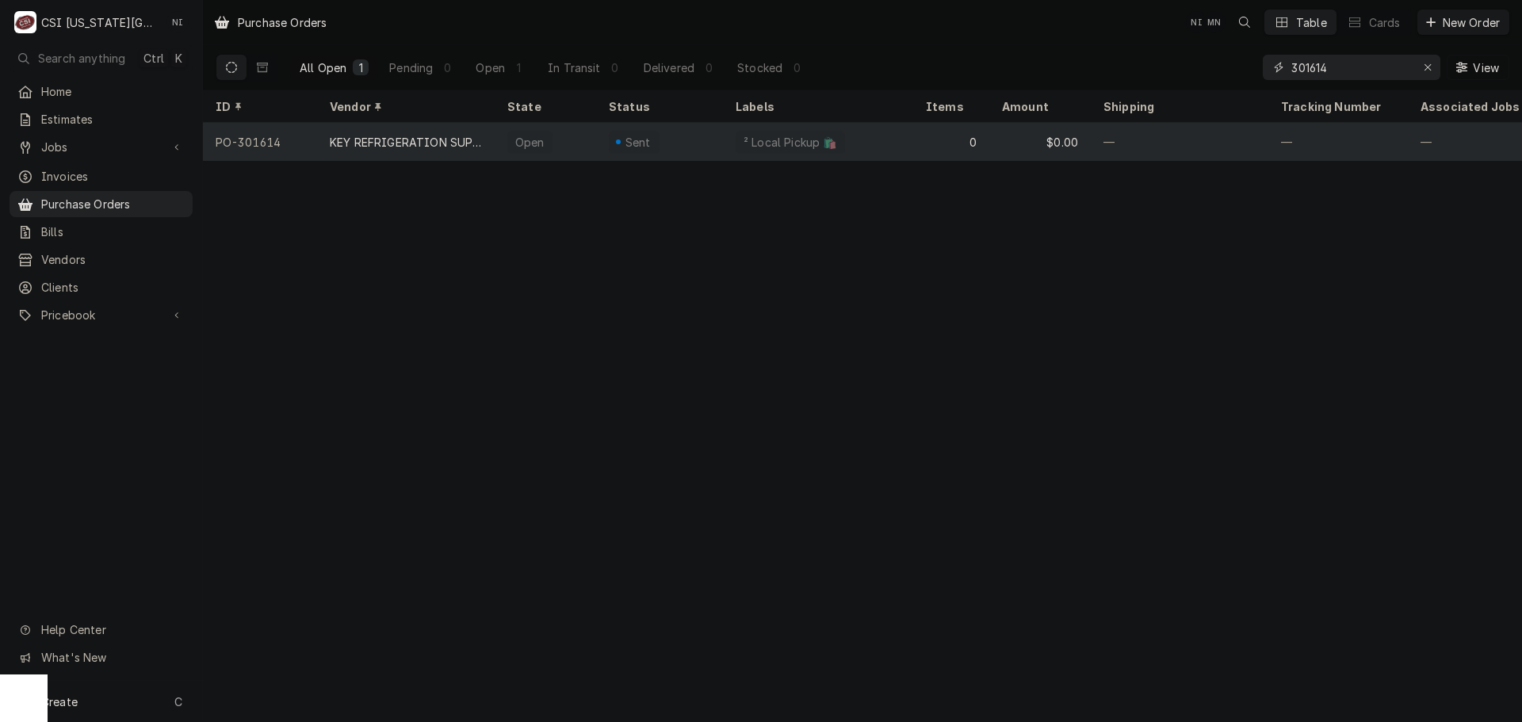
type input "301614"
click at [687, 150] on div "Sent" at bounding box center [659, 142] width 127 height 38
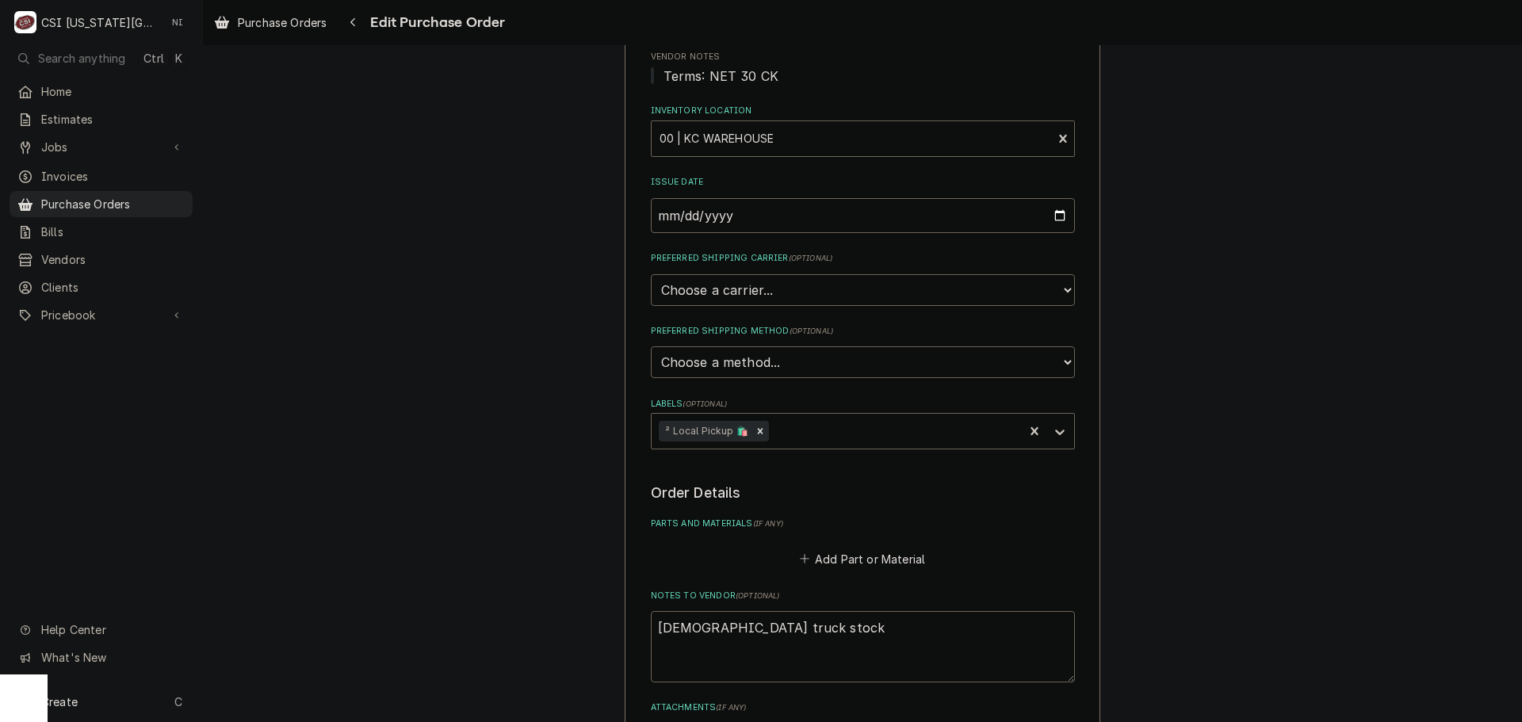
scroll to position [505, 0]
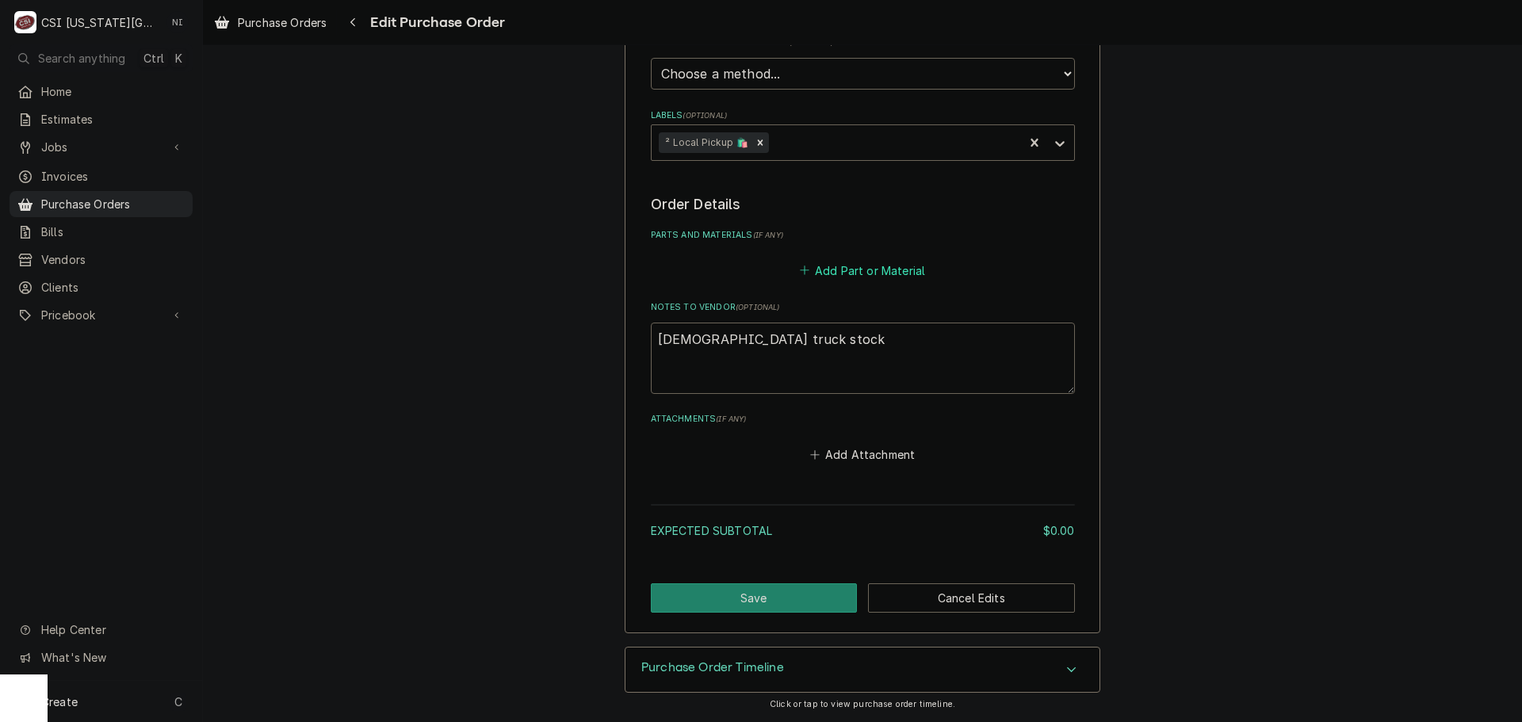
click at [857, 273] on button "Add Part or Material" at bounding box center [862, 270] width 131 height 22
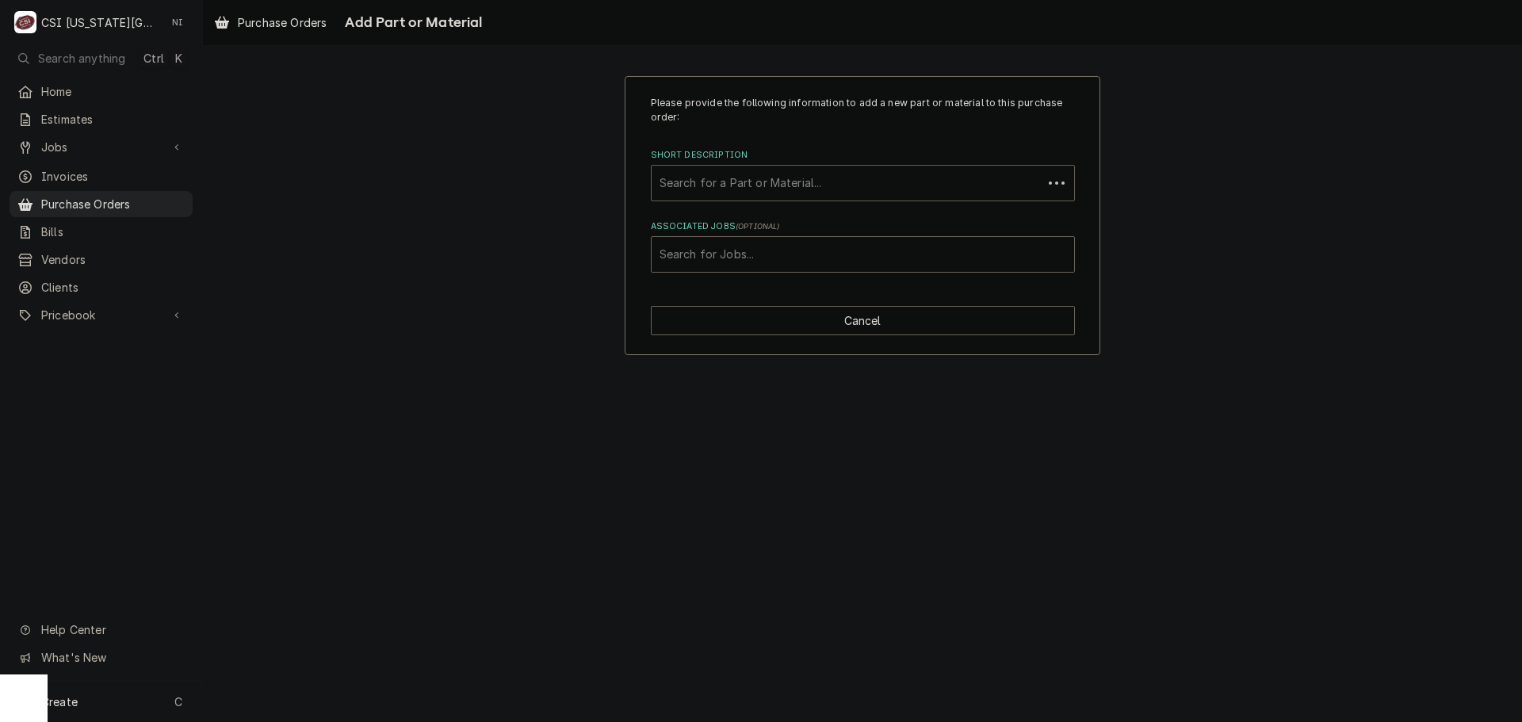
click at [830, 185] on div "Short Description" at bounding box center [847, 183] width 375 height 29
type input "r-404a ref"
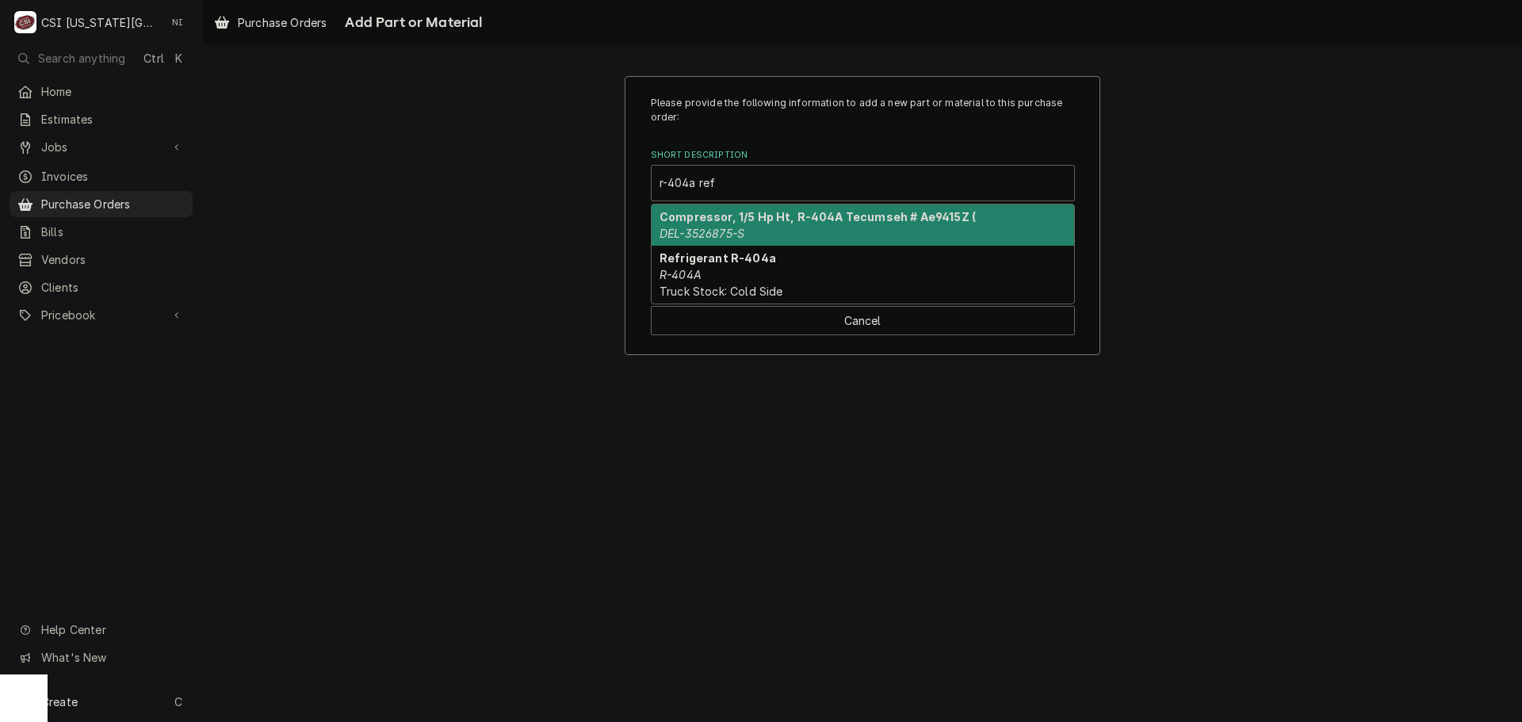
click at [746, 224] on strong "Compressor, 1/5 Hp Ht, R-404A Tecumseh # Ae9415Z (" at bounding box center [818, 216] width 316 height 13
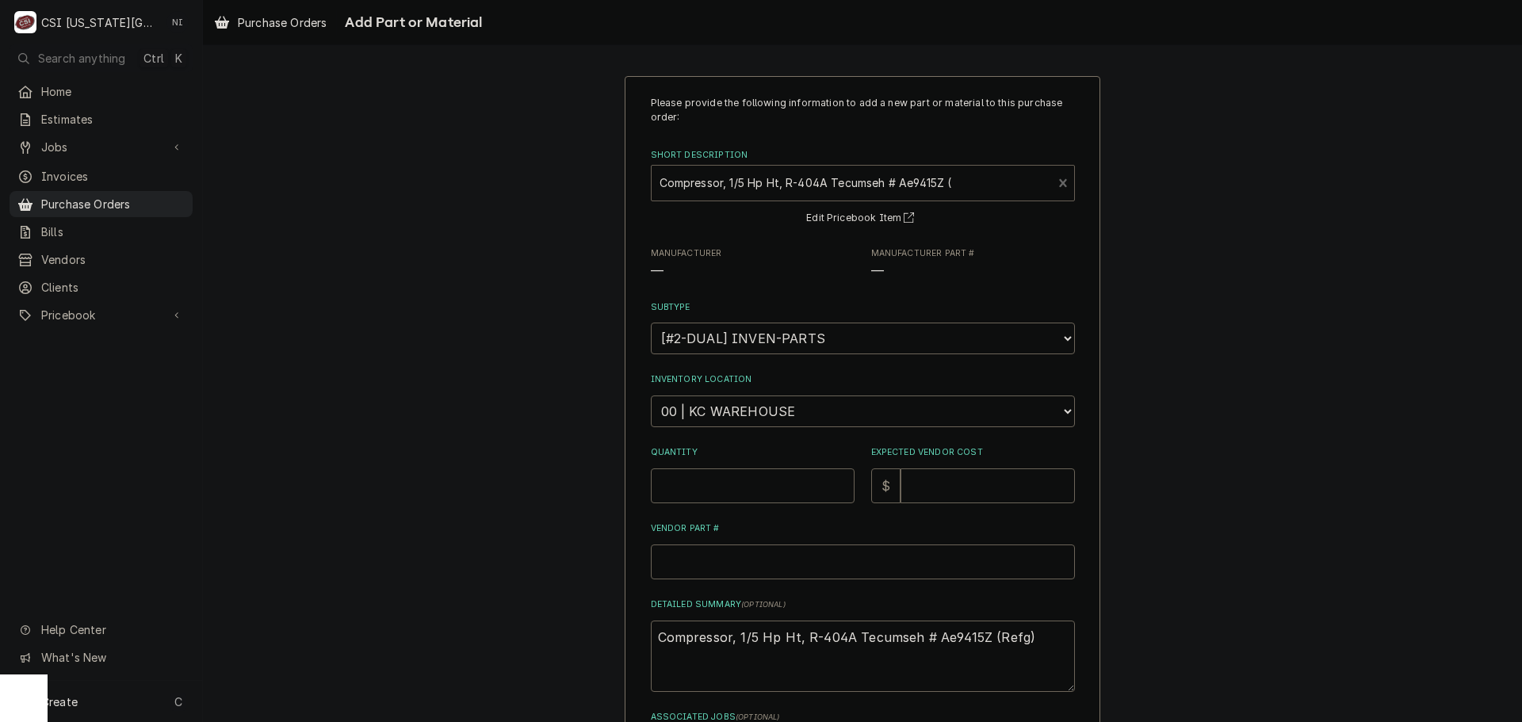
type textarea "x"
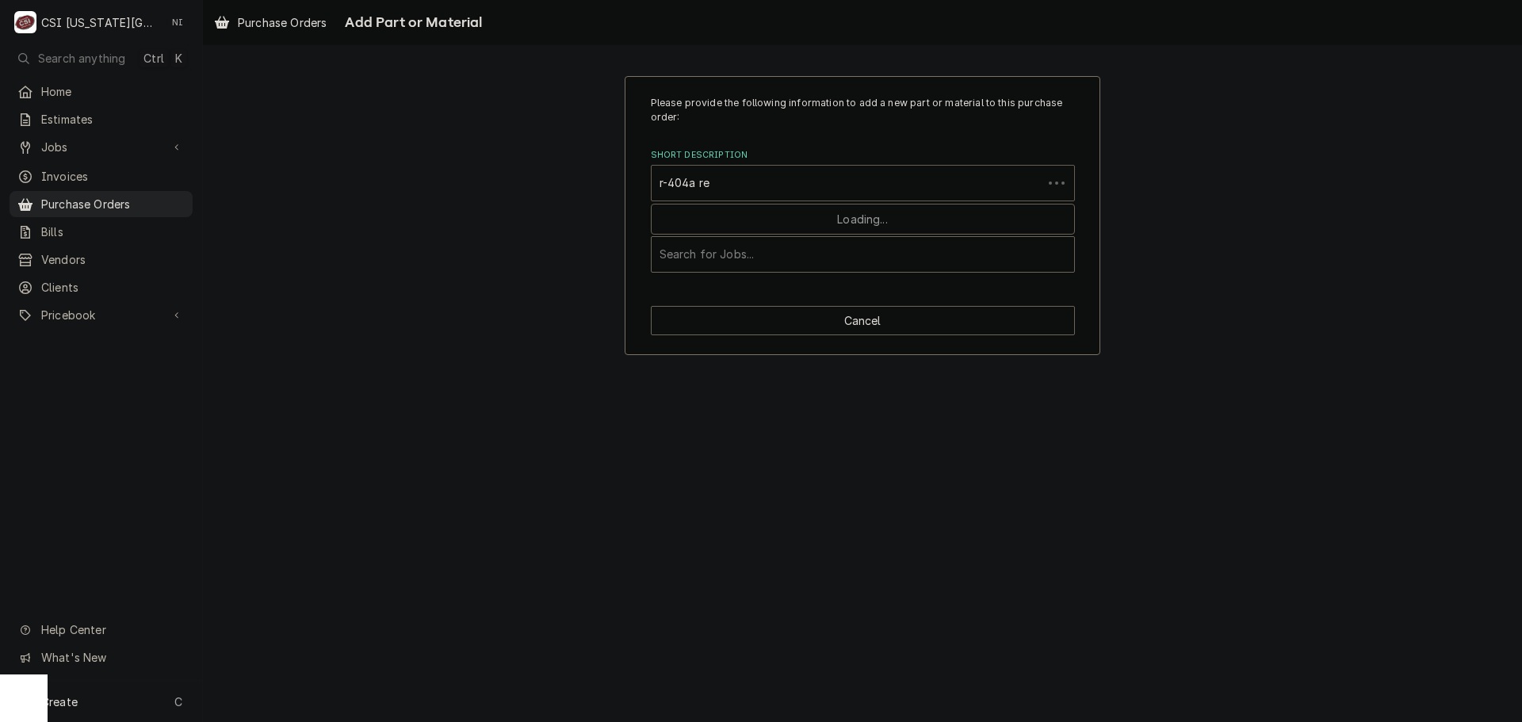
type input "r-404a ref"
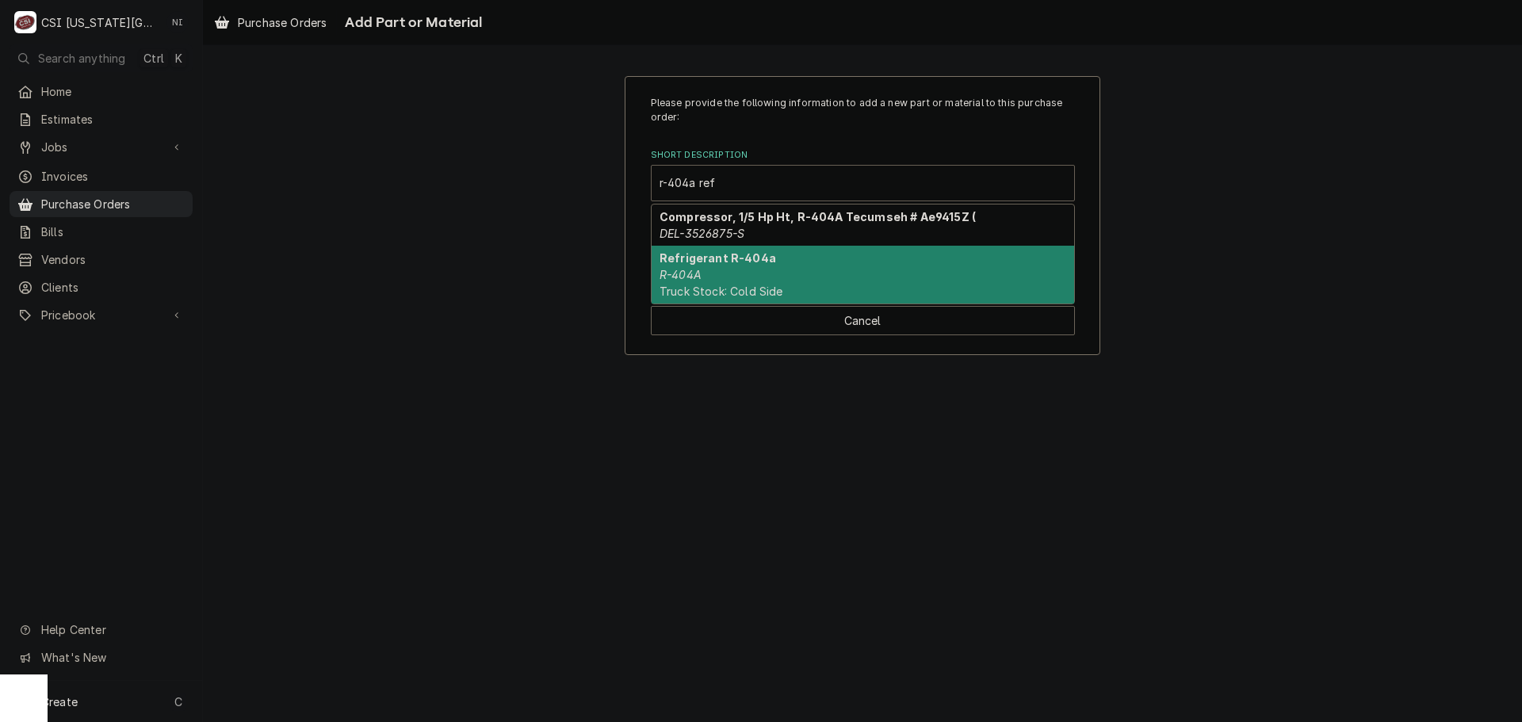
click at [778, 277] on div "Refrigerant R-404a R-404A Truck Stock: Cold Side" at bounding box center [863, 275] width 423 height 58
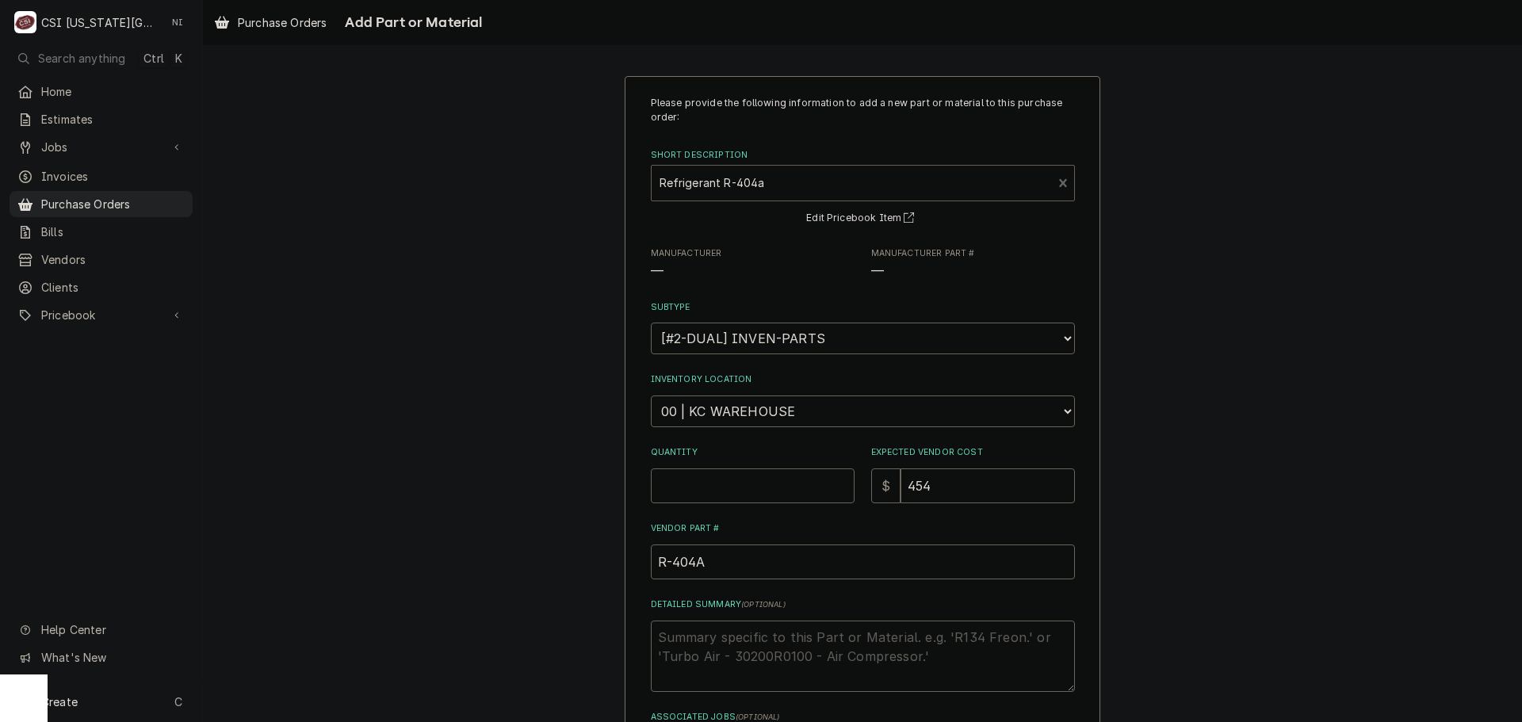
type textarea "x"
click at [725, 414] on select "Choose a location... 00 | KC WAREHOUSE 00 | MAIN WAREHOUSE 01 | BRIAN BREAZIER …" at bounding box center [863, 412] width 424 height 32
select select "2778"
click at [651, 396] on select "Choose a location... 00 | KC WAREHOUSE 00 | MAIN WAREHOUSE 01 | BRIAN BREAZIER …" at bounding box center [863, 412] width 424 height 32
click at [718, 494] on input "Quantity" at bounding box center [753, 485] width 204 height 35
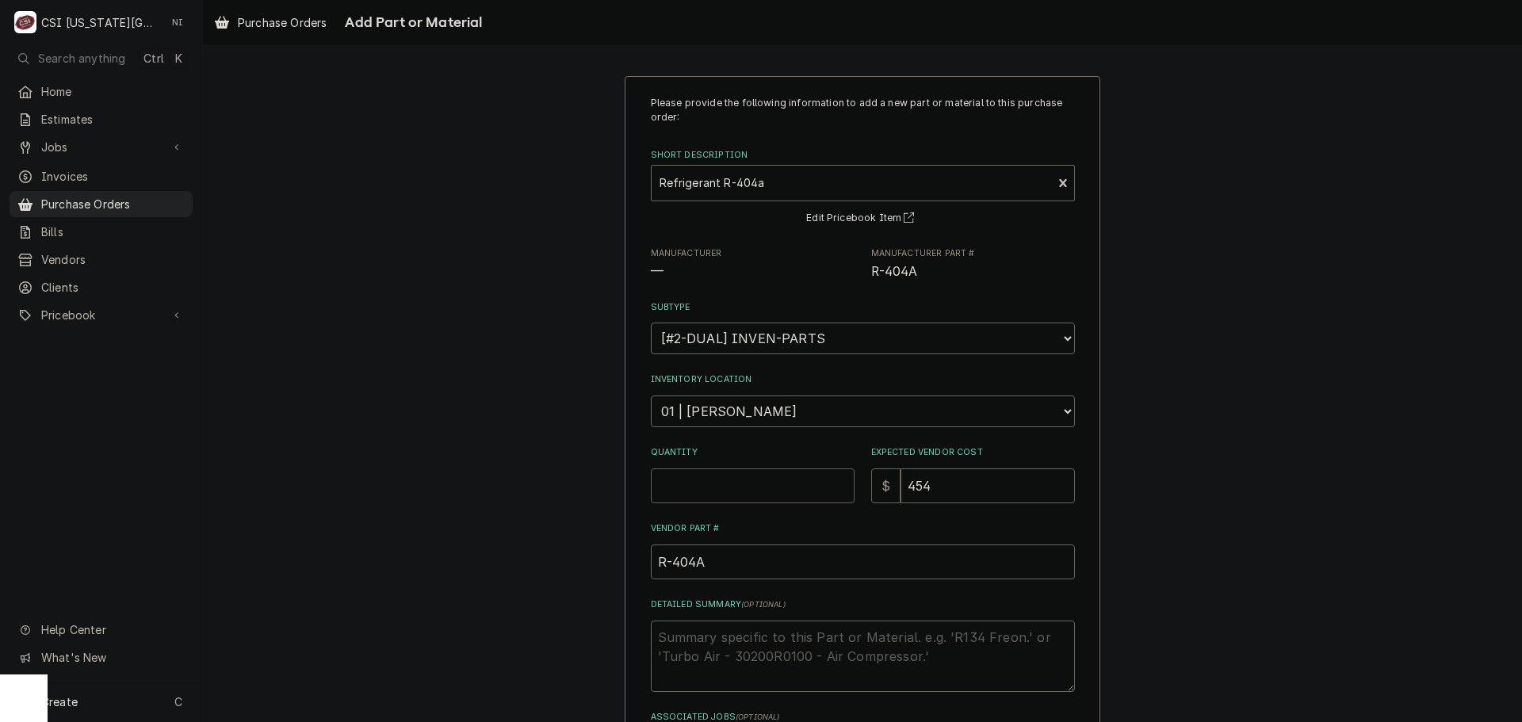
type textarea "x"
type input "1"
type textarea "x"
type input "4"
type textarea "x"
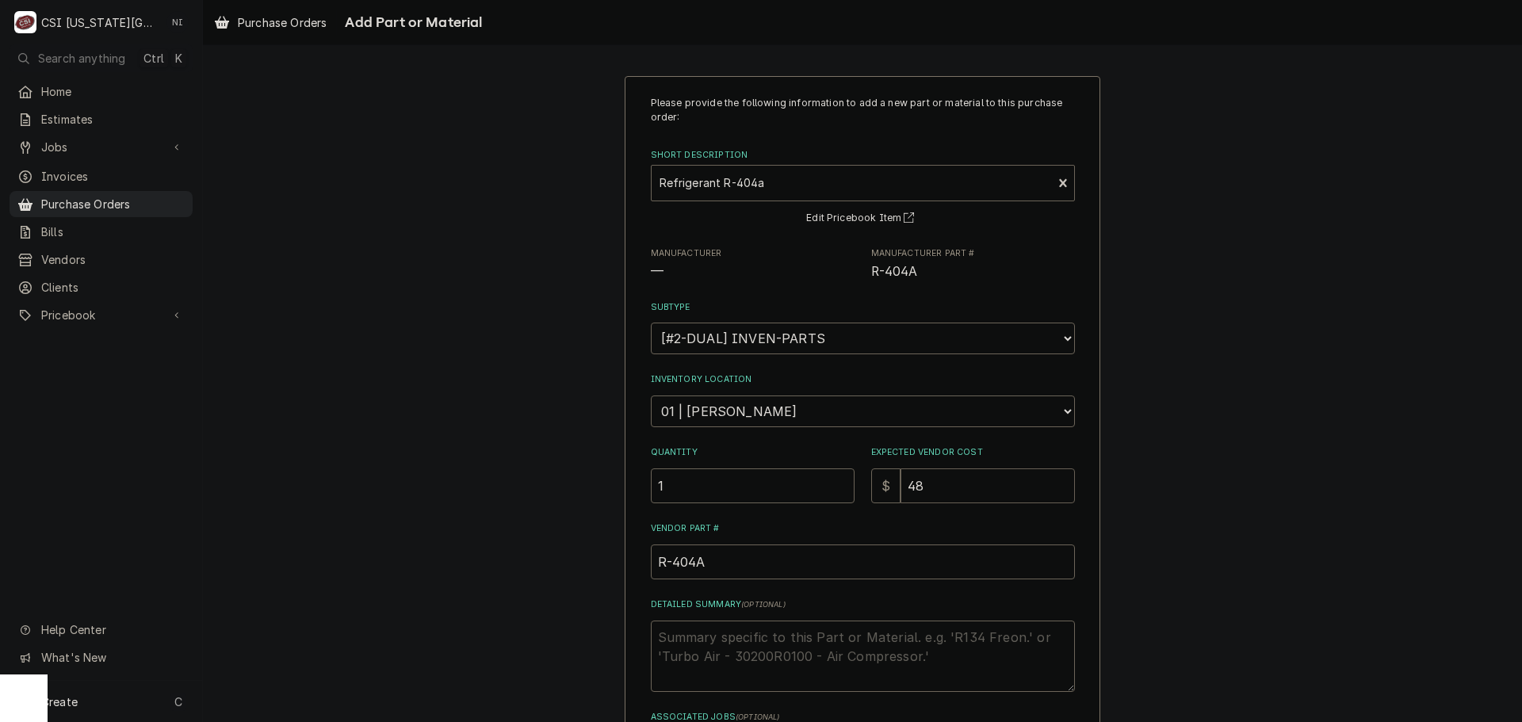
type input "48"
type textarea "x"
type input "9"
type textarea "x"
type input "96"
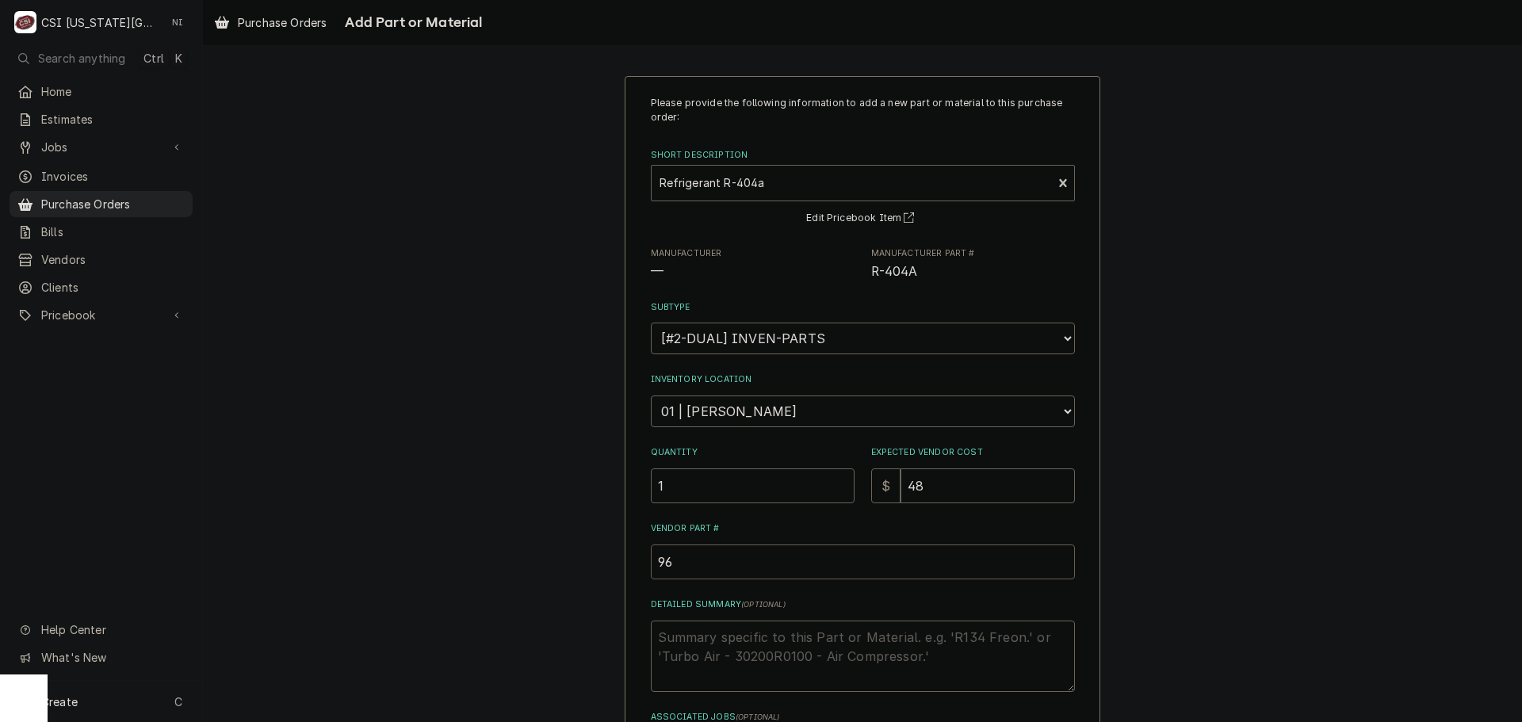
type textarea "x"
type input "9"
type textarea "x"
drag, startPoint x: 923, startPoint y: 484, endPoint x: 860, endPoint y: 474, distance: 64.1
click at [871, 479] on div "$ 48" at bounding box center [973, 485] width 204 height 35
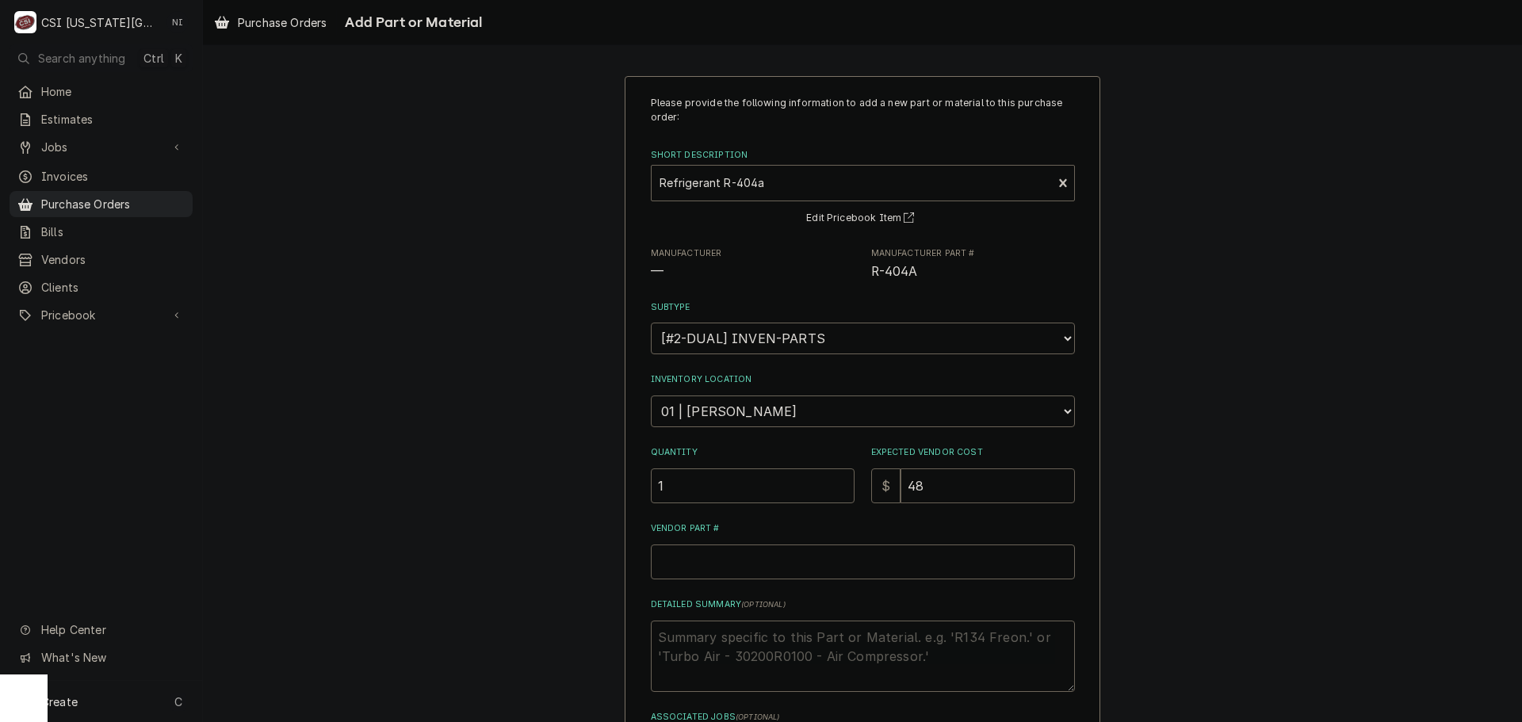
type textarea "x"
type input "4"
type textarea "x"
type input "45"
type textarea "x"
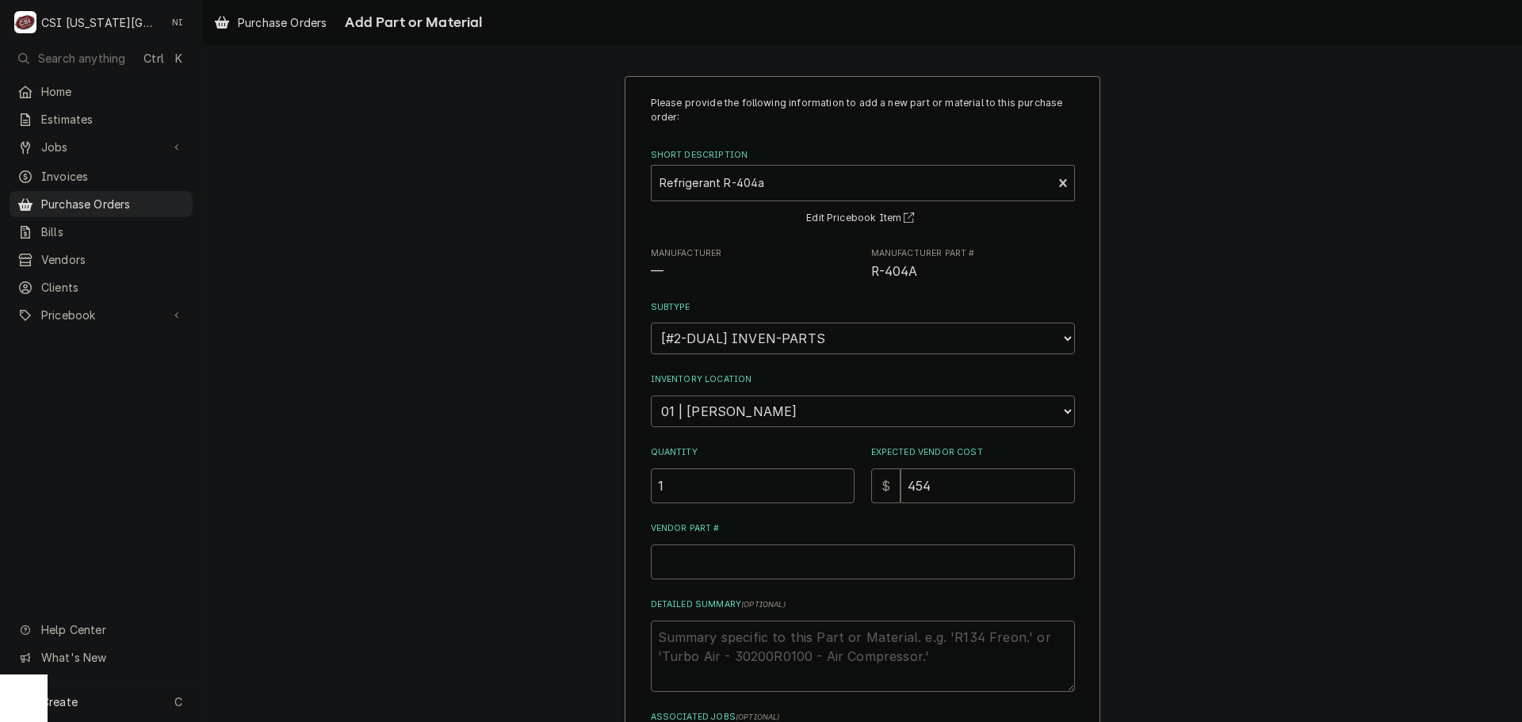
type input "454"
click at [900, 271] on span "R-404A" at bounding box center [894, 271] width 47 height 15
click at [900, 270] on span "R-404A" at bounding box center [894, 271] width 47 height 15
click at [920, 279] on span "R-404A" at bounding box center [973, 271] width 204 height 19
click at [895, 271] on span "R-404A" at bounding box center [894, 271] width 47 height 15
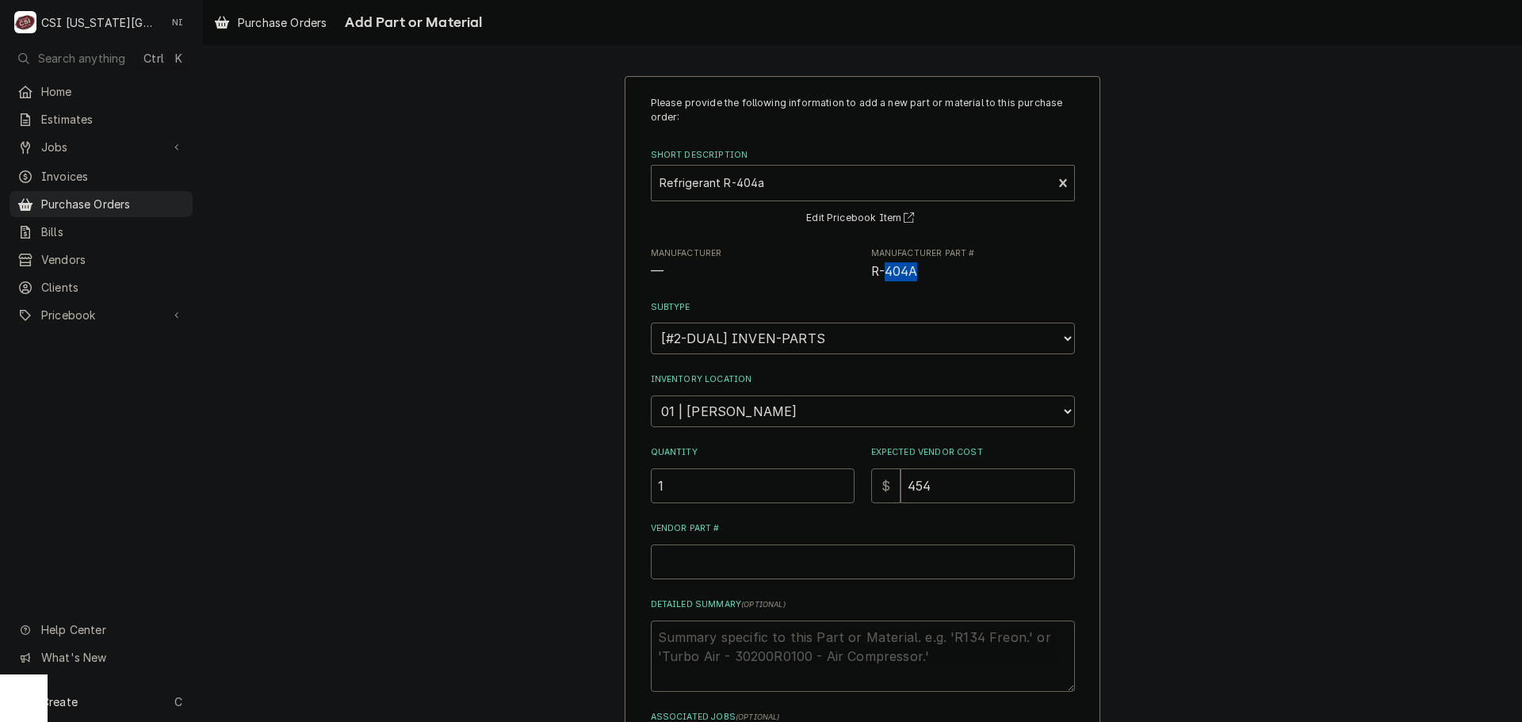
click at [895, 271] on span "R-404A" at bounding box center [894, 271] width 47 height 15
copy span "R-404A"
click at [683, 545] on input "Vendor Part #" at bounding box center [863, 562] width 424 height 35
type textarea "x"
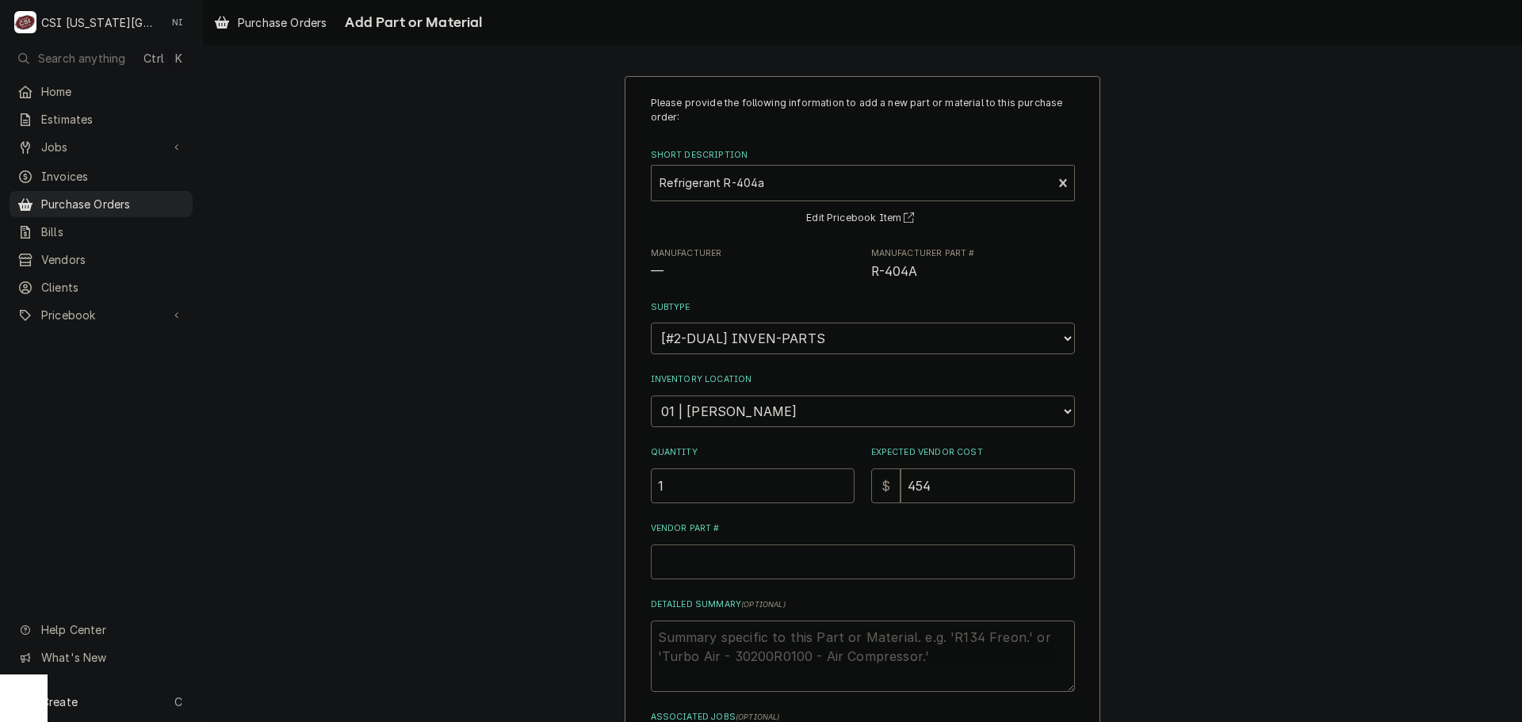
type input "v"
type textarea "x"
paste input "R-404A"
type input "R-404A"
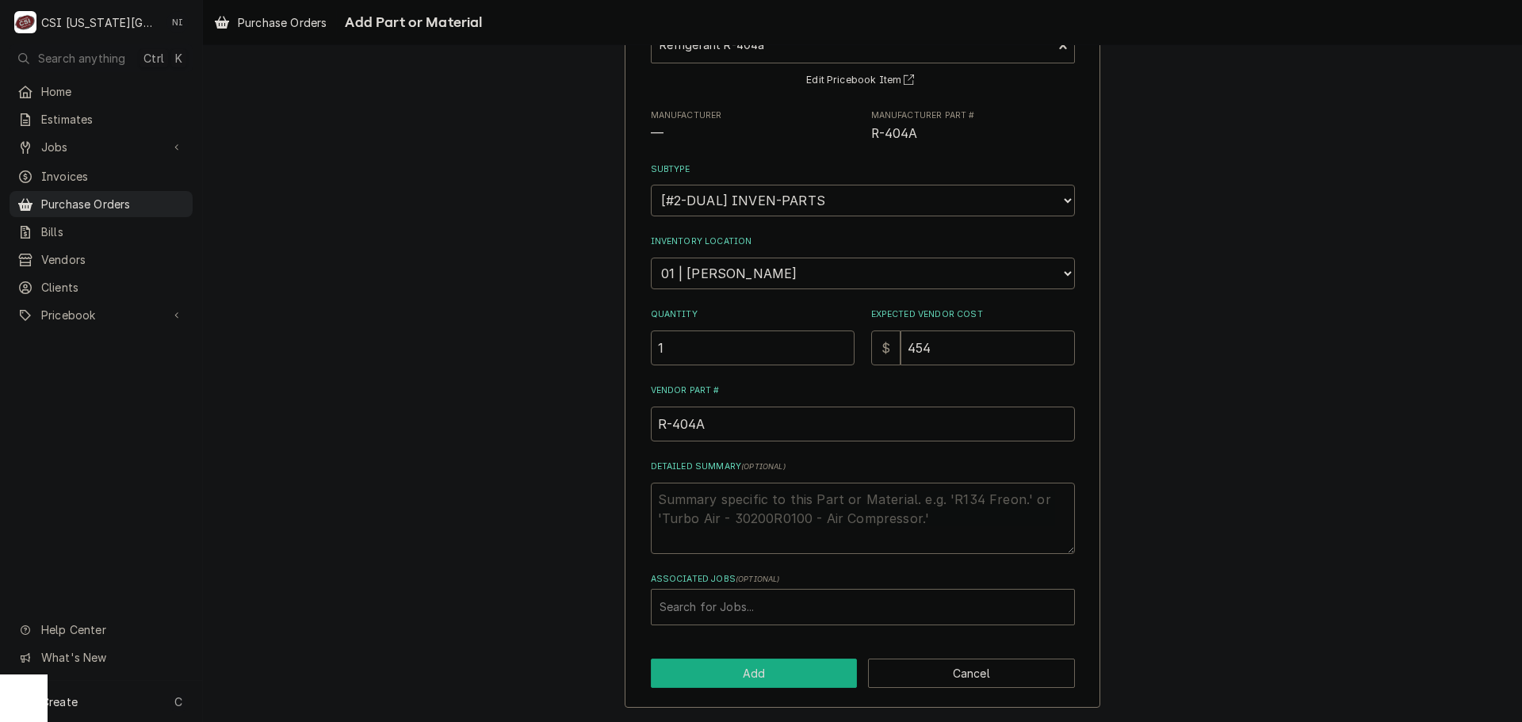
click at [731, 684] on button "Add" at bounding box center [754, 673] width 207 height 29
type textarea "x"
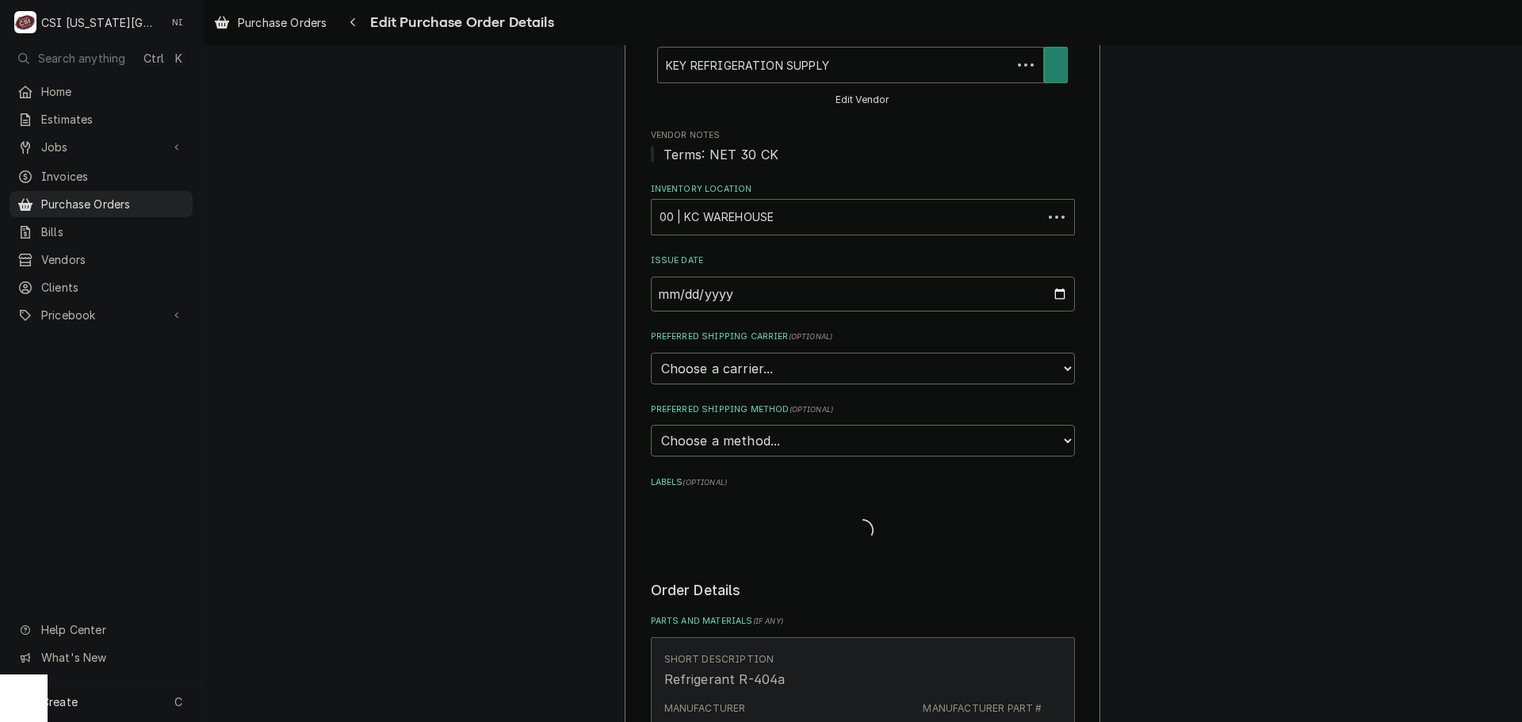
scroll to position [505, 0]
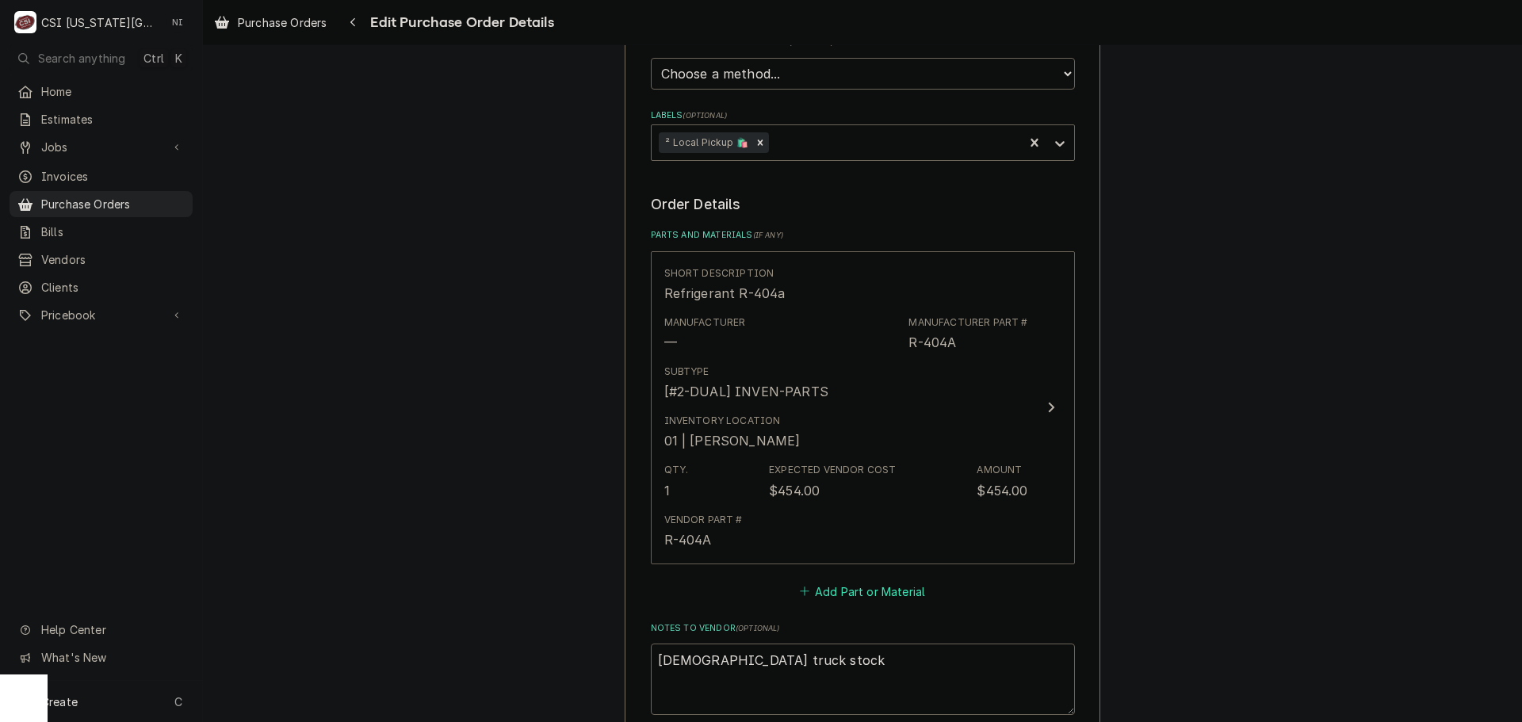
click at [852, 590] on button "Add Part or Material" at bounding box center [862, 591] width 131 height 22
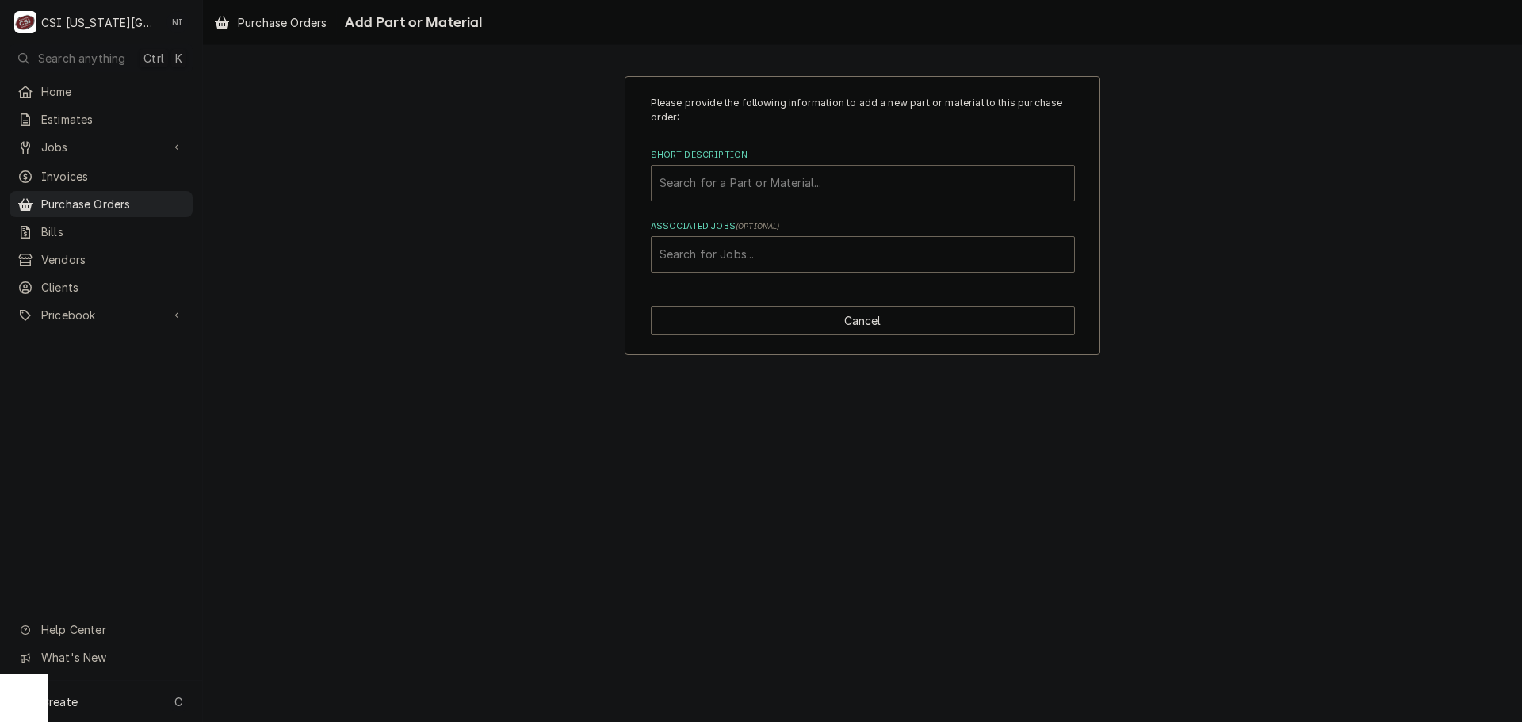
click at [750, 178] on div "Short Description" at bounding box center [863, 183] width 407 height 29
type input "nitrogen"
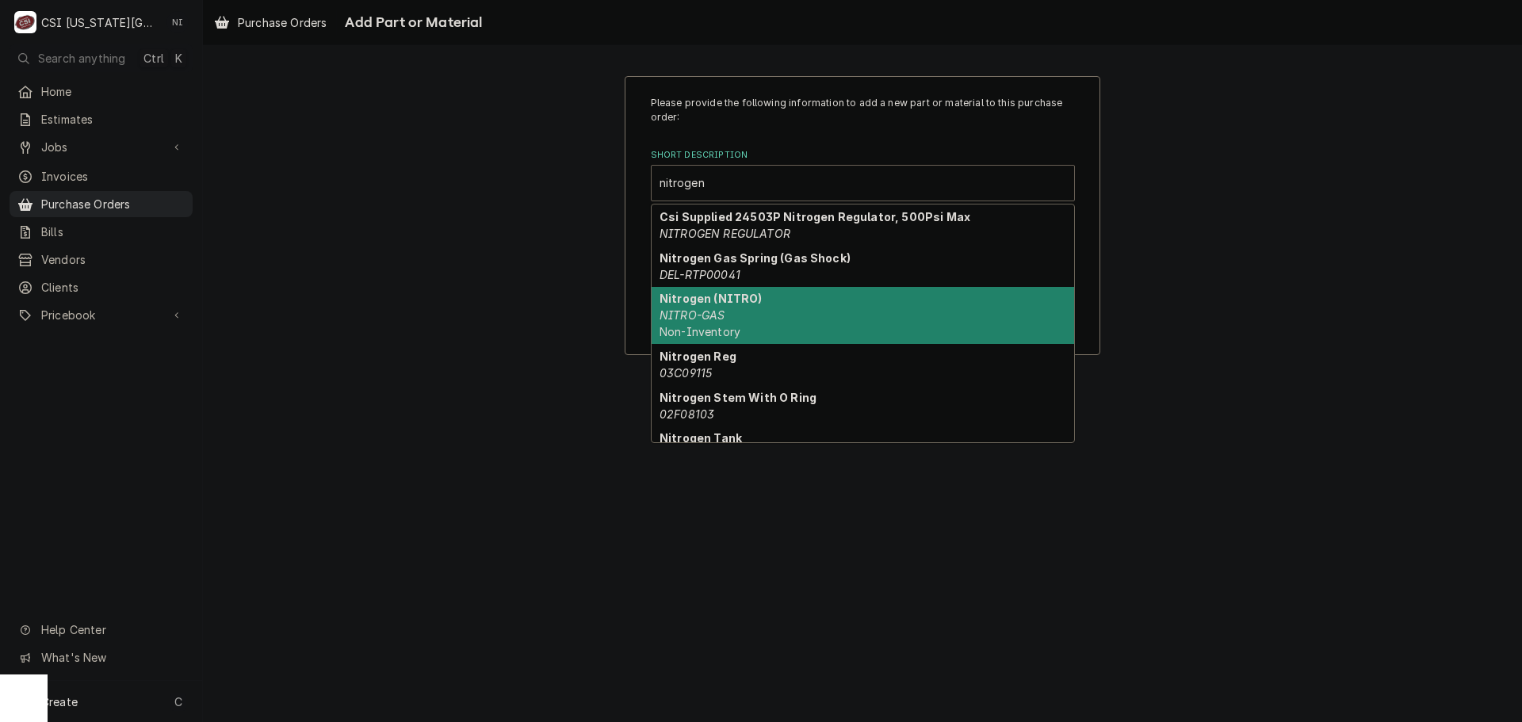
click at [734, 319] on div "Nitrogen (NITRO) NITRO-GAS Non-Inventory" at bounding box center [863, 316] width 423 height 58
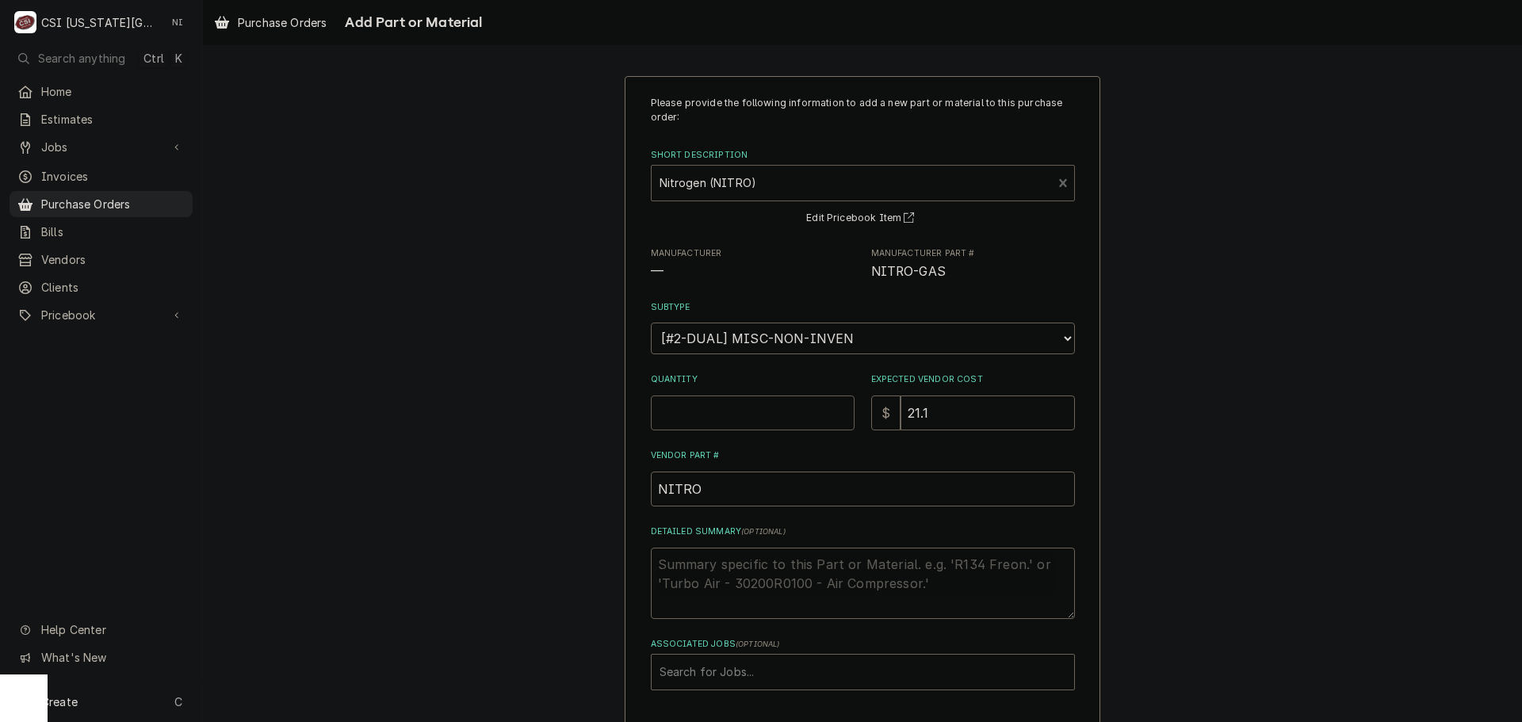
click at [725, 413] on input "Quantity" at bounding box center [753, 413] width 204 height 35
type textarea "x"
type input "2"
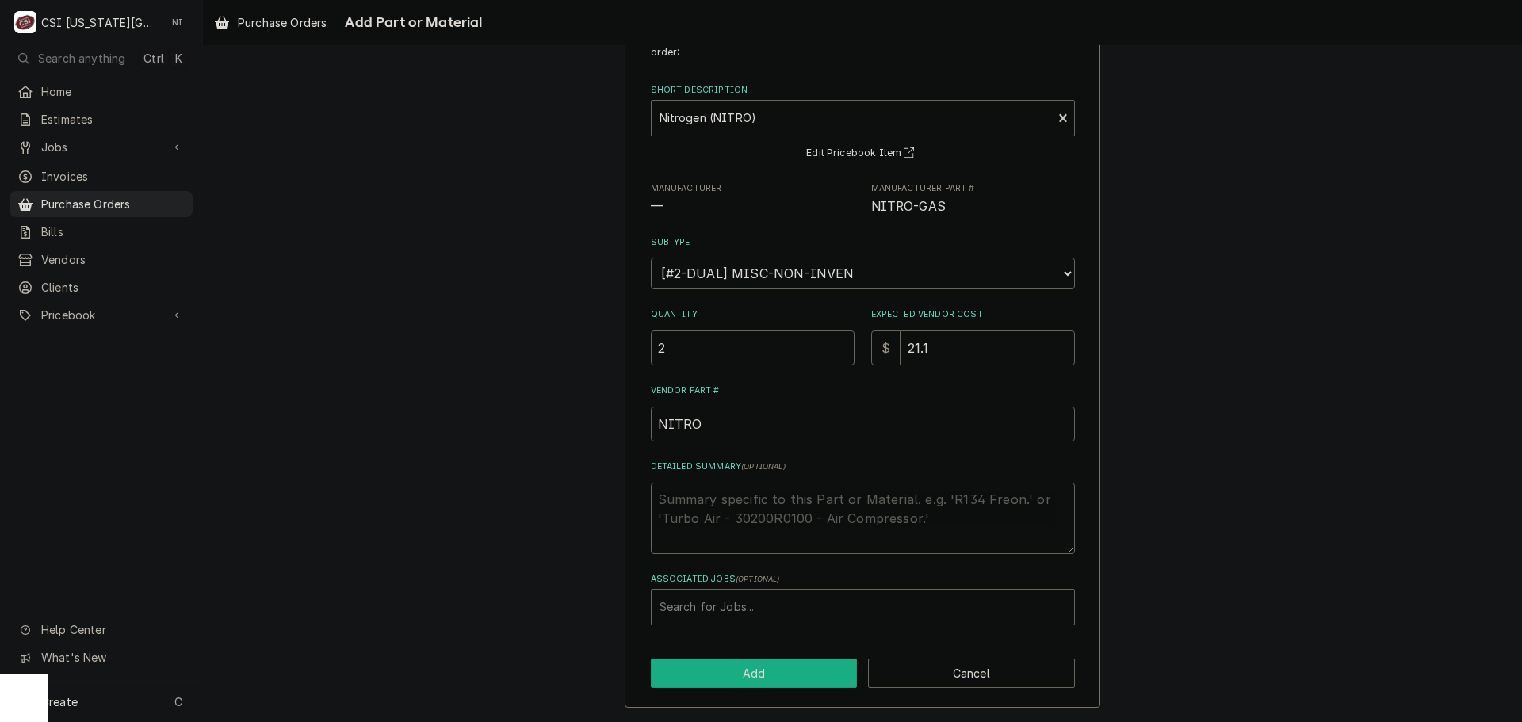
click at [757, 670] on button "Add" at bounding box center [754, 673] width 207 height 29
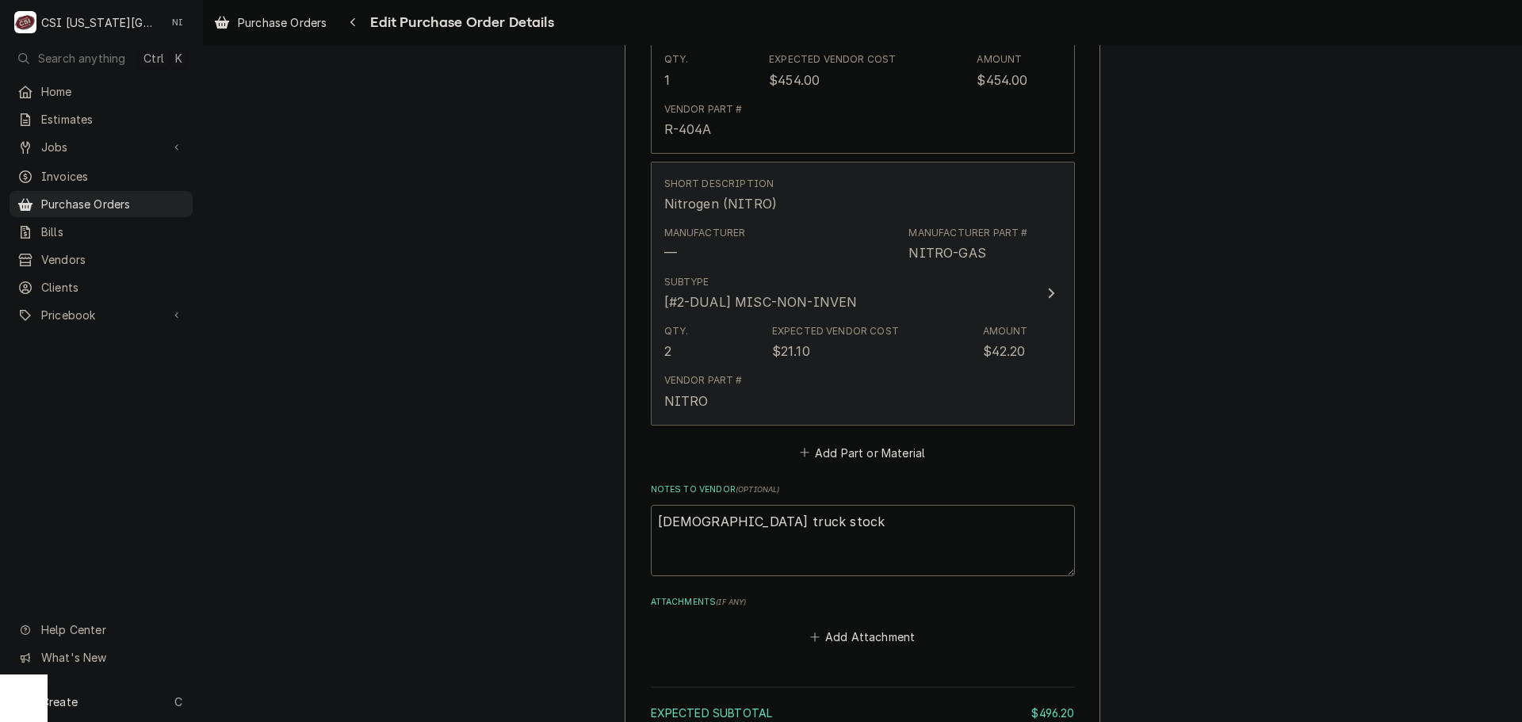
scroll to position [1098, 0]
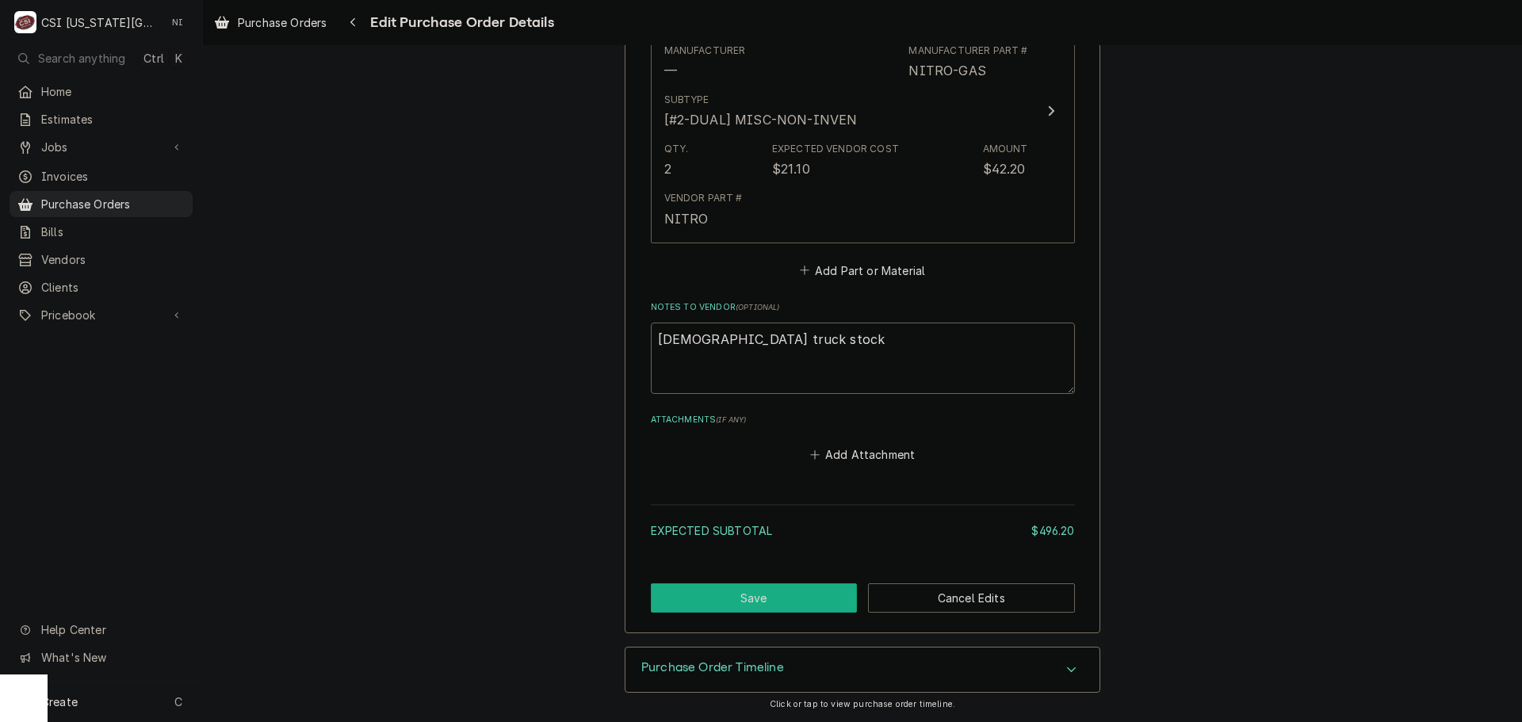
click at [745, 593] on button "Save" at bounding box center [754, 597] width 207 height 29
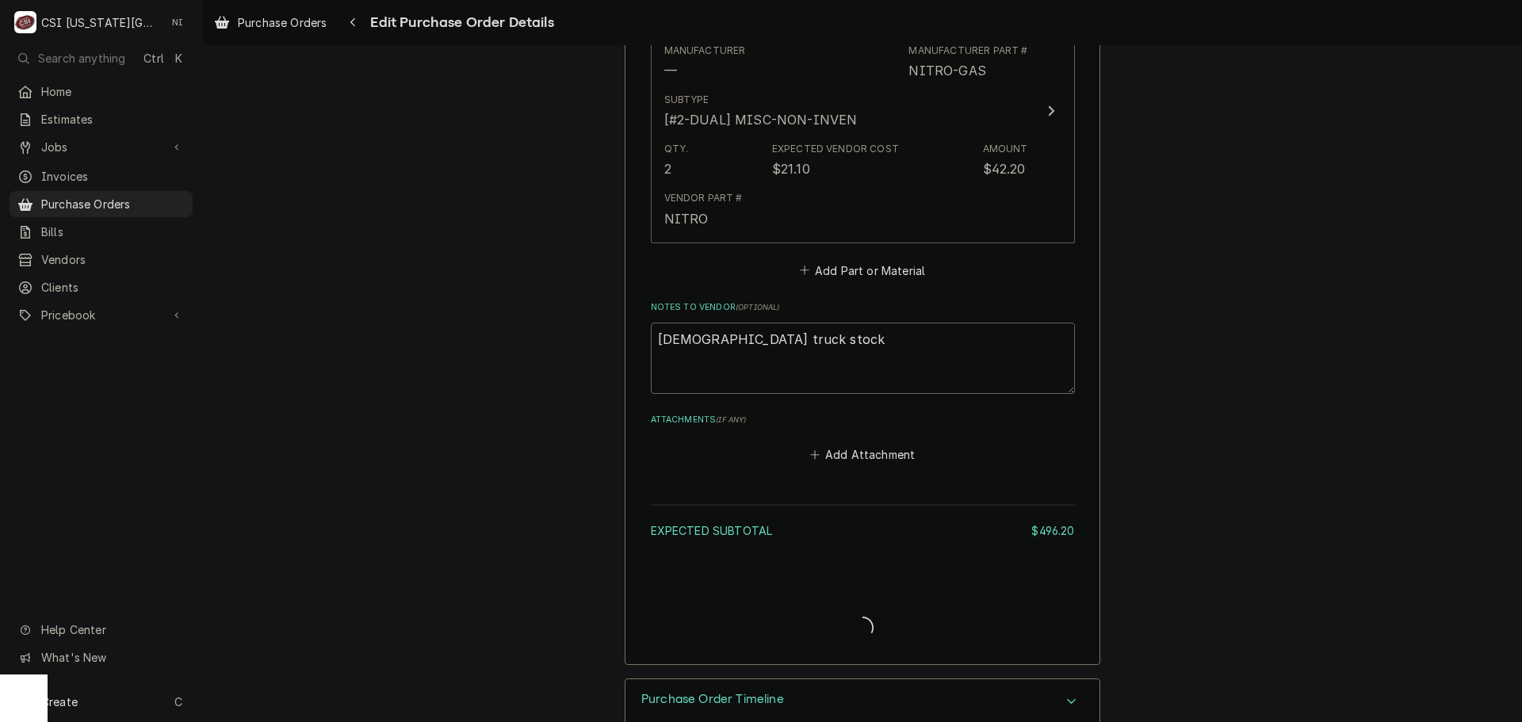
type textarea "x"
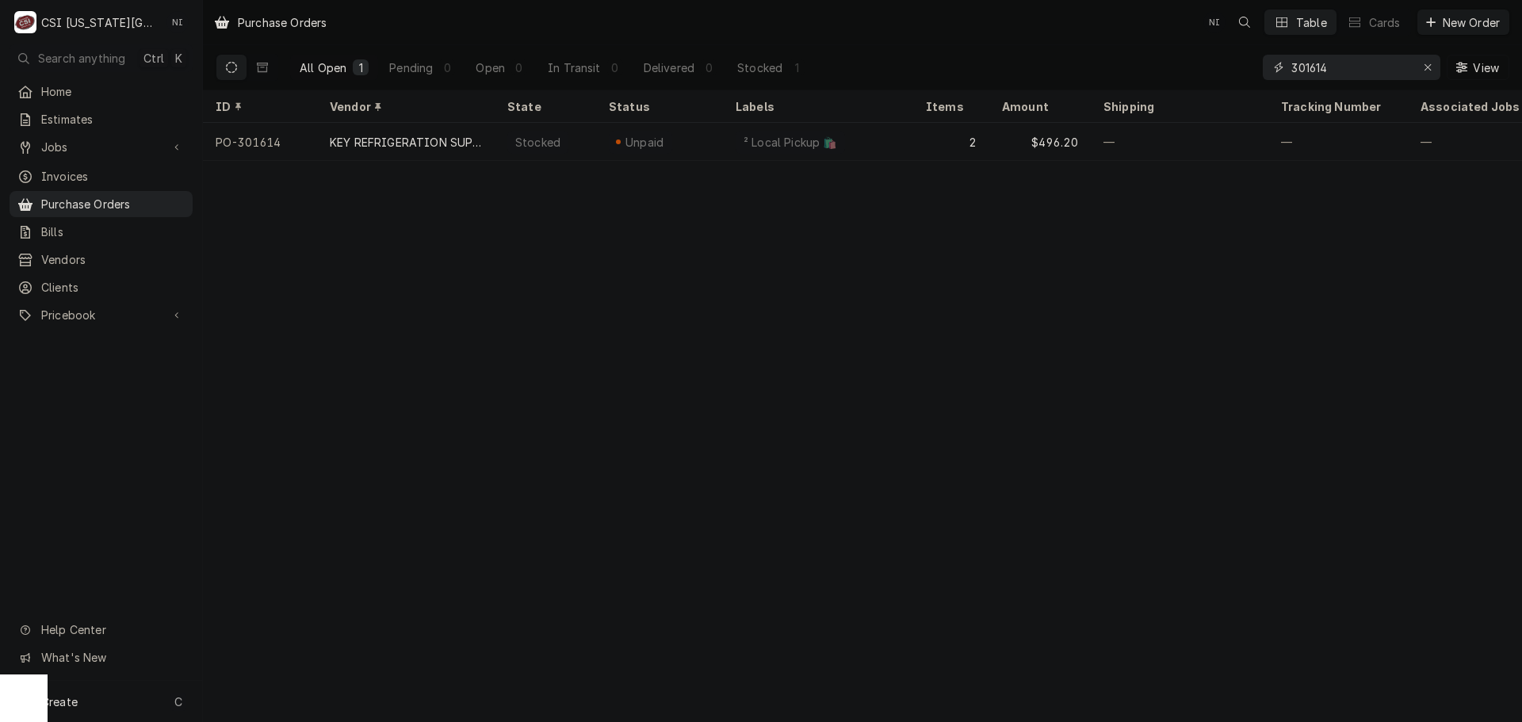
drag, startPoint x: 1336, startPoint y: 68, endPoint x: 1085, endPoint y: 55, distance: 251.6
click at [1076, 63] on div "All Open 1 Pending 0 Open 0 In Transit 0 Delivered 0 Stocked 1 301614 View" at bounding box center [863, 67] width 1294 height 44
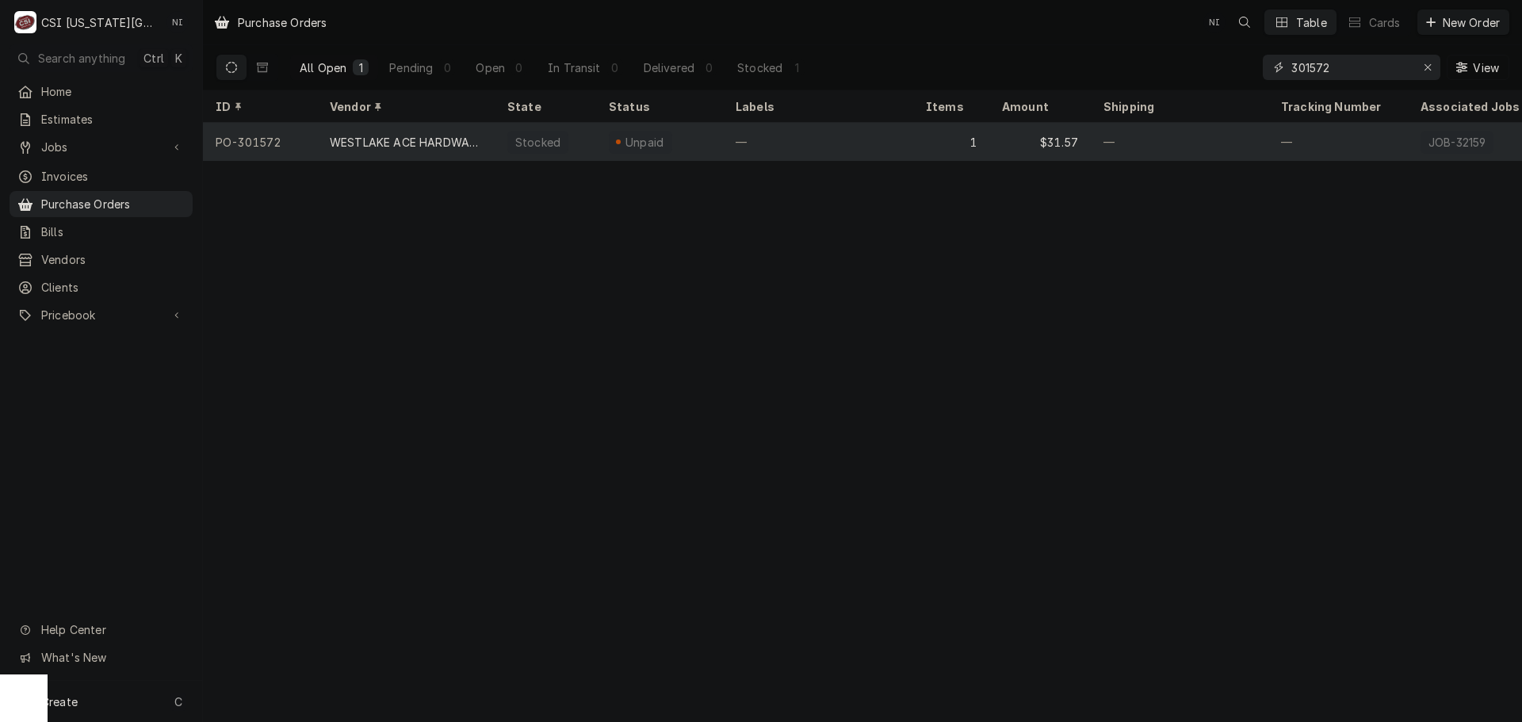
type input "301572"
click at [789, 143] on div "—" at bounding box center [818, 142] width 190 height 38
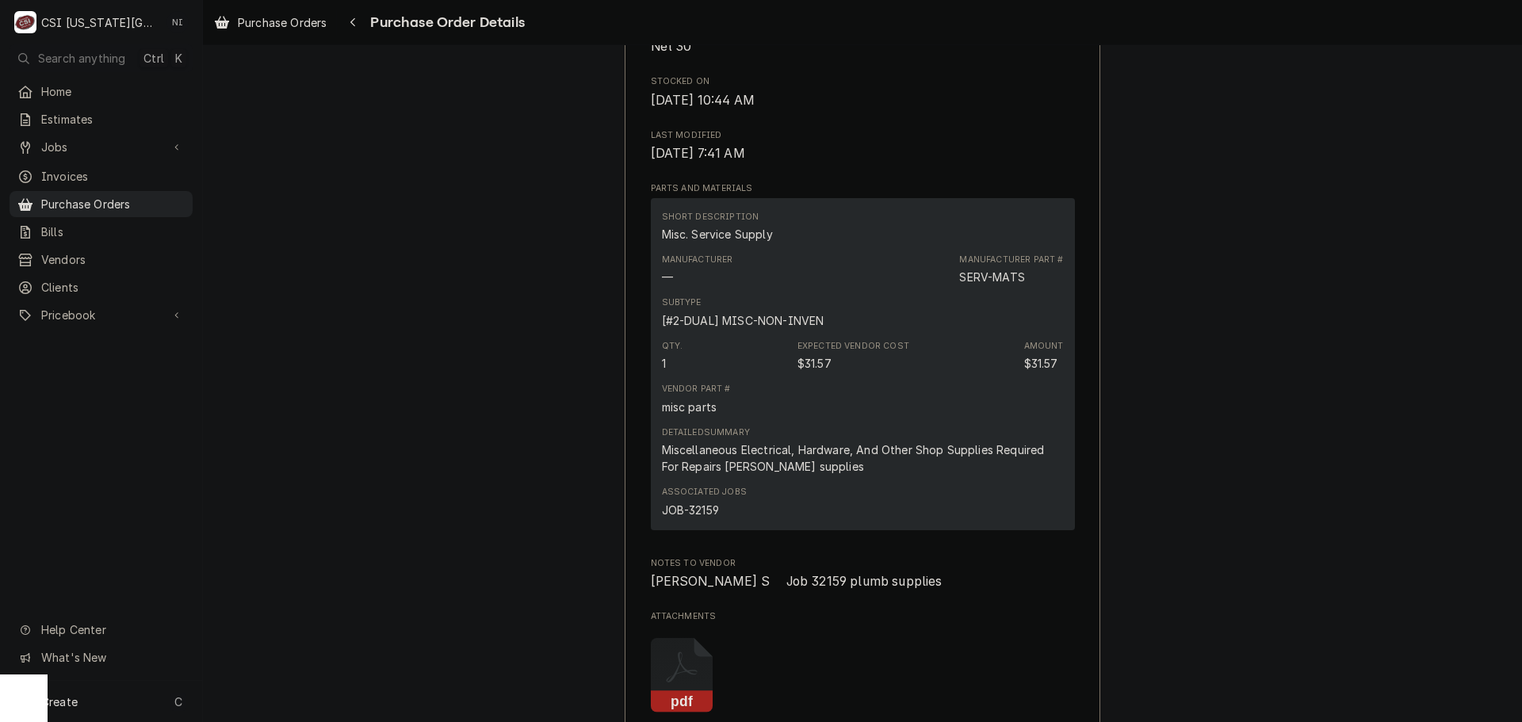
scroll to position [1268, 0]
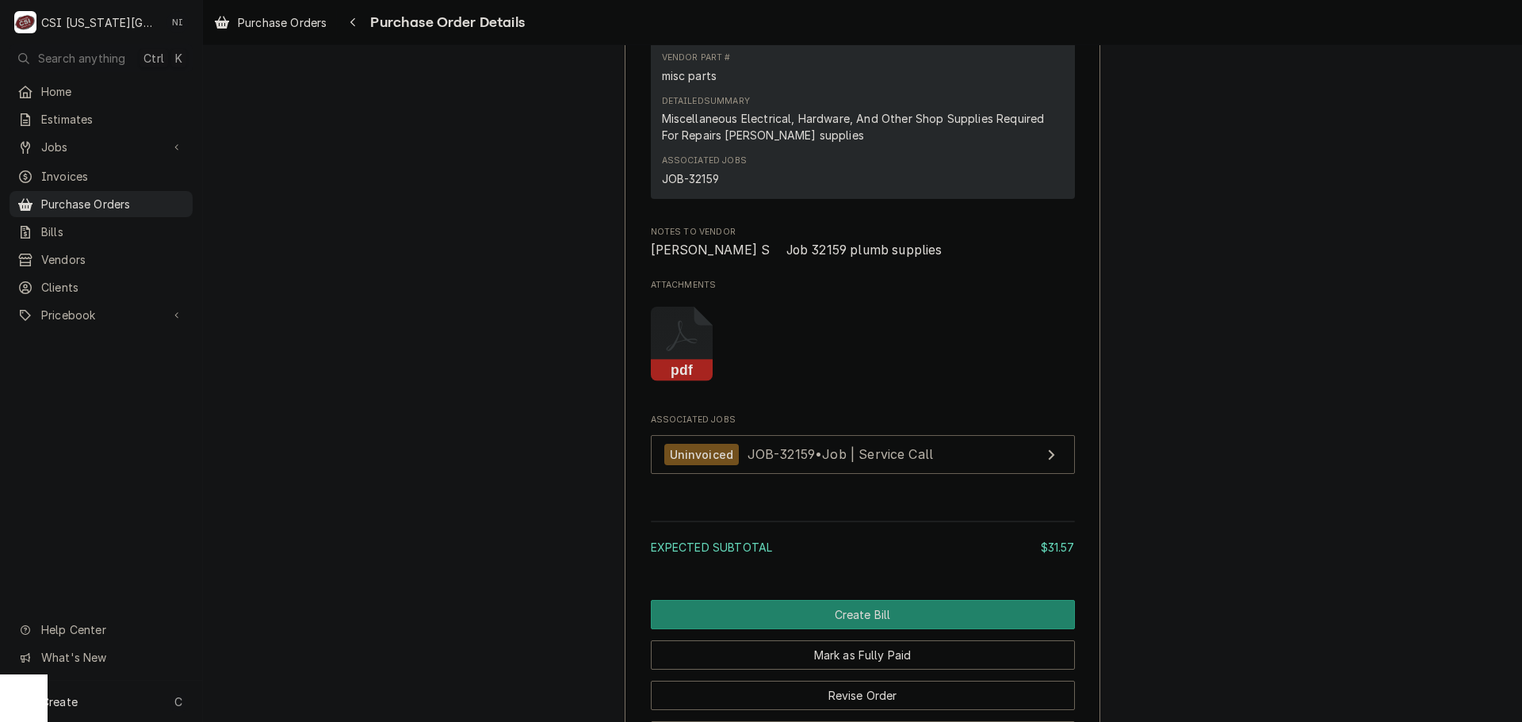
click at [705, 187] on div "JOB-32159" at bounding box center [690, 178] width 57 height 17
copy div "32159"
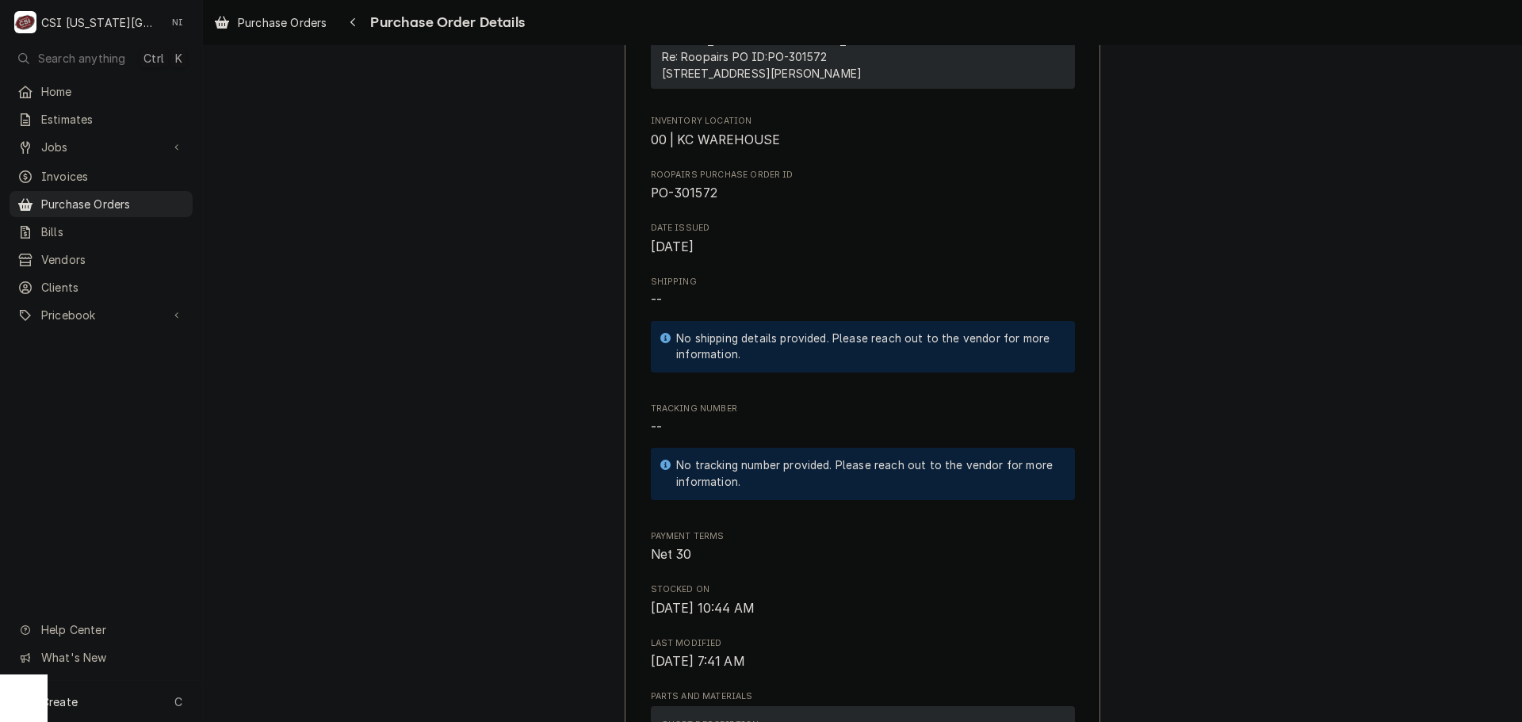
scroll to position [396, 0]
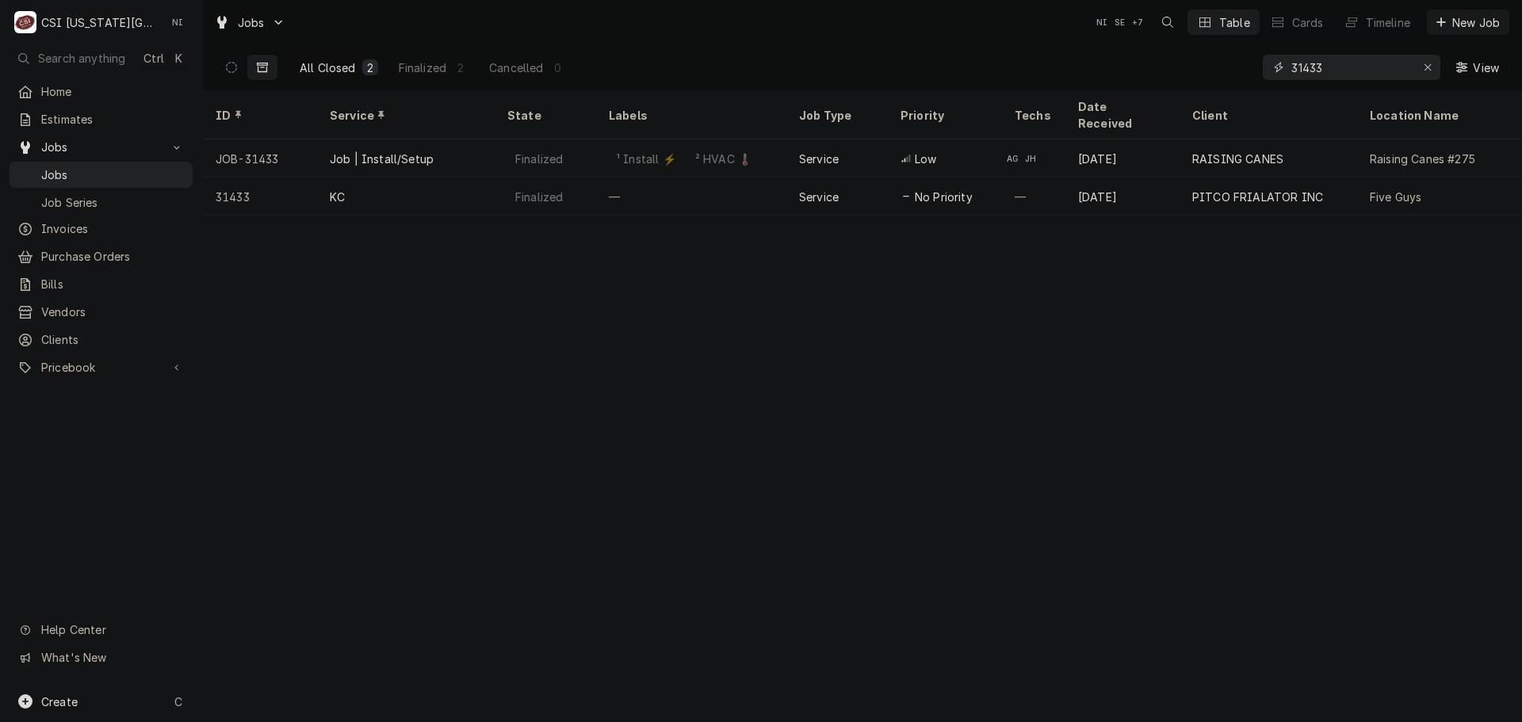
click at [1431, 66] on icon "Erase input" at bounding box center [1428, 67] width 9 height 11
paste input "32159"
type input "32159"
click at [224, 69] on button "Dynamic Content Wrapper" at bounding box center [231, 67] width 30 height 25
